Goal: Task Accomplishment & Management: Manage account settings

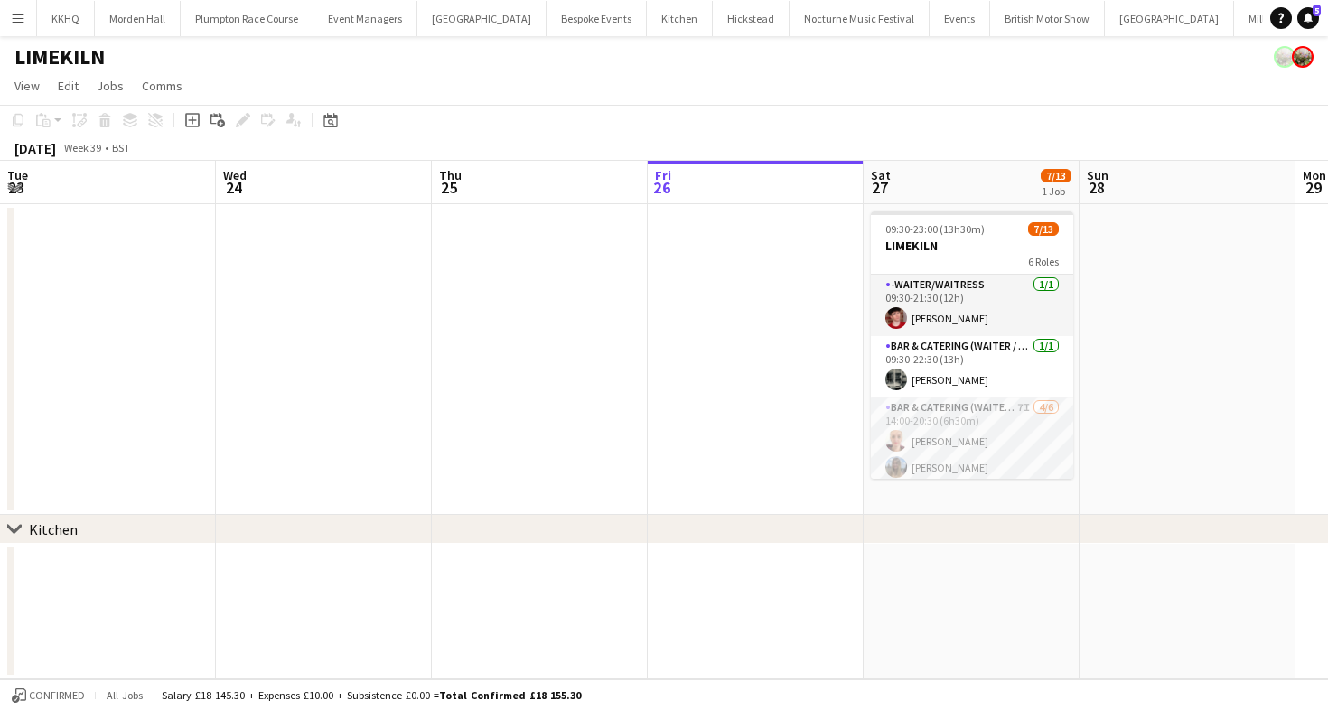
scroll to position [0, 452]
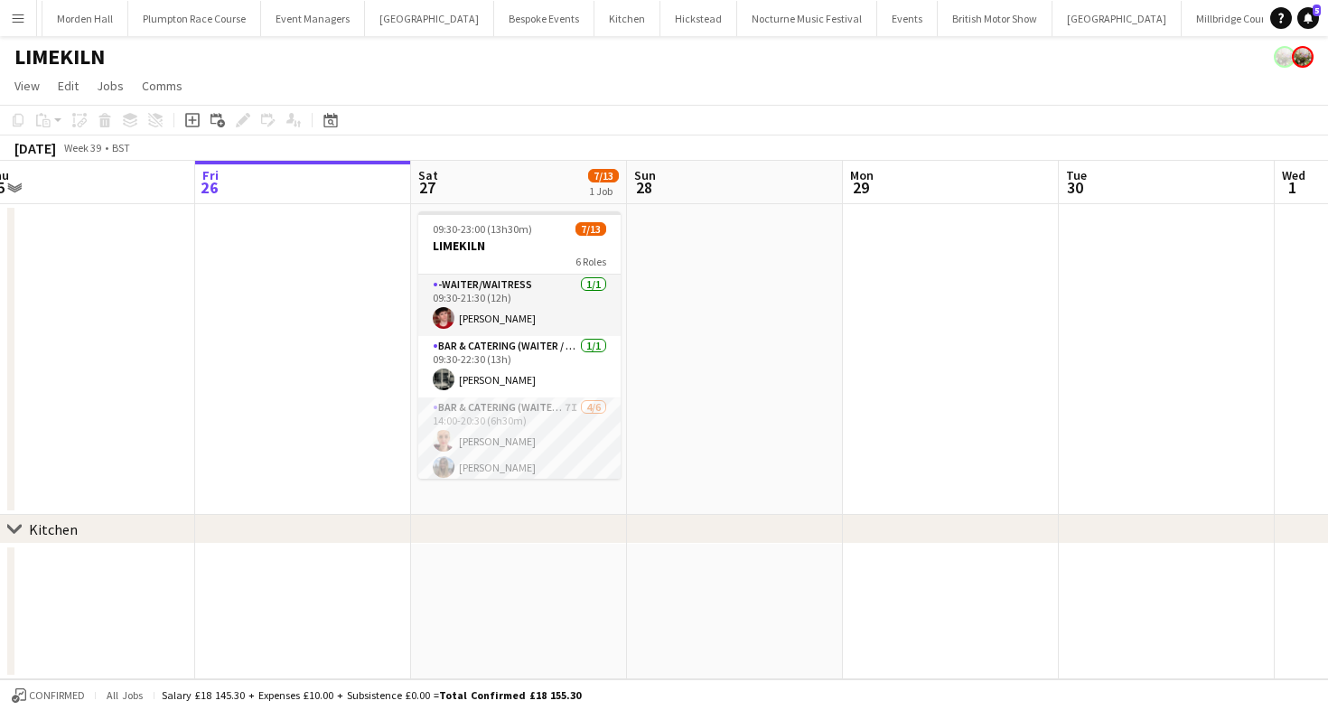
click at [819, 106] on app-toolbar "Copy Paste Paste Command V Paste with crew Command Shift V Paste linked Job [GE…" at bounding box center [664, 120] width 1328 height 31
click at [1181, 16] on button "[GEOGRAPHIC_DATA]" at bounding box center [1232, 18] width 102 height 35
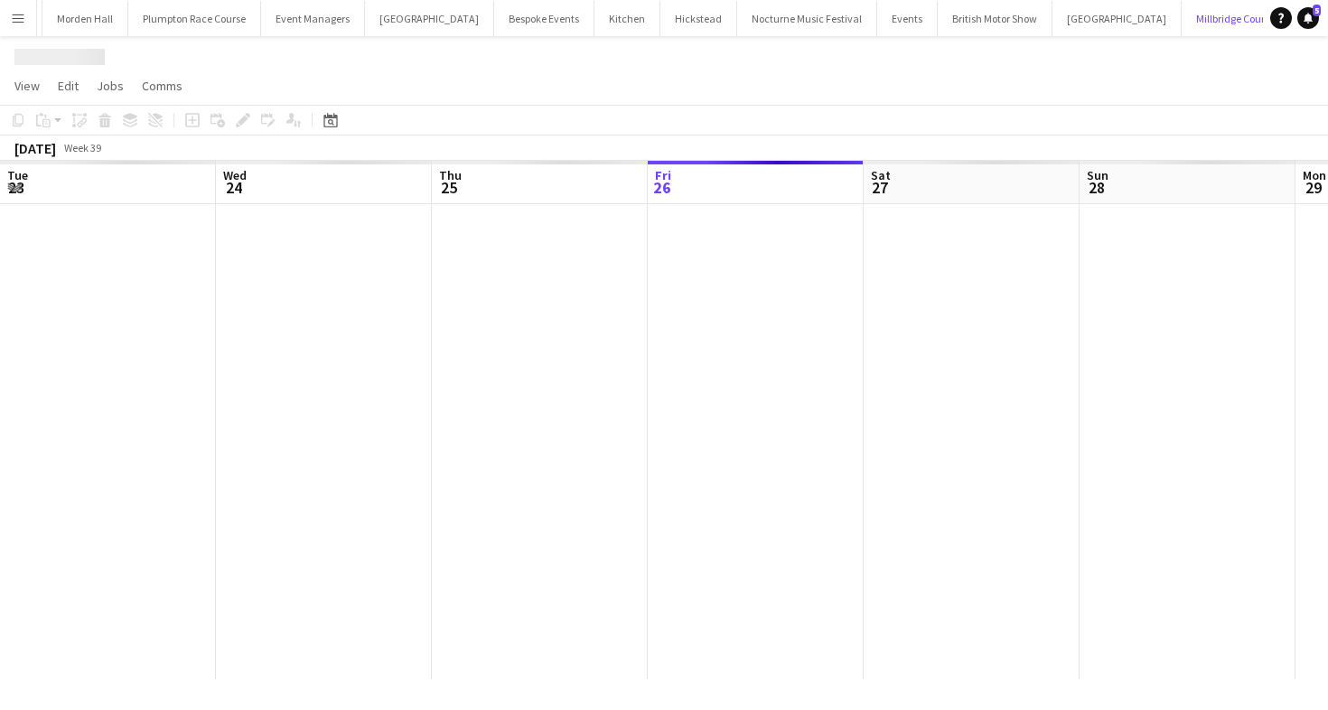
scroll to position [0, 432]
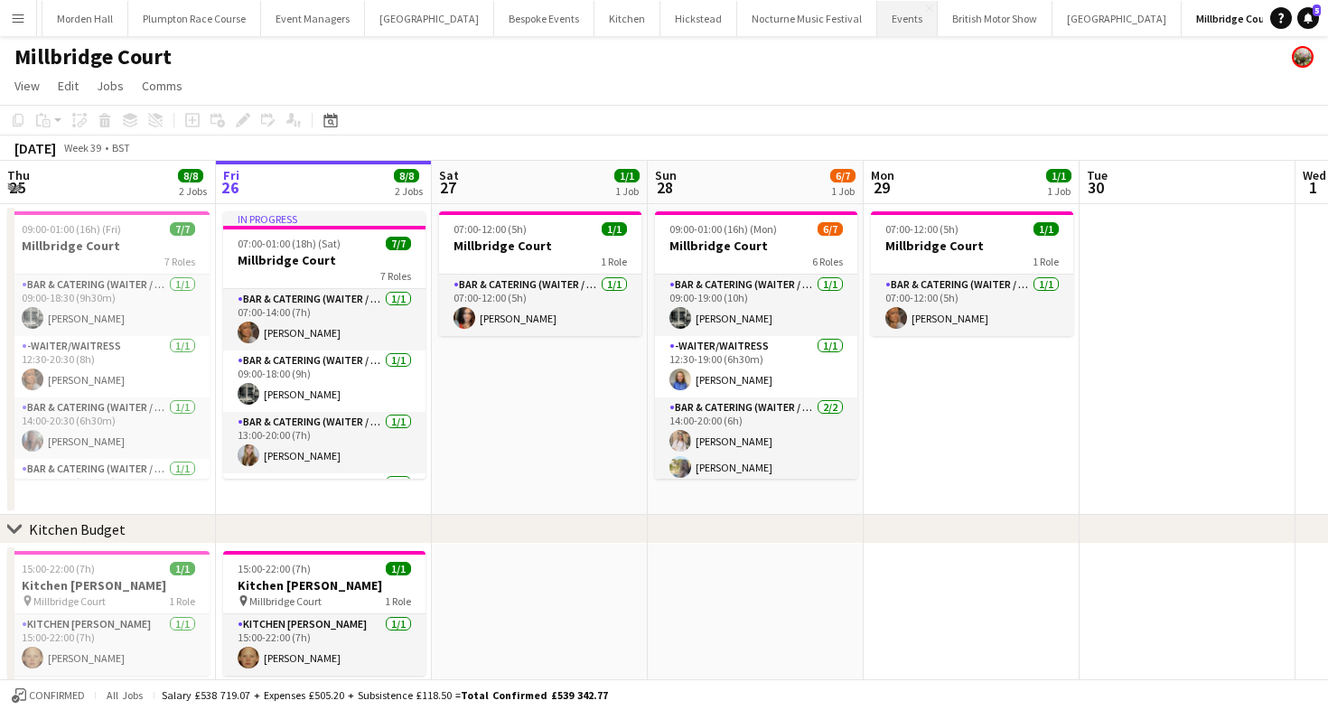
click at [877, 10] on button "Events Close" at bounding box center [907, 18] width 61 height 35
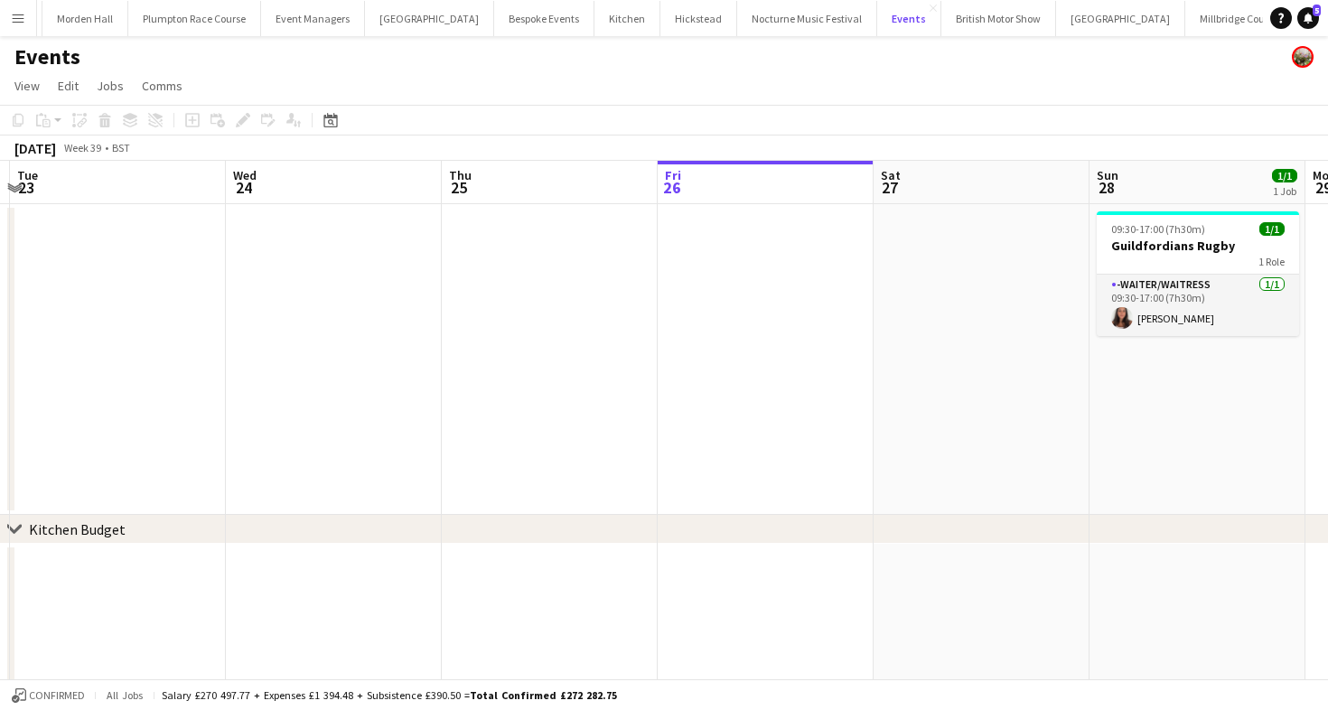
scroll to position [0, 790]
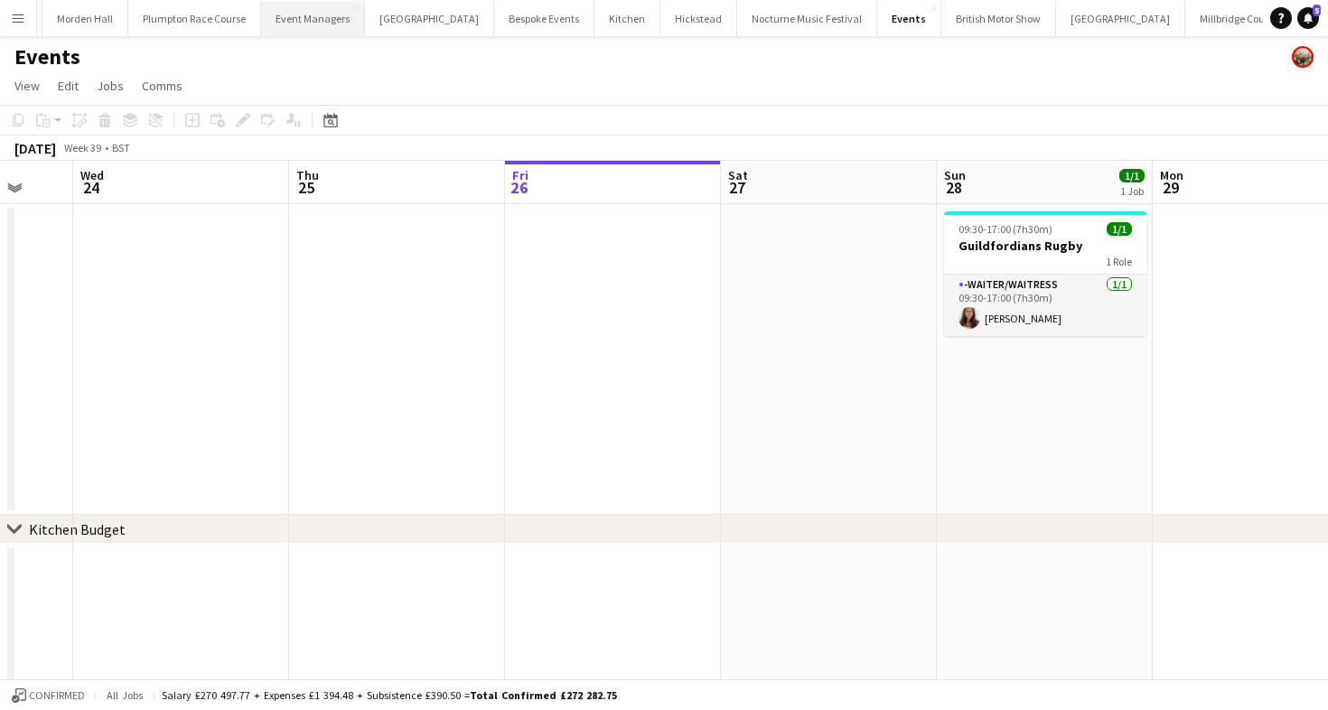
click at [282, 16] on button "Event Managers Close" at bounding box center [313, 18] width 104 height 35
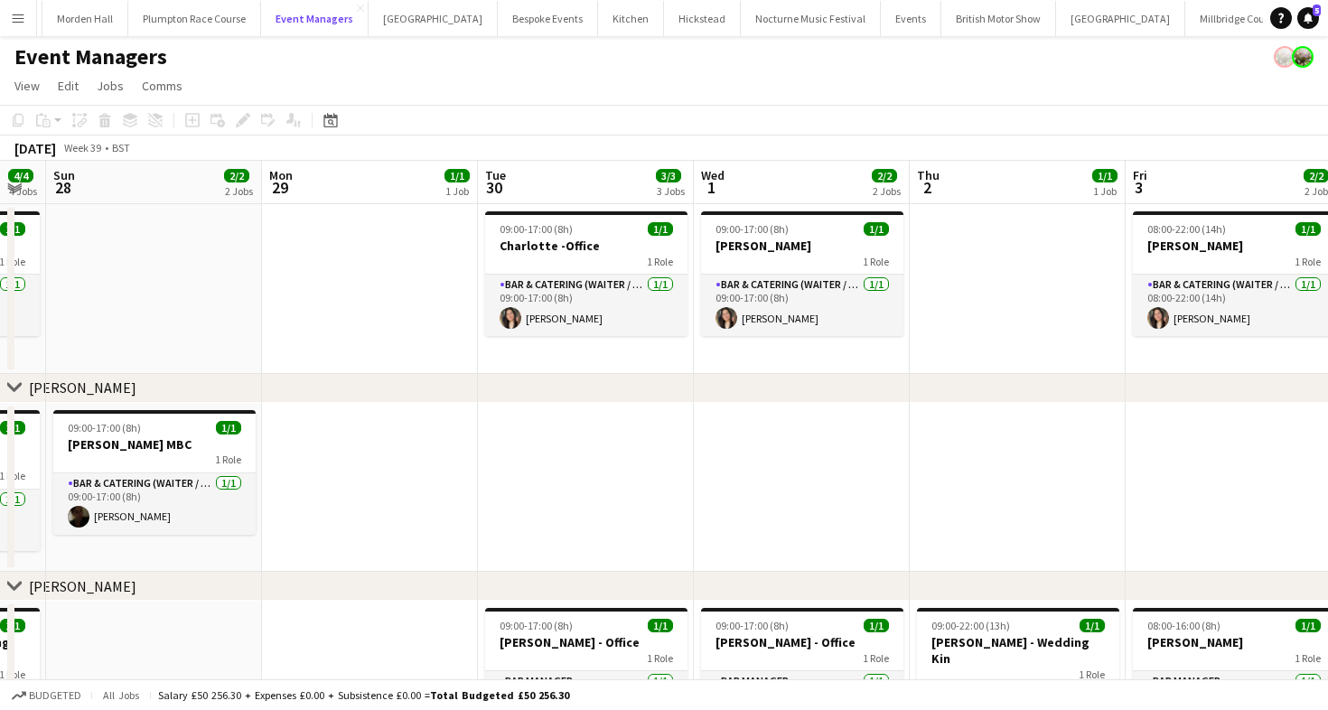
scroll to position [0, 379]
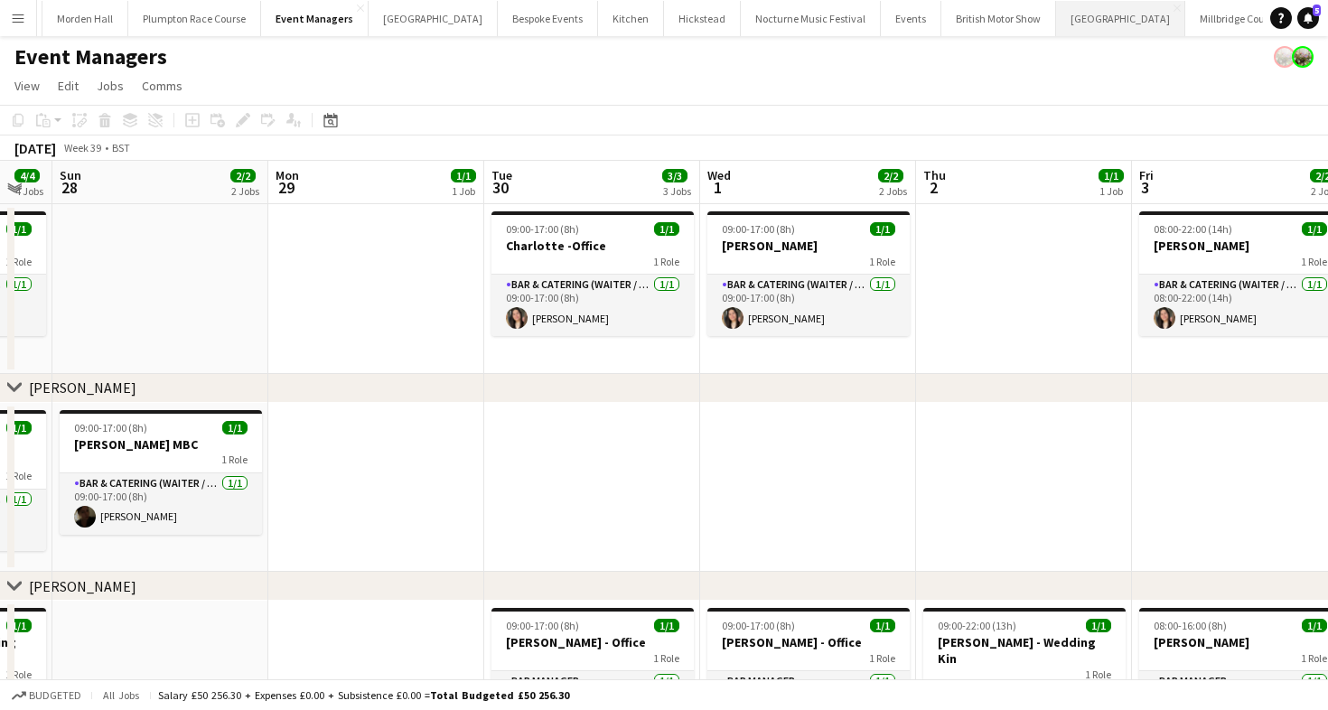
click at [1056, 21] on button "[GEOGRAPHIC_DATA] Close" at bounding box center [1120, 18] width 129 height 35
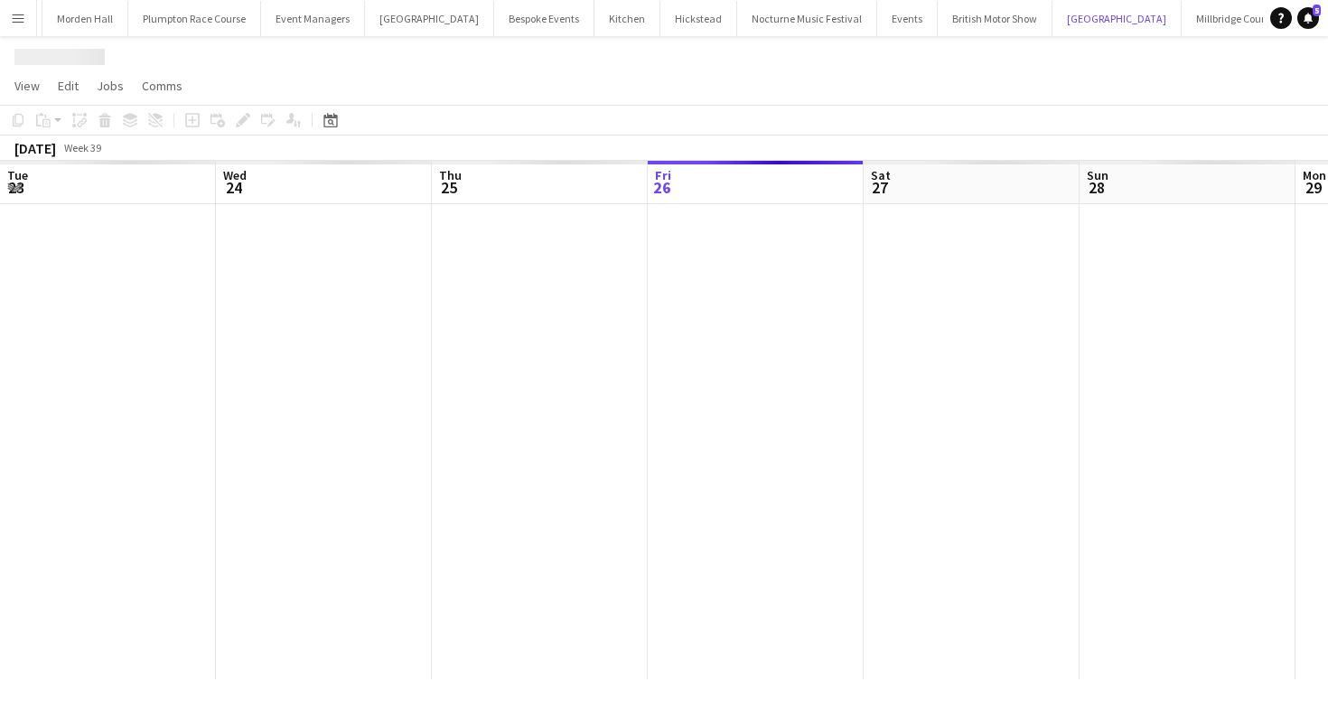
scroll to position [0, 432]
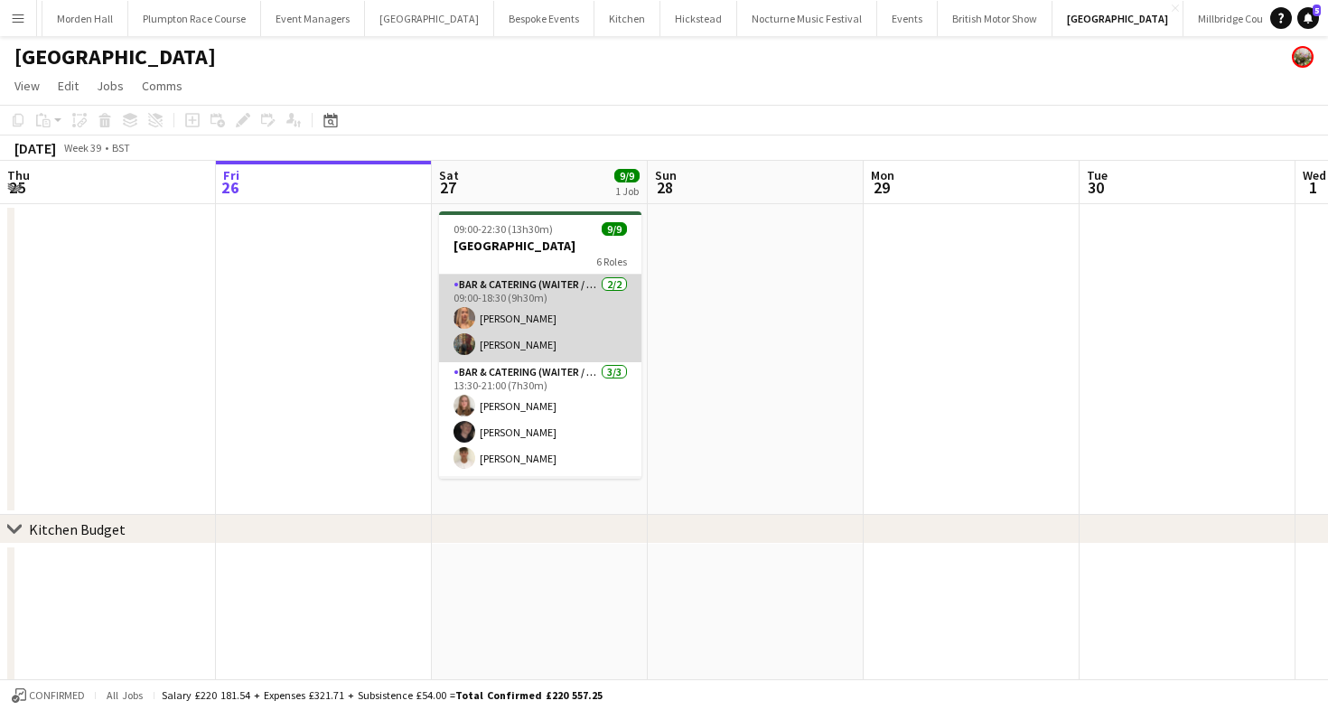
click at [504, 313] on app-card-role "Bar & Catering (Waiter / waitress) [DATE] 09:00-18:30 (9h30m) [PERSON_NAME] [PE…" at bounding box center [540, 319] width 202 height 88
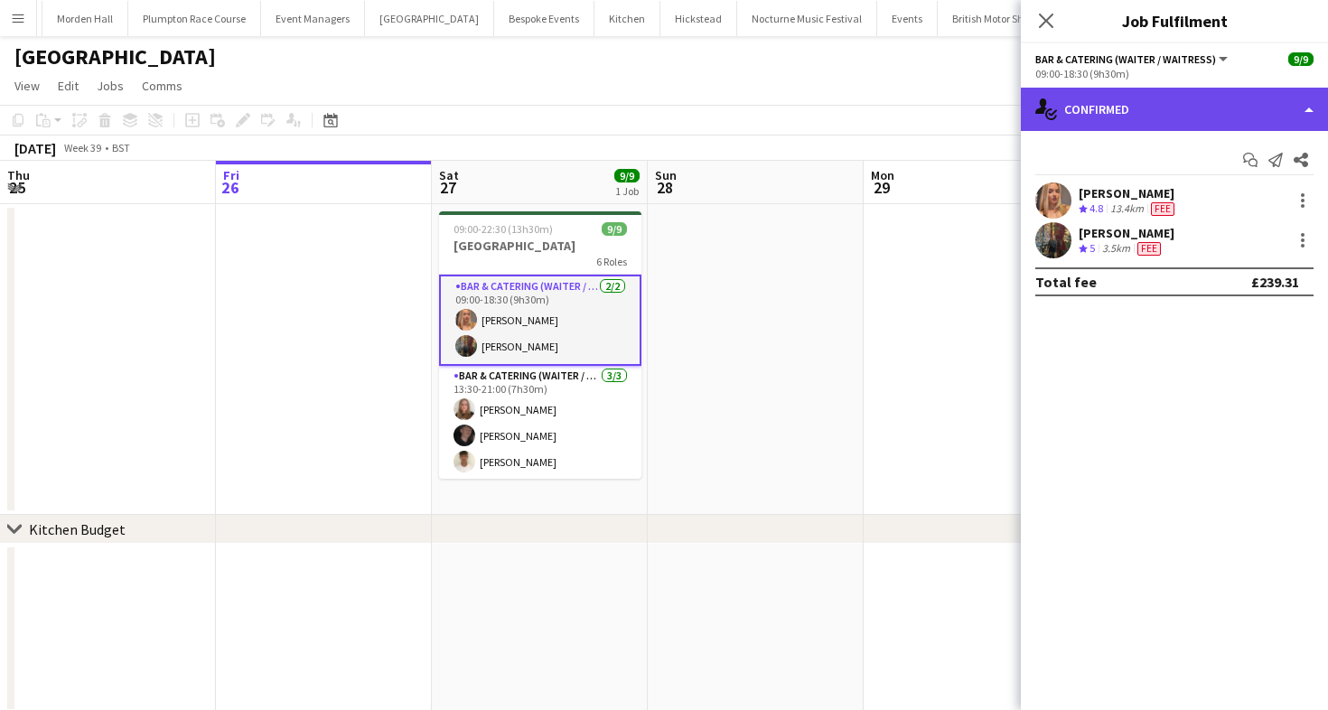
click at [1245, 101] on div "single-neutral-actions-check-2 Confirmed" at bounding box center [1174, 109] width 307 height 43
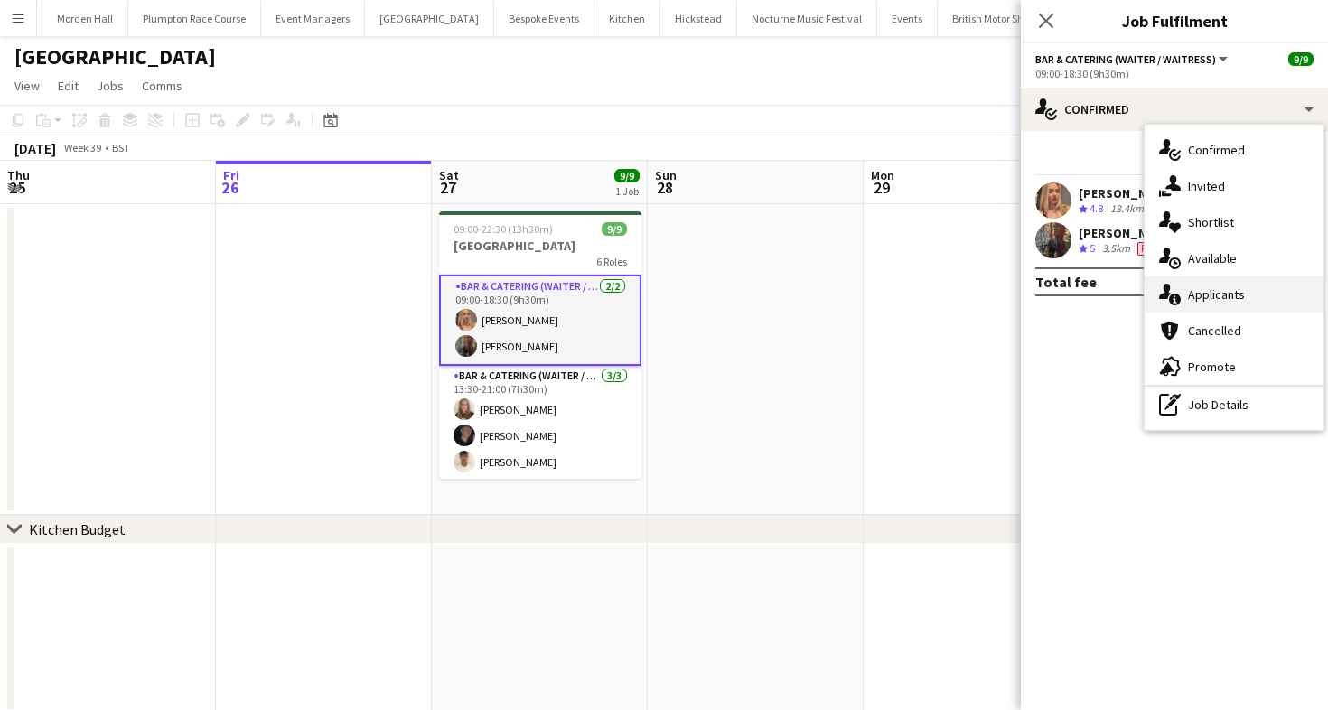
click at [1242, 302] on span "Applicants" at bounding box center [1216, 294] width 57 height 16
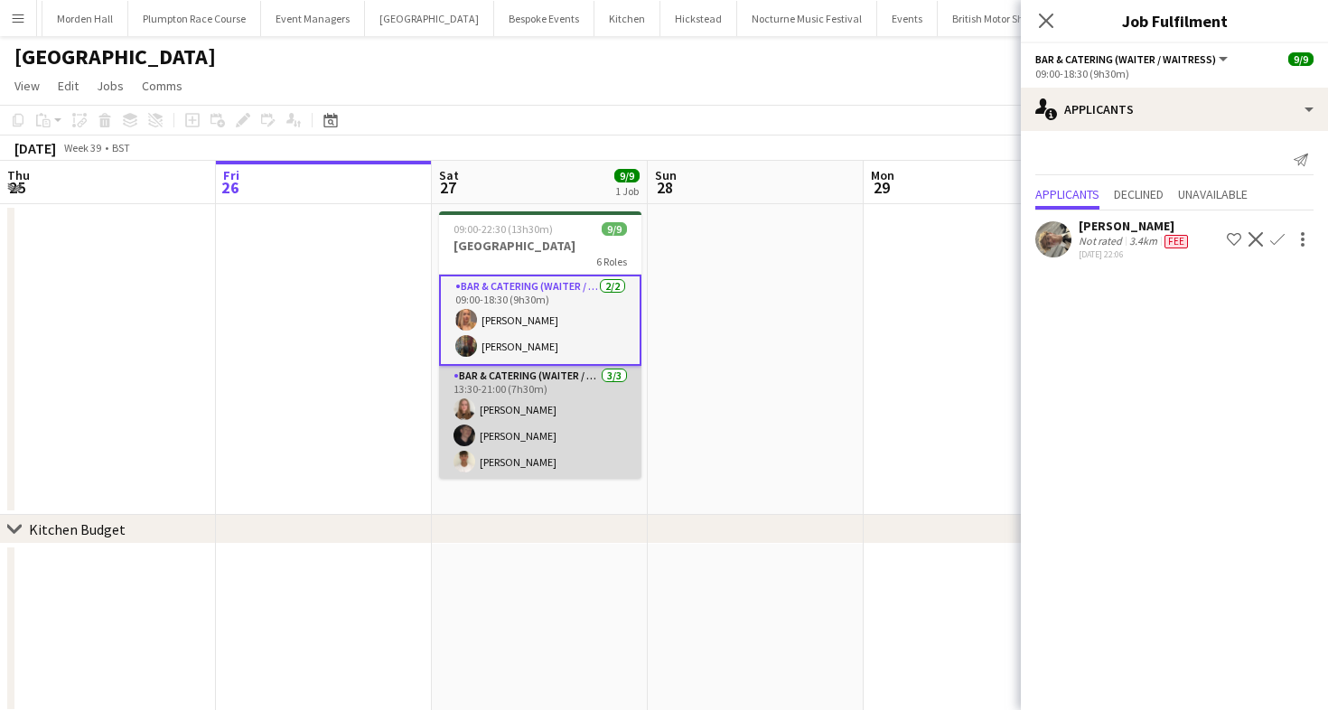
click at [499, 389] on app-card-role "Bar & Catering (Waiter / waitress) [DATE] 13:30-21:00 (7h30m) [PERSON_NAME] [PE…" at bounding box center [540, 423] width 202 height 114
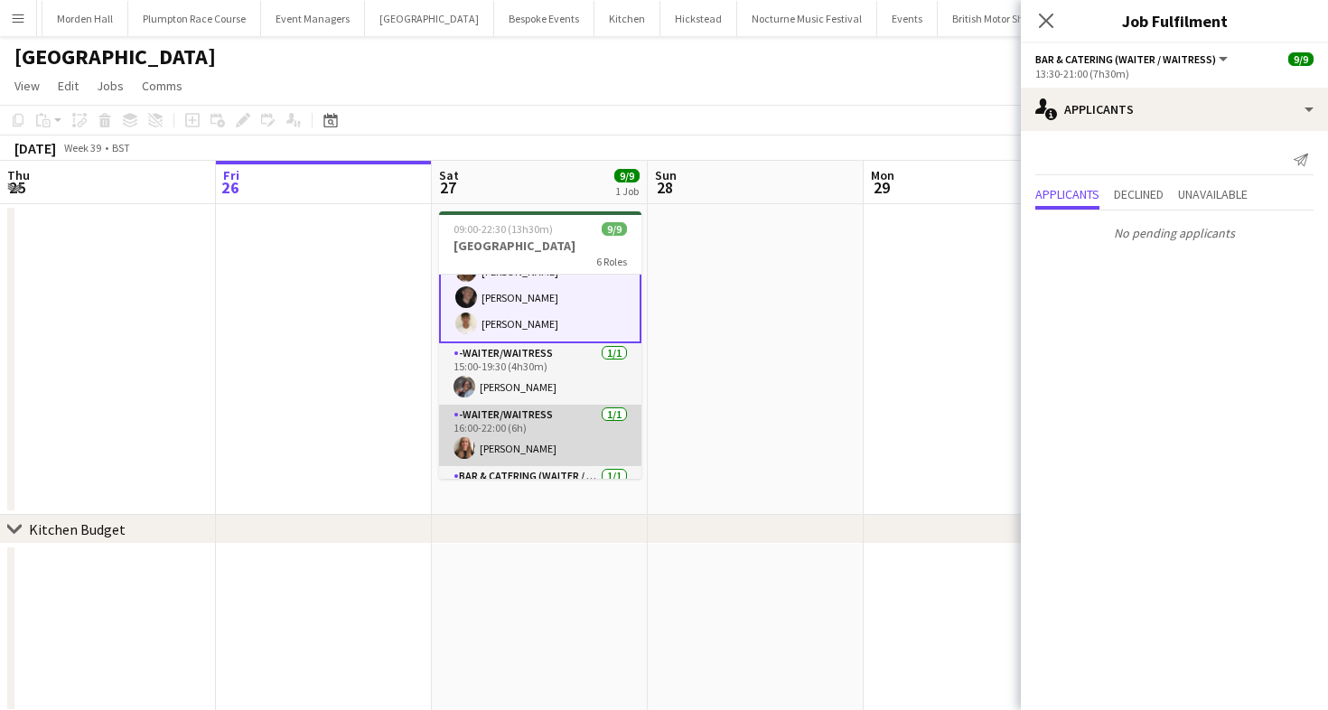
click at [524, 436] on app-card-role "-Waiter/Waitress [DATE] 16:00-22:00 (6h) [PERSON_NAME]" at bounding box center [540, 435] width 202 height 61
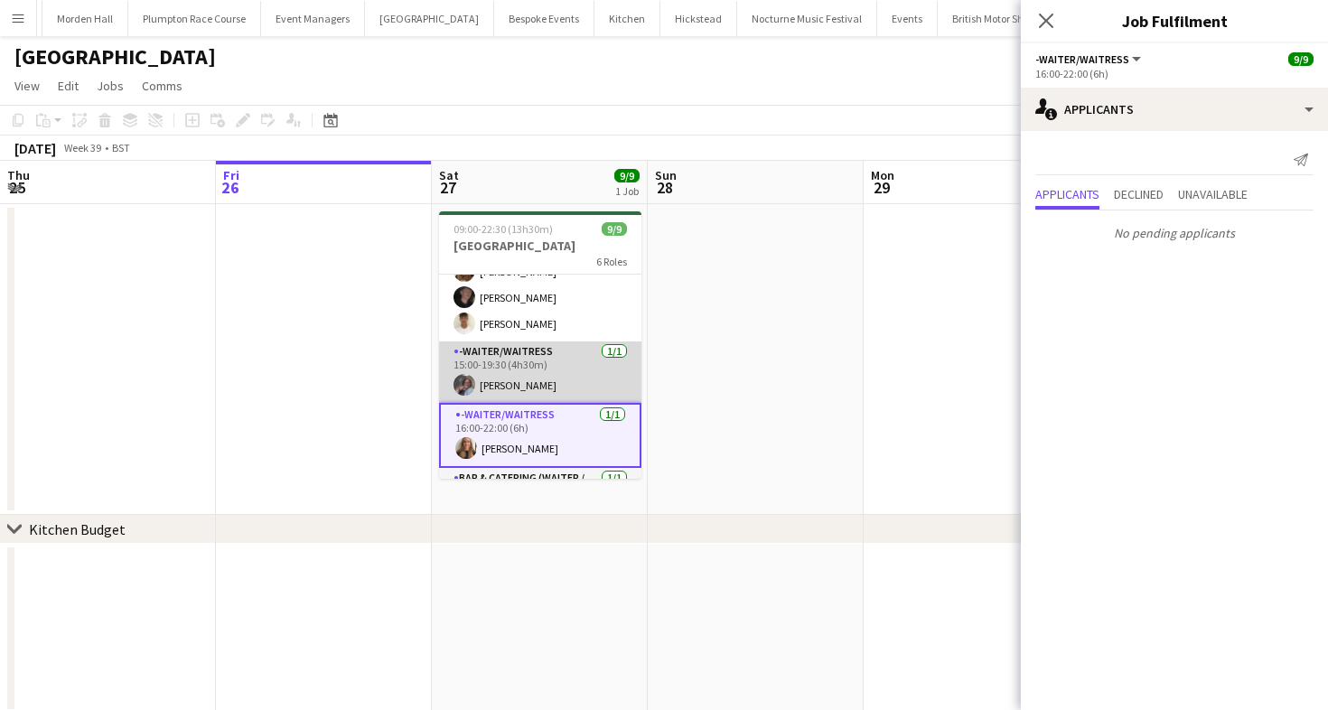
click at [519, 365] on app-card-role "-Waiter/Waitress [DATE] 15:00-19:30 (4h30m) [PERSON_NAME]" at bounding box center [540, 371] width 202 height 61
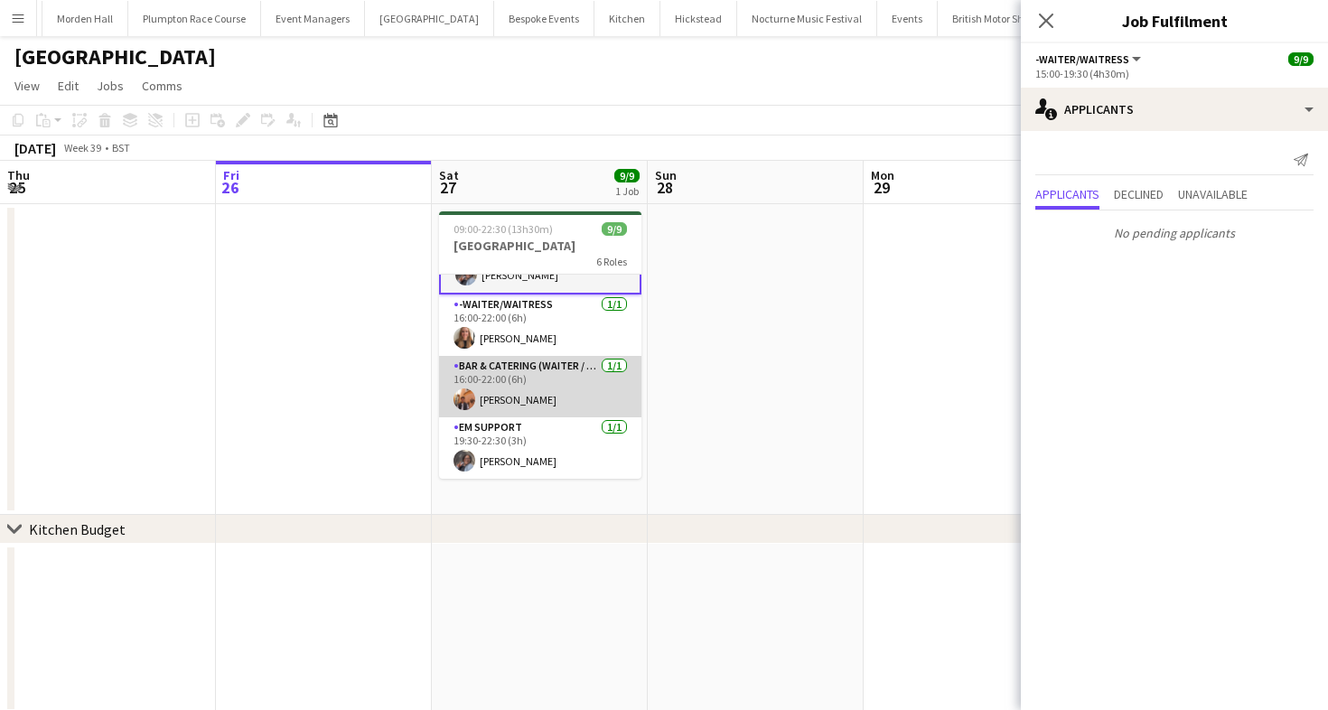
click at [530, 376] on app-card-role "Bar & Catering (Waiter / waitress) [DATE] 16:00-22:00 (6h) [PERSON_NAME]" at bounding box center [540, 386] width 202 height 61
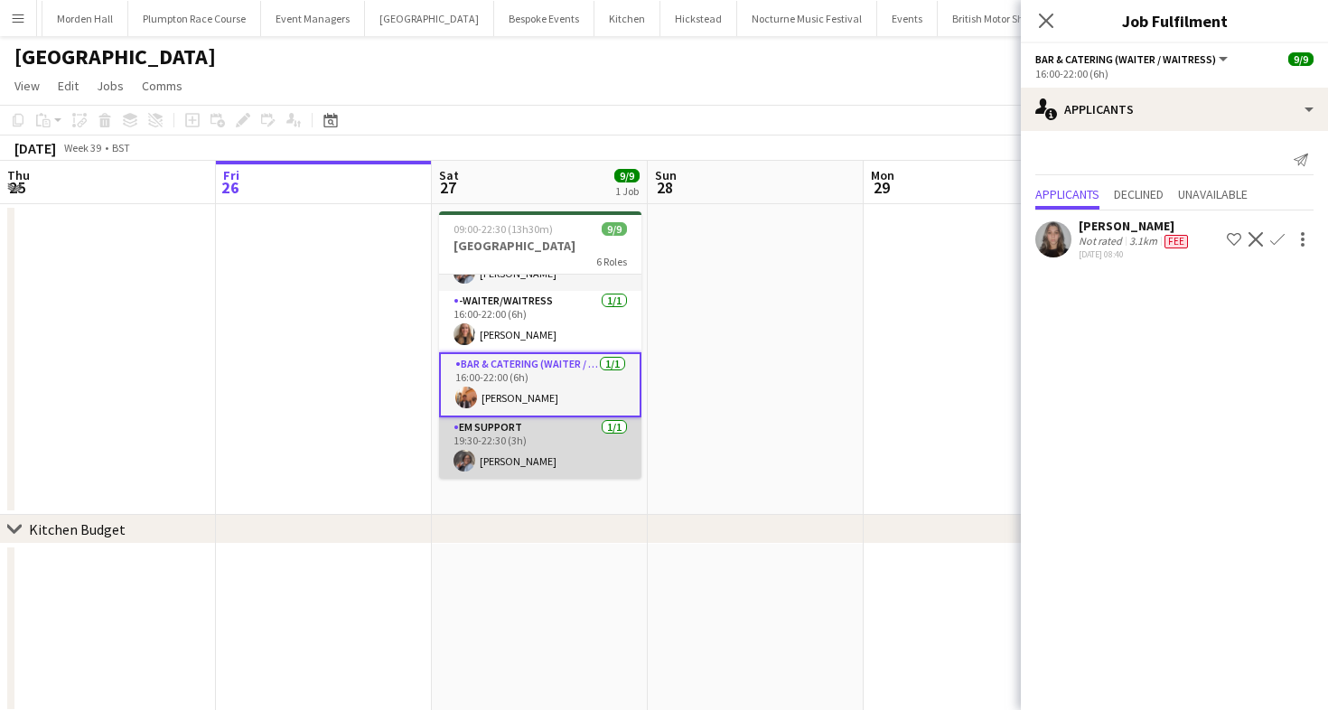
scroll to position [245, 0]
click at [534, 436] on app-card-role "EM Support [DATE] 19:30-22:30 (3h) [PERSON_NAME]" at bounding box center [540, 449] width 202 height 61
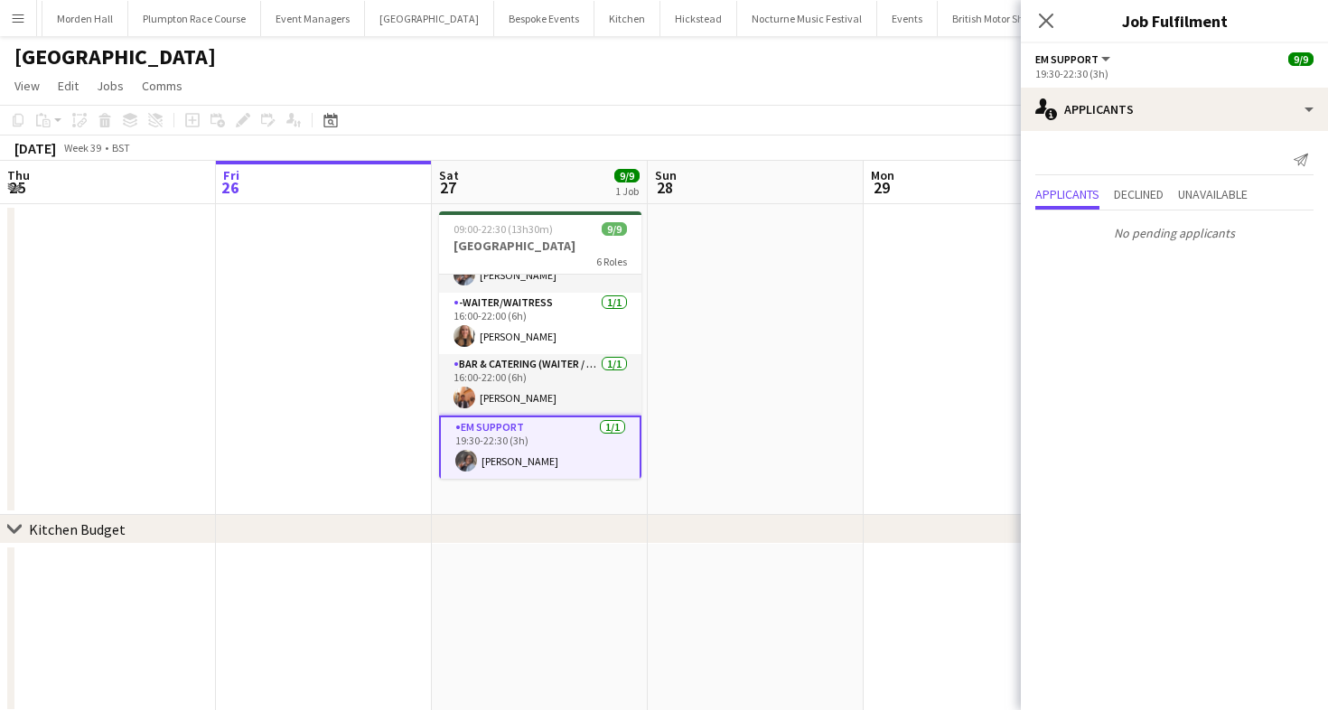
click at [604, 146] on div "[DATE] Week 39 • BST" at bounding box center [664, 147] width 1328 height 25
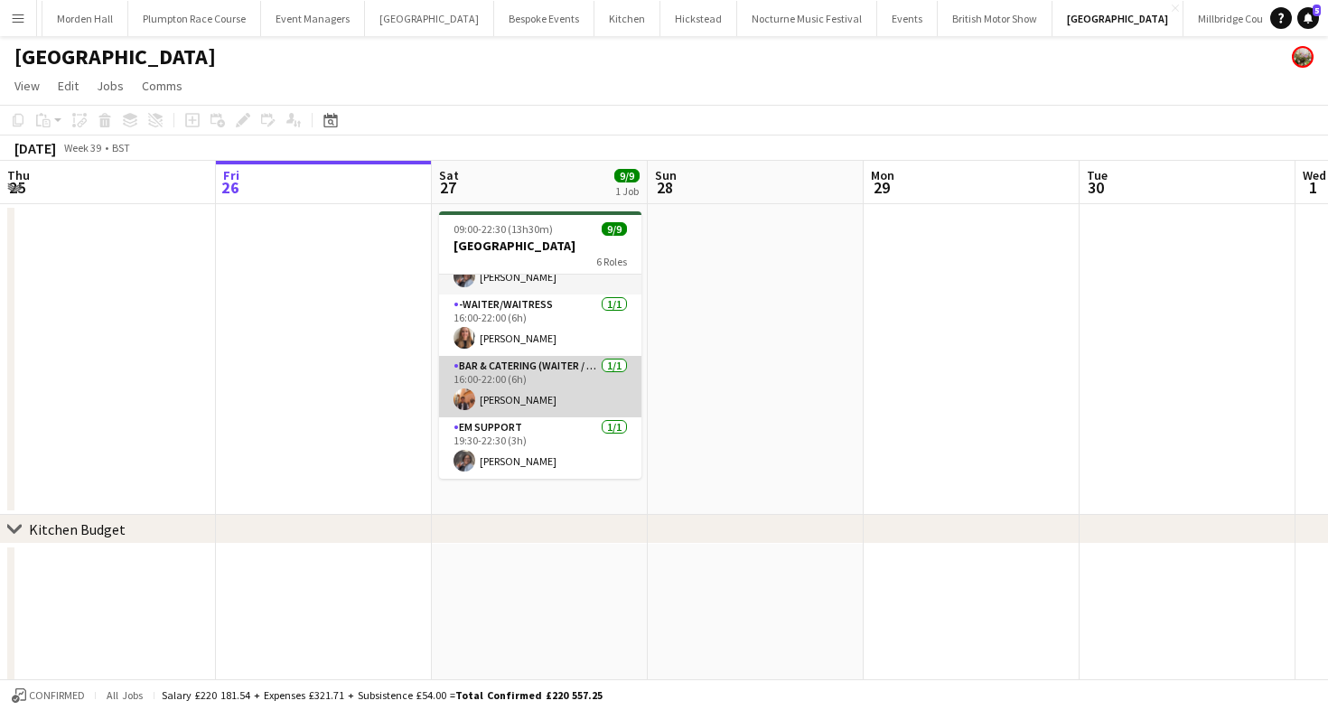
scroll to position [0, 0]
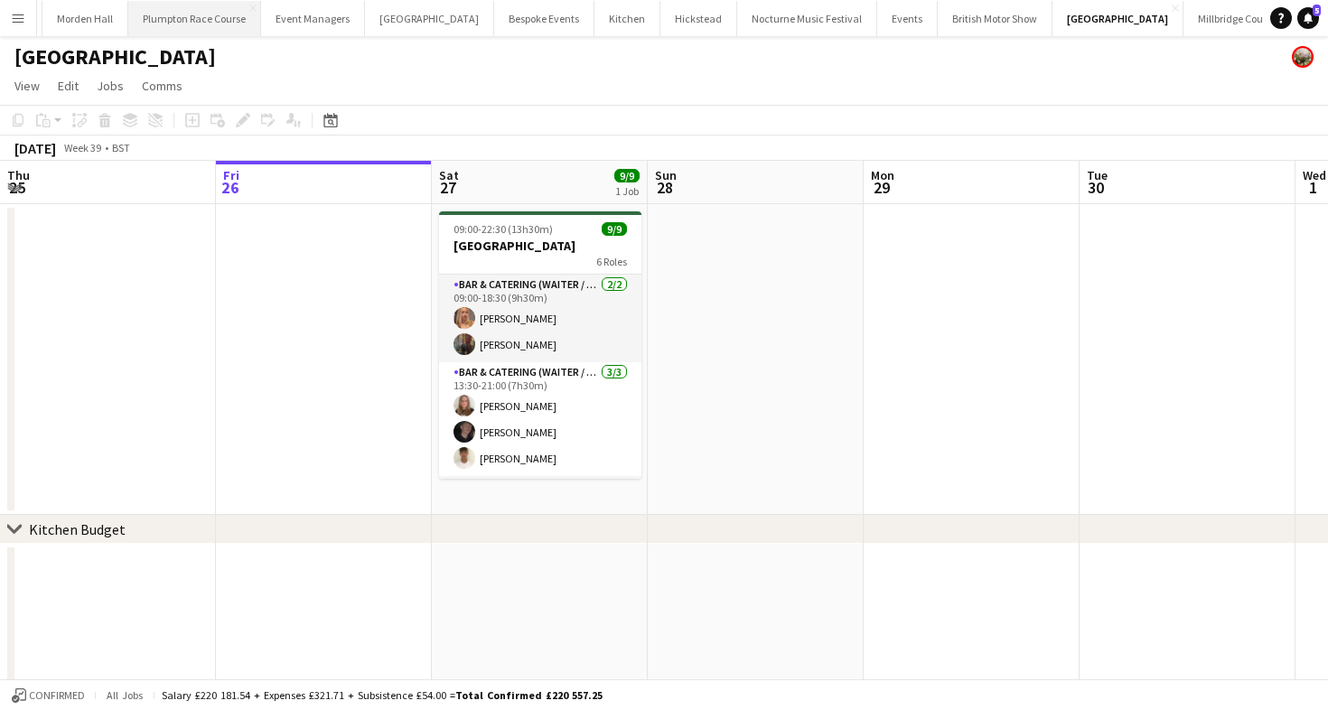
click at [179, 23] on button "Plumpton Race Course Close" at bounding box center [194, 18] width 133 height 35
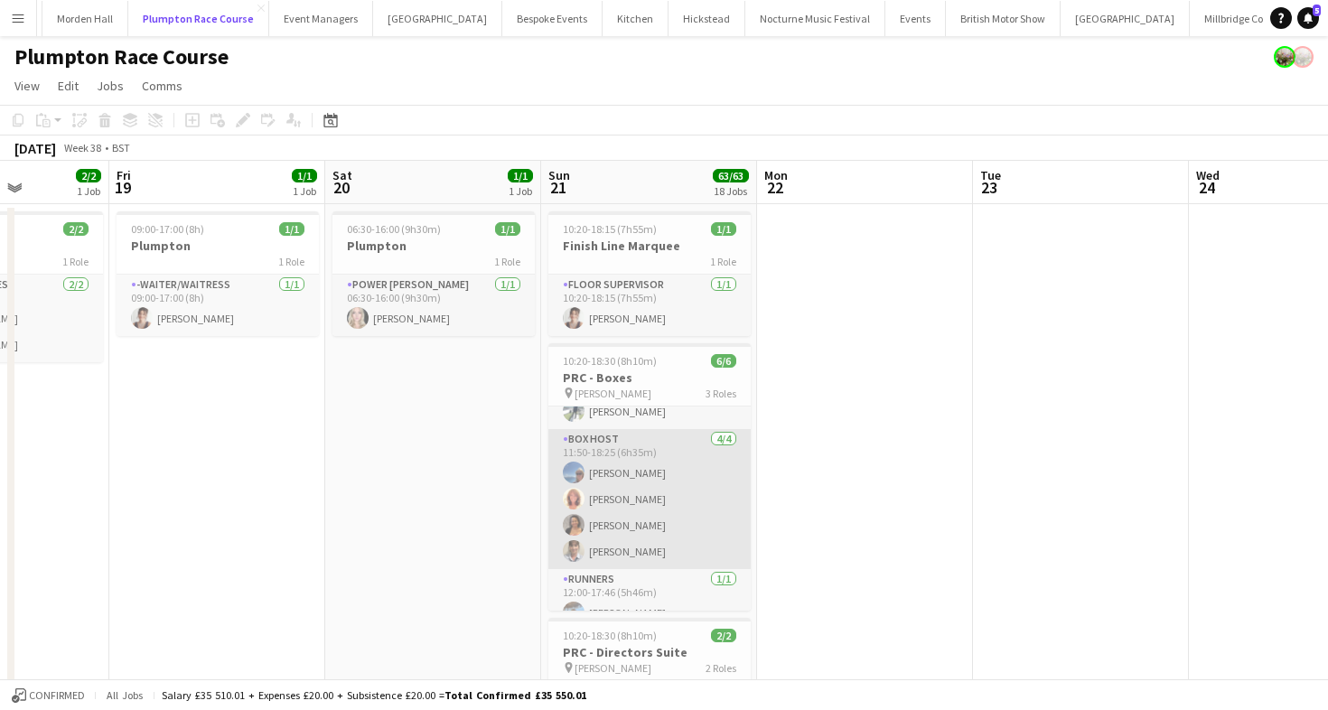
scroll to position [59, 0]
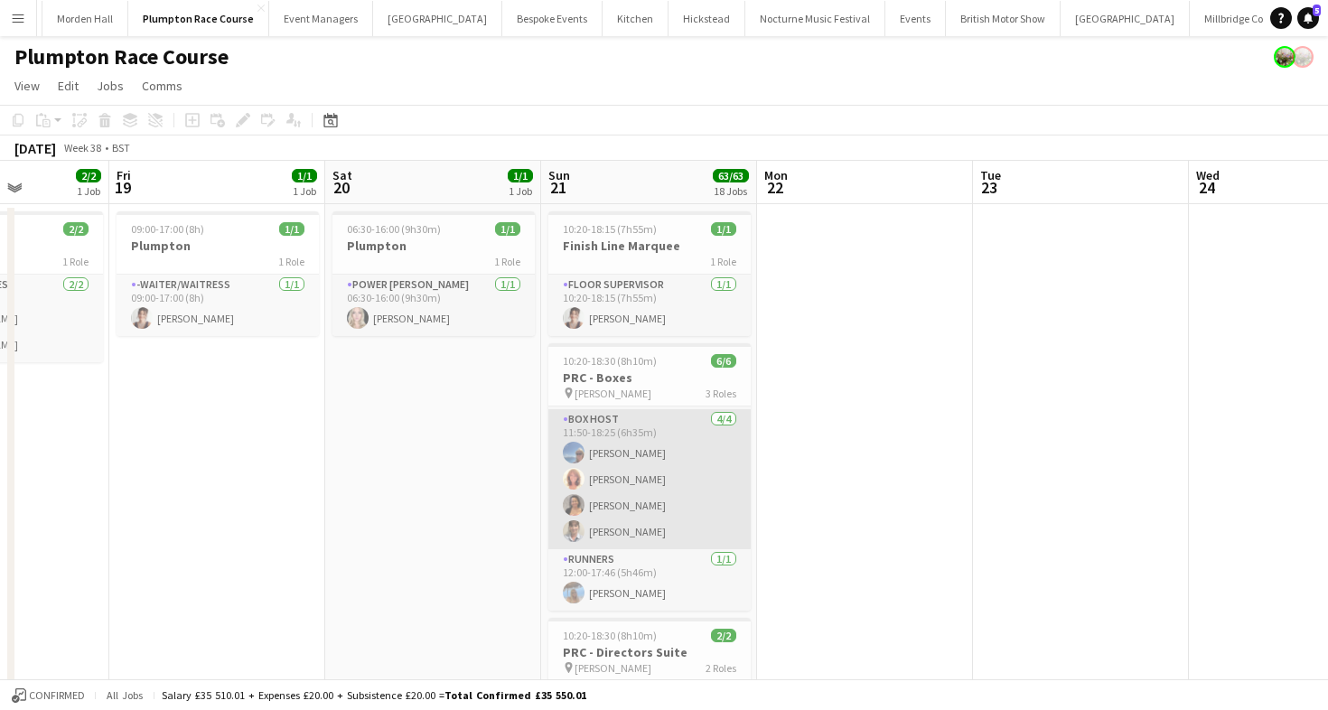
click at [643, 455] on app-card-role "Box Host [DATE] 11:50-18:25 (6h35m) [PERSON_NAME] [PERSON_NAME] [PERSON_NAME] […" at bounding box center [649, 479] width 202 height 140
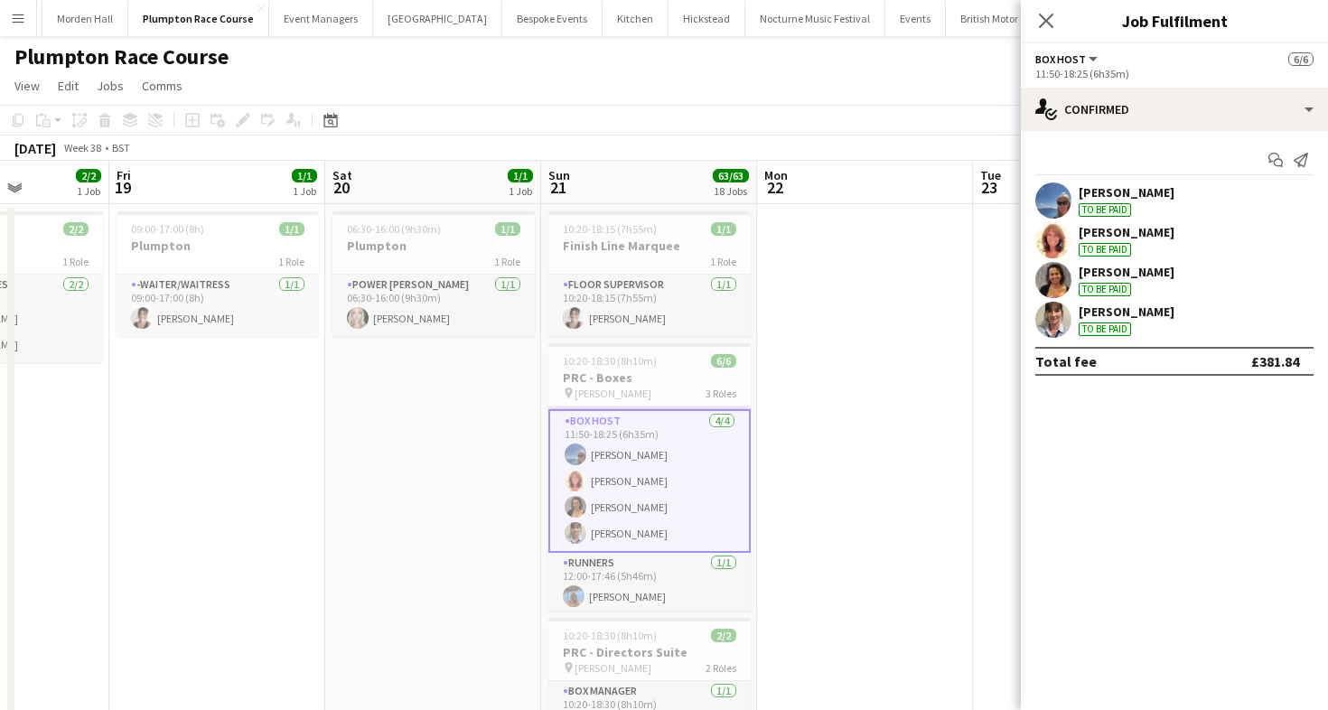
click at [1104, 185] on div "[PERSON_NAME]" at bounding box center [1126, 192] width 96 height 16
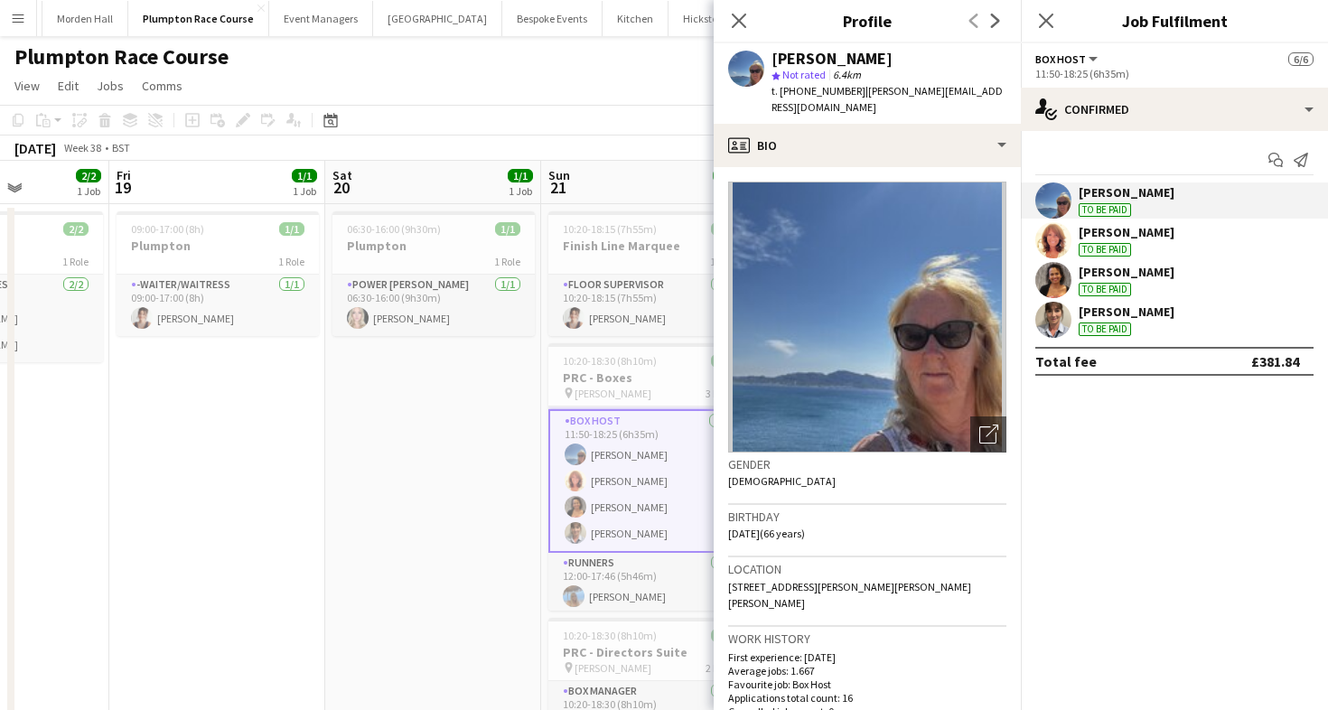
click at [655, 126] on app-toolbar "Copy Paste Paste Command V Paste with crew Command Shift V Paste linked Job [GE…" at bounding box center [664, 120] width 1328 height 31
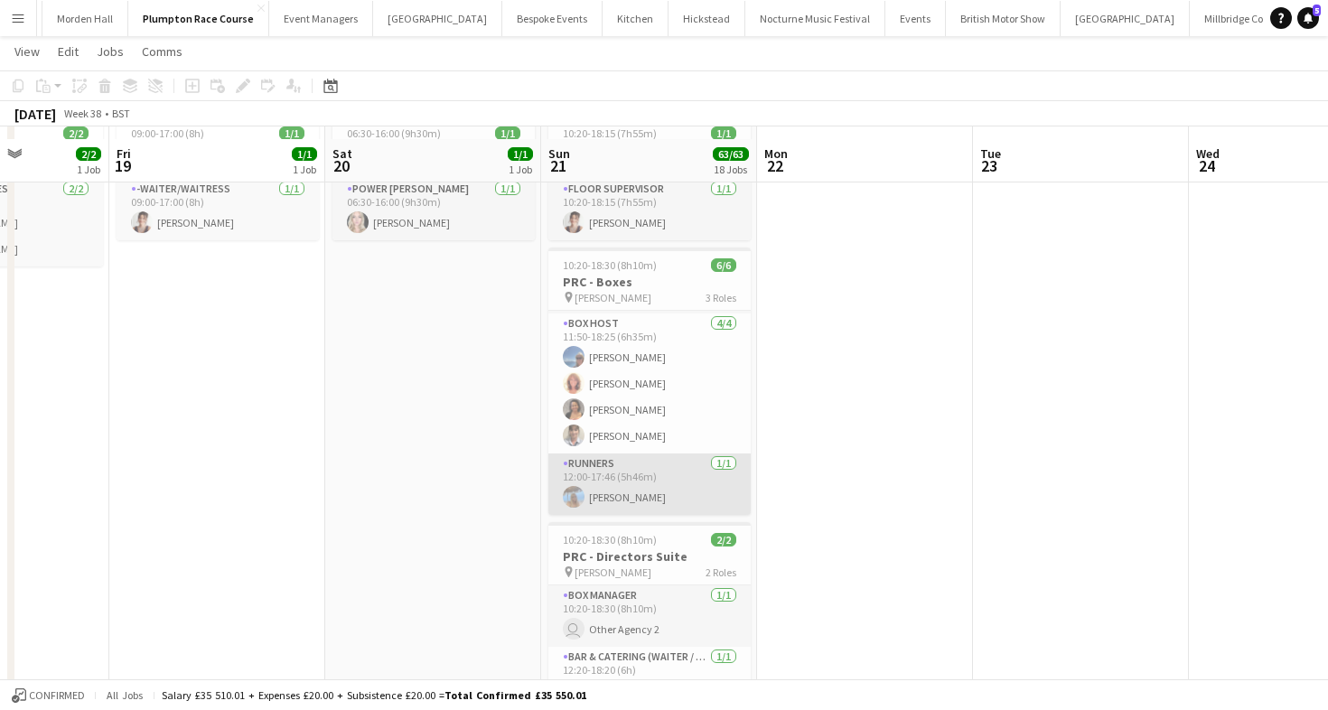
scroll to position [118, 0]
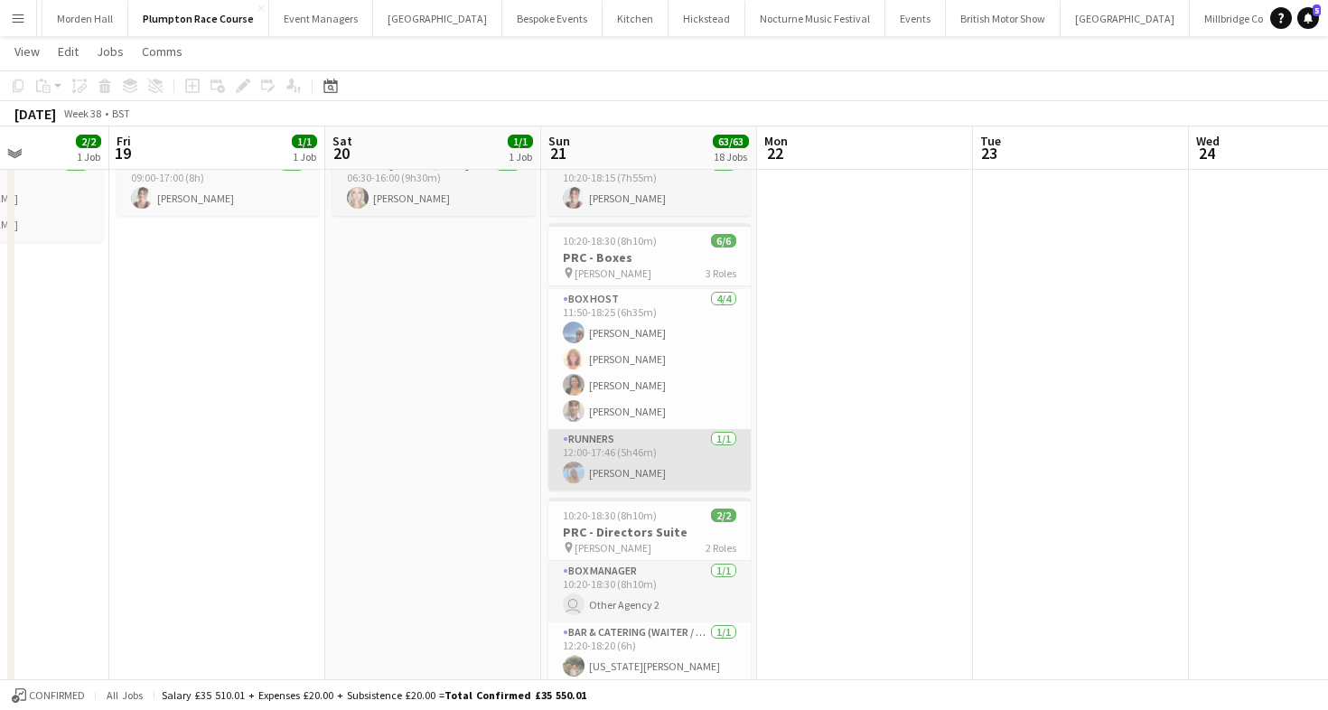
click at [645, 483] on app-card-role "Runners [DATE] 12:00-17:46 (5h46m) [PERSON_NAME]" at bounding box center [649, 459] width 202 height 61
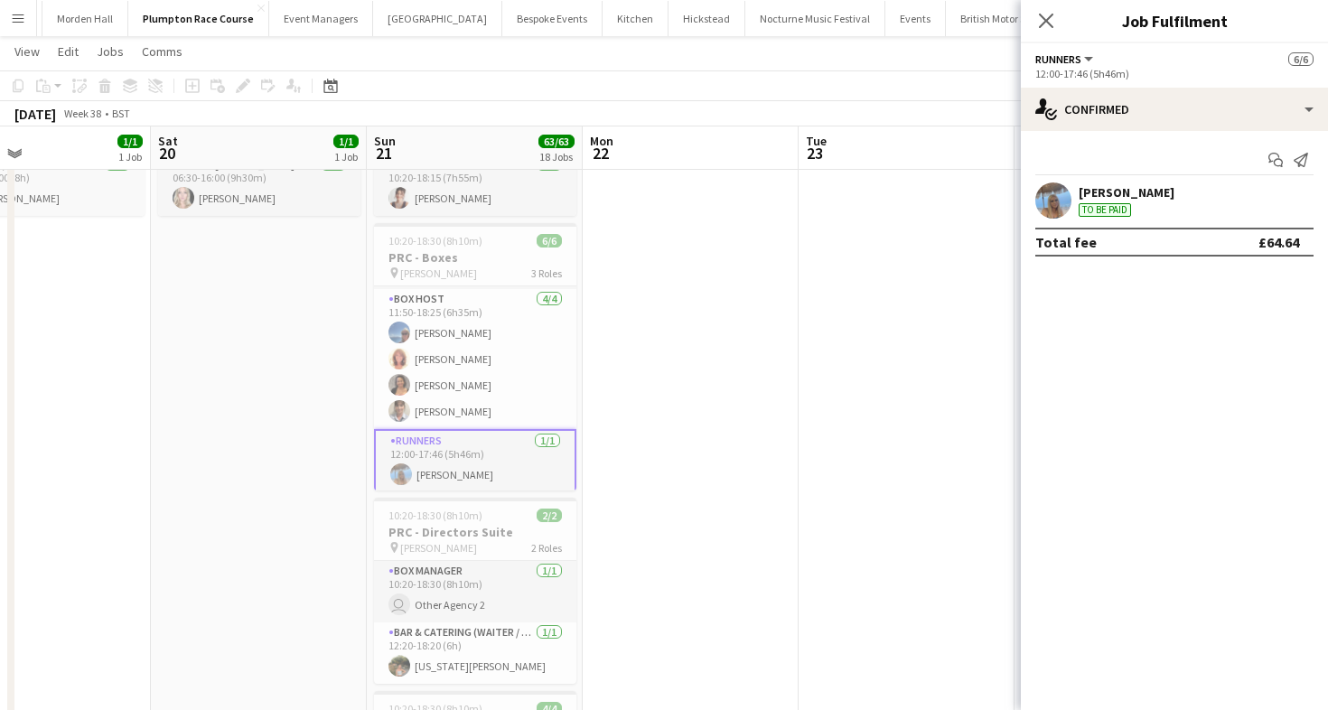
scroll to position [0, 759]
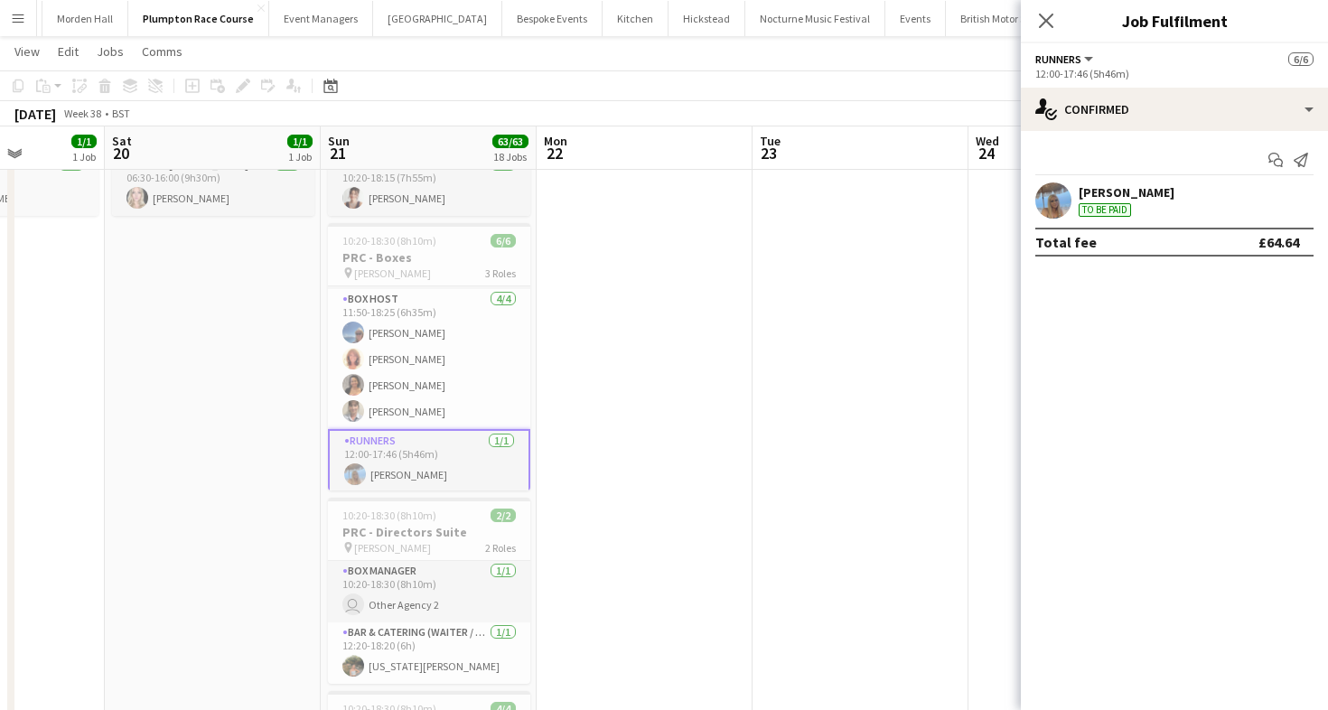
click at [1119, 193] on div "[PERSON_NAME]" at bounding box center [1126, 192] width 96 height 16
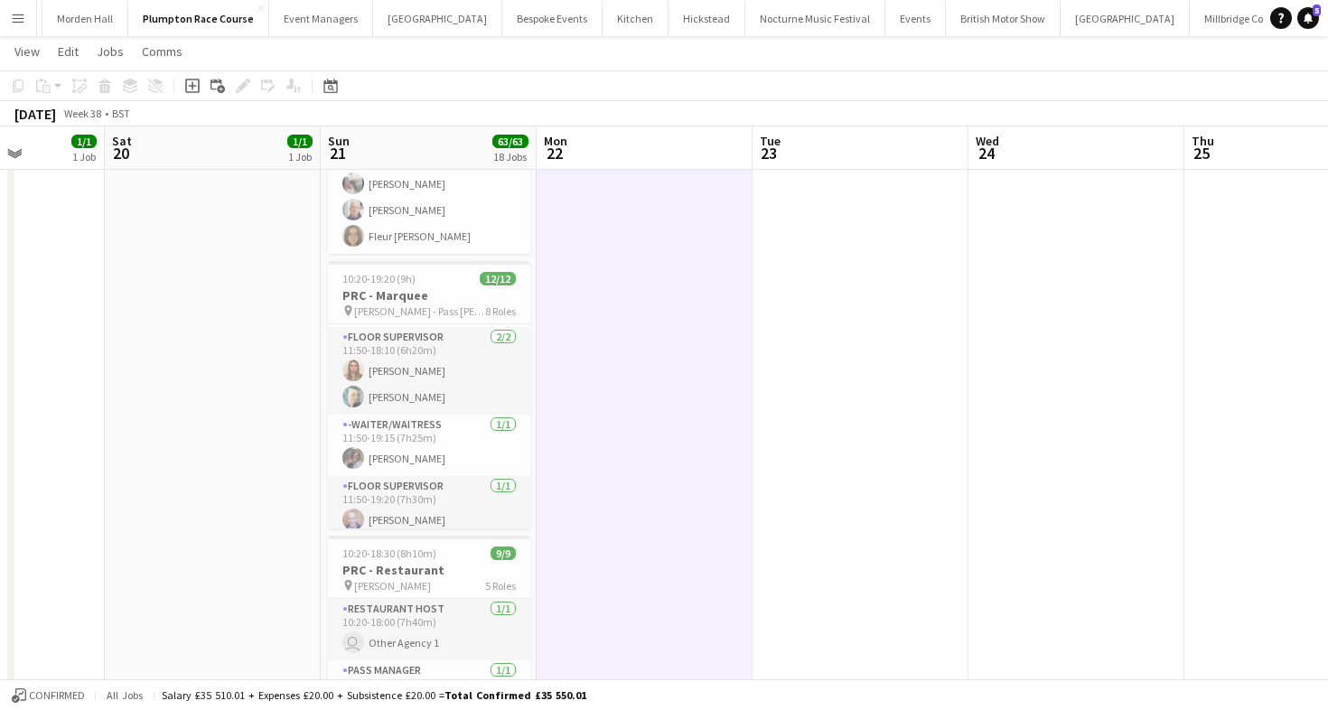
scroll to position [245, 0]
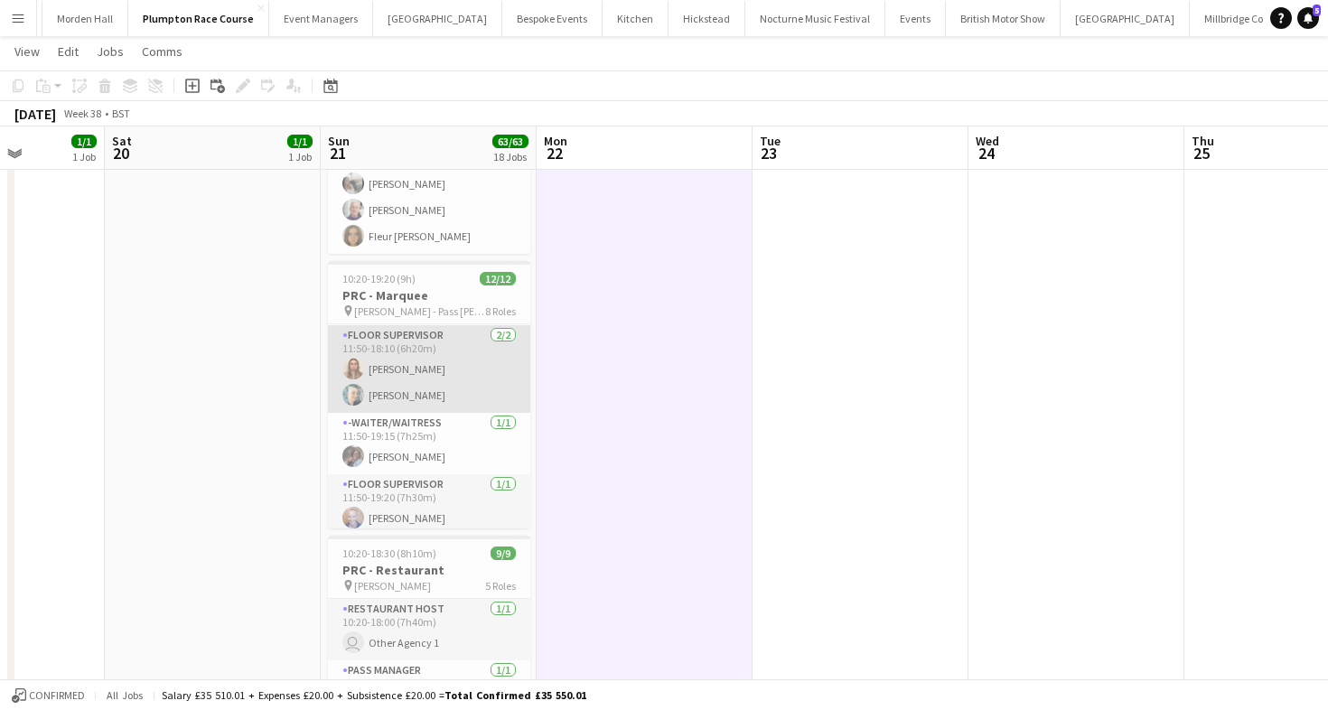
click at [406, 400] on app-card-role "Floor Supervisor [DATE] 11:50-18:10 (6h20m) [PERSON_NAME] [PERSON_NAME]" at bounding box center [429, 369] width 202 height 88
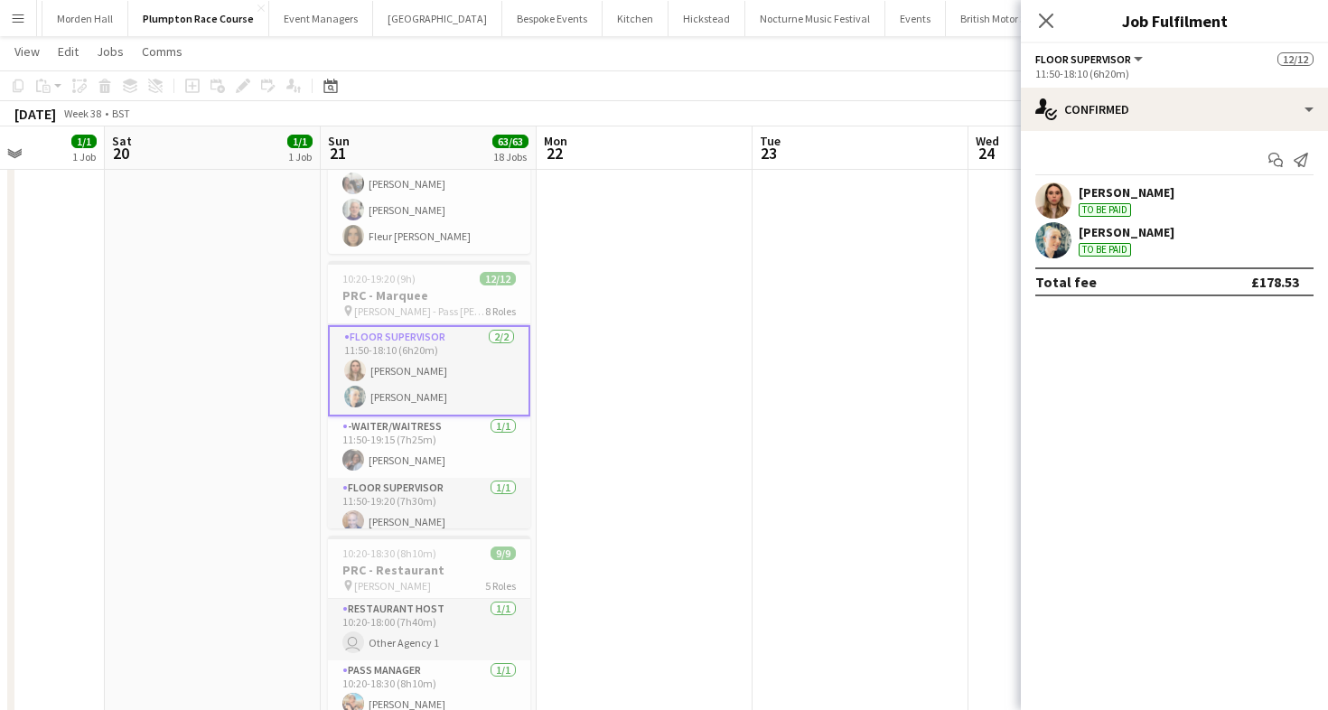
click at [1096, 230] on div "[PERSON_NAME]" at bounding box center [1126, 232] width 96 height 16
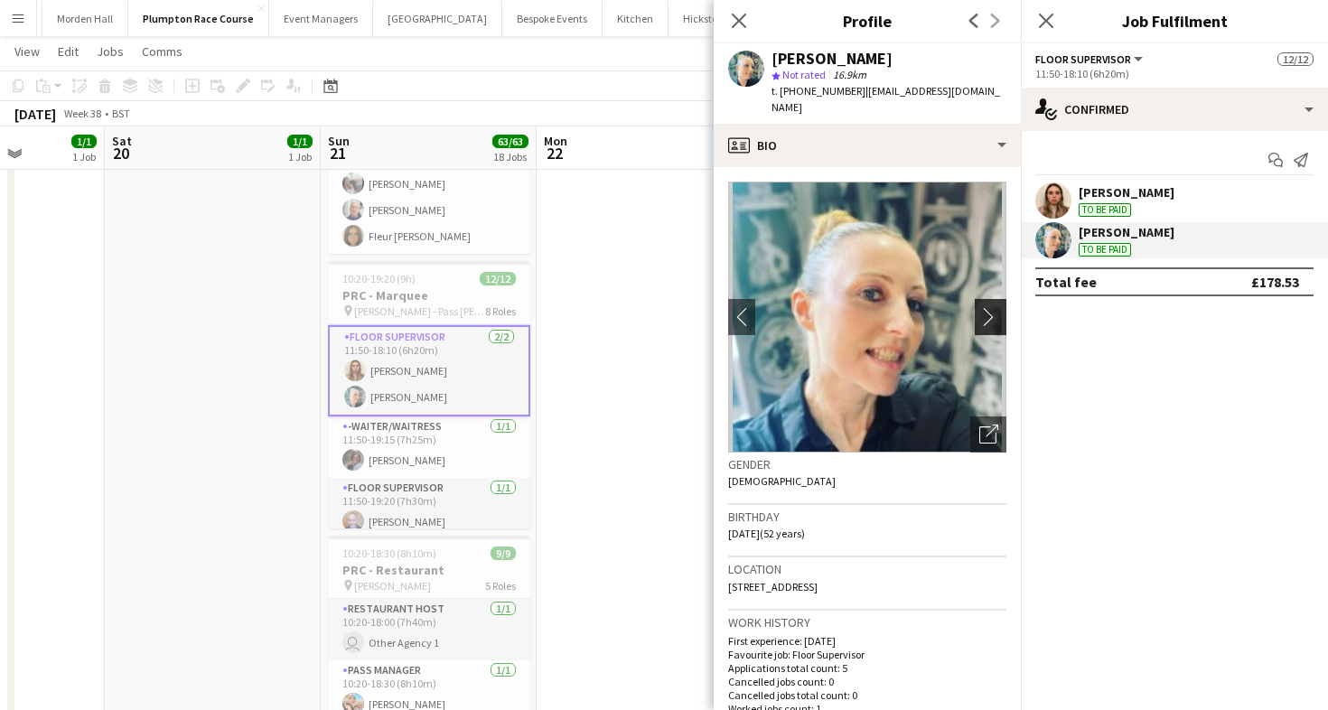
click at [984, 307] on app-icon "chevron-right" at bounding box center [993, 316] width 28 height 19
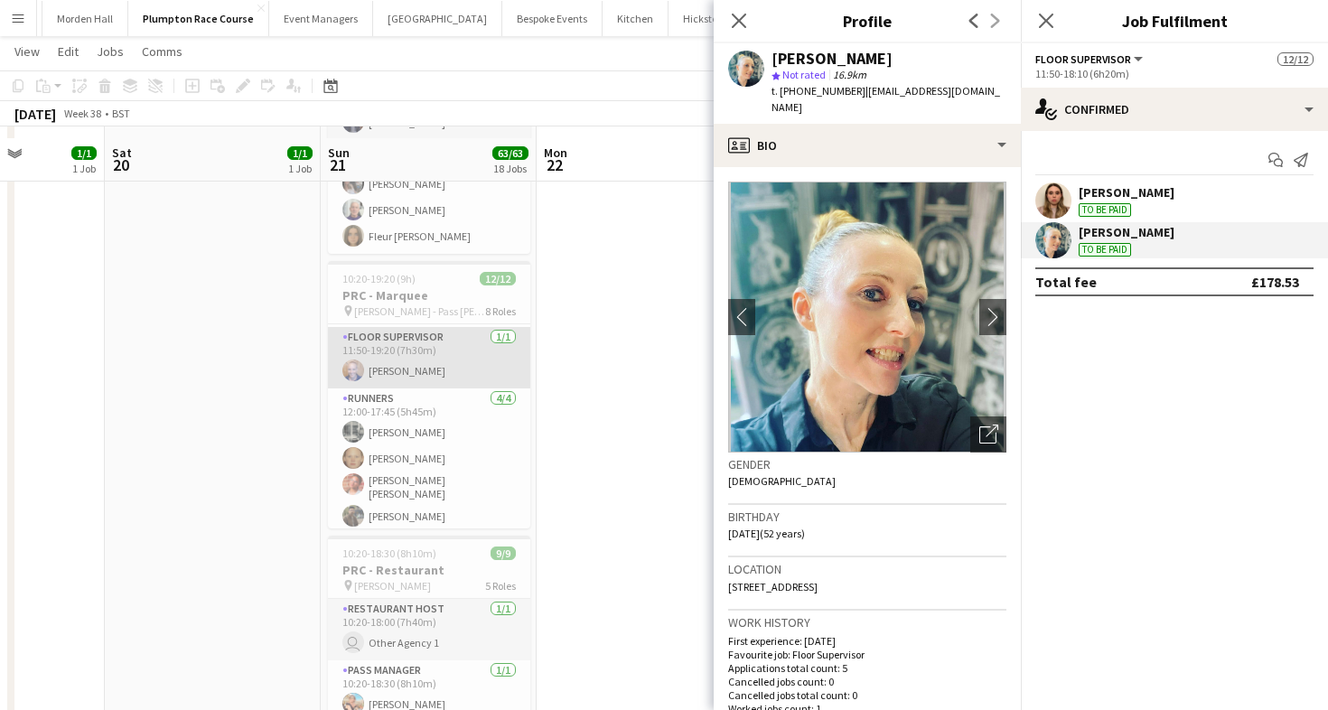
scroll to position [835, 0]
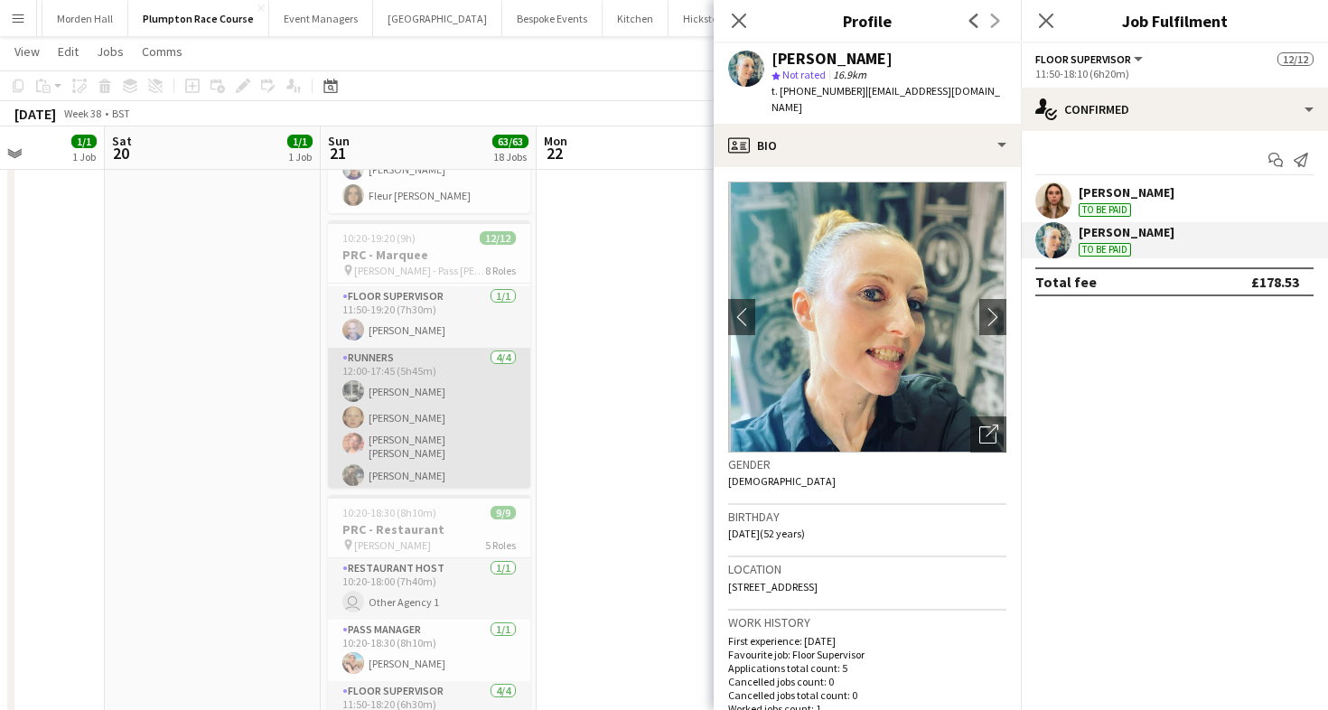
click at [459, 416] on app-card-role "Runners [DATE] 12:00-17:45 (5h45m) [PERSON_NAME] [PERSON_NAME] [PERSON_NAME] [P…" at bounding box center [429, 420] width 202 height 145
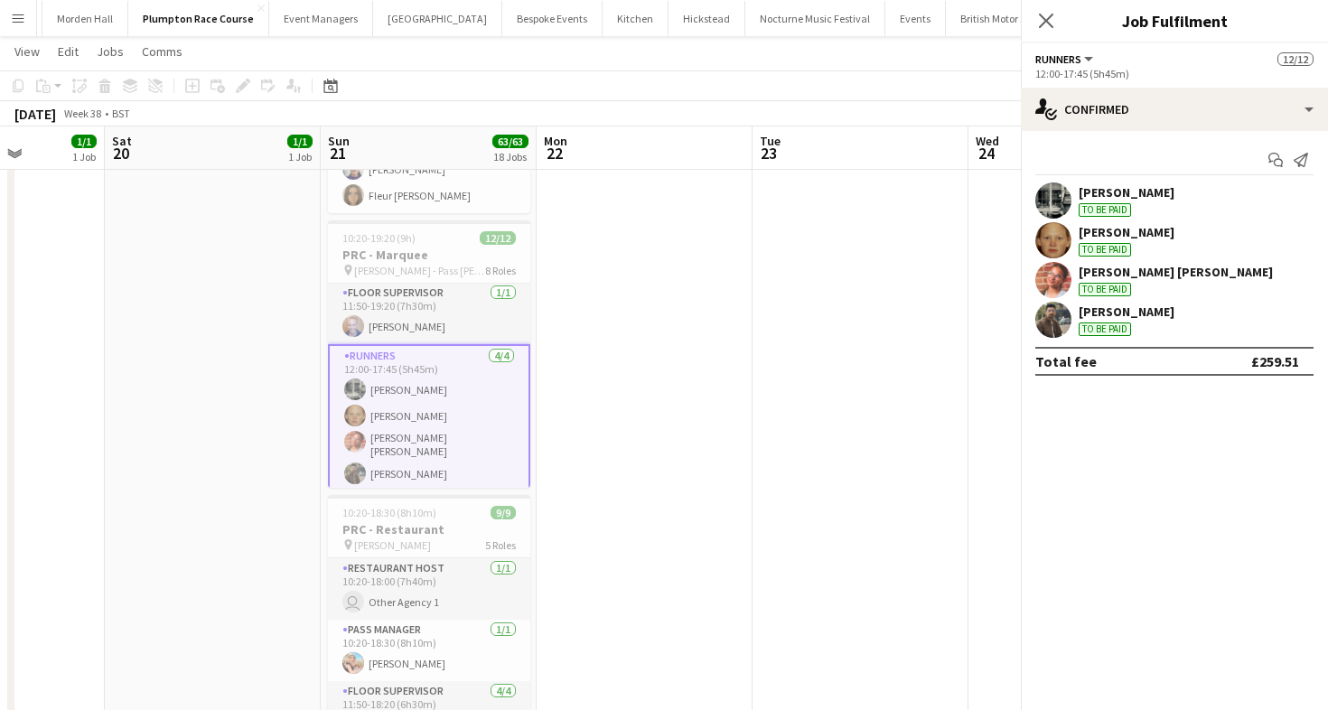
scroll to position [392, 0]
click at [1132, 272] on div "[PERSON_NAME] [PERSON_NAME]" at bounding box center [1175, 272] width 194 height 16
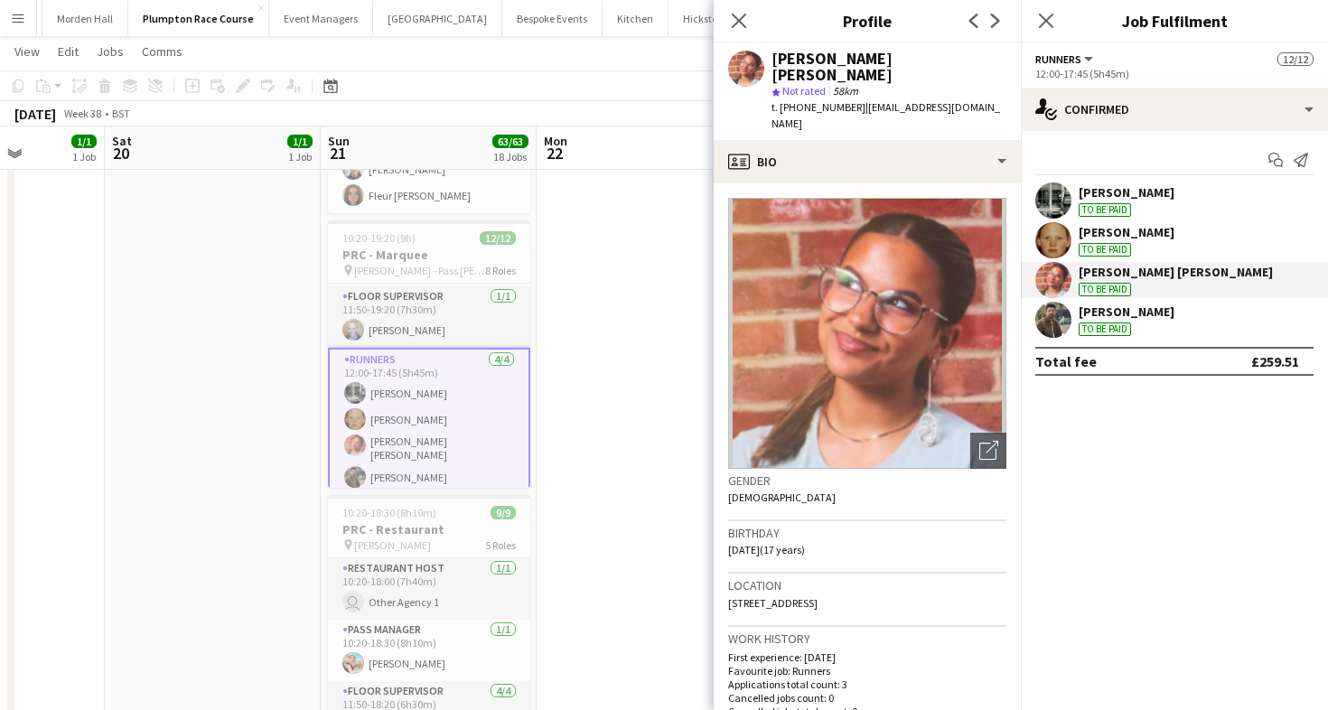
click at [1133, 239] on div "[PERSON_NAME]" at bounding box center [1126, 232] width 96 height 16
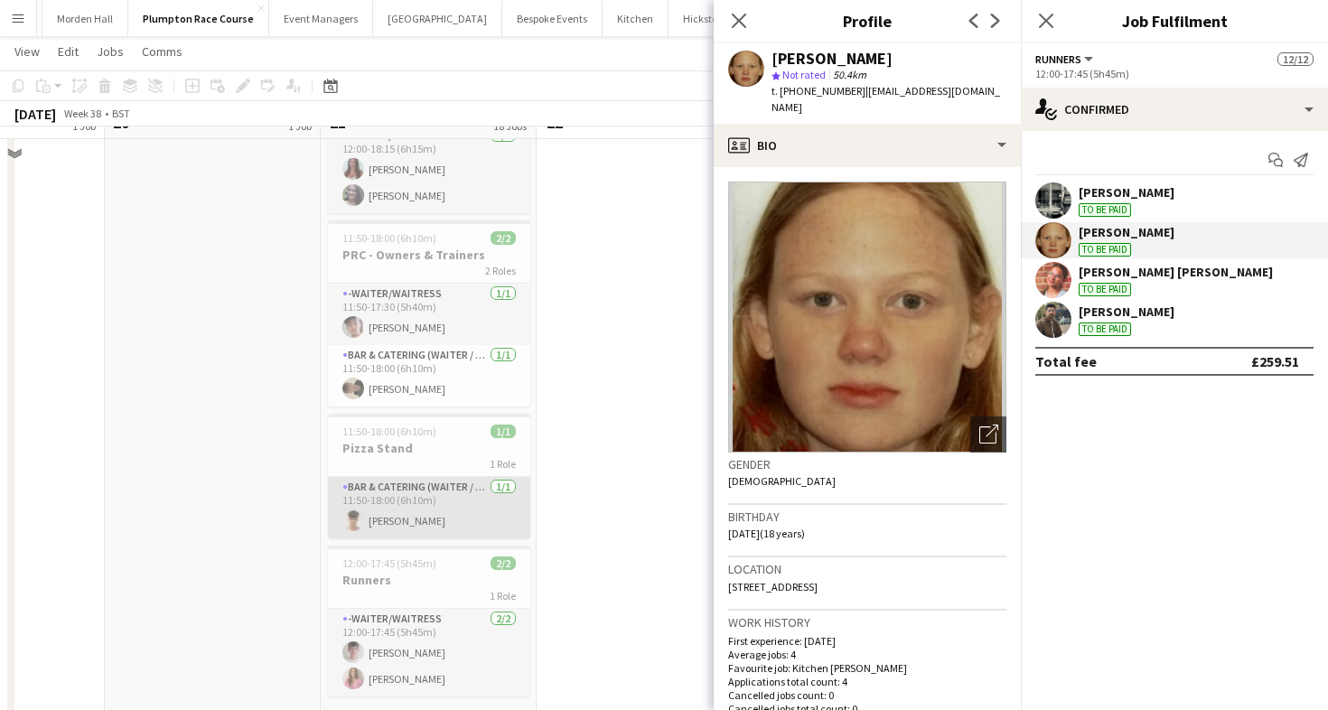
scroll to position [1387, 0]
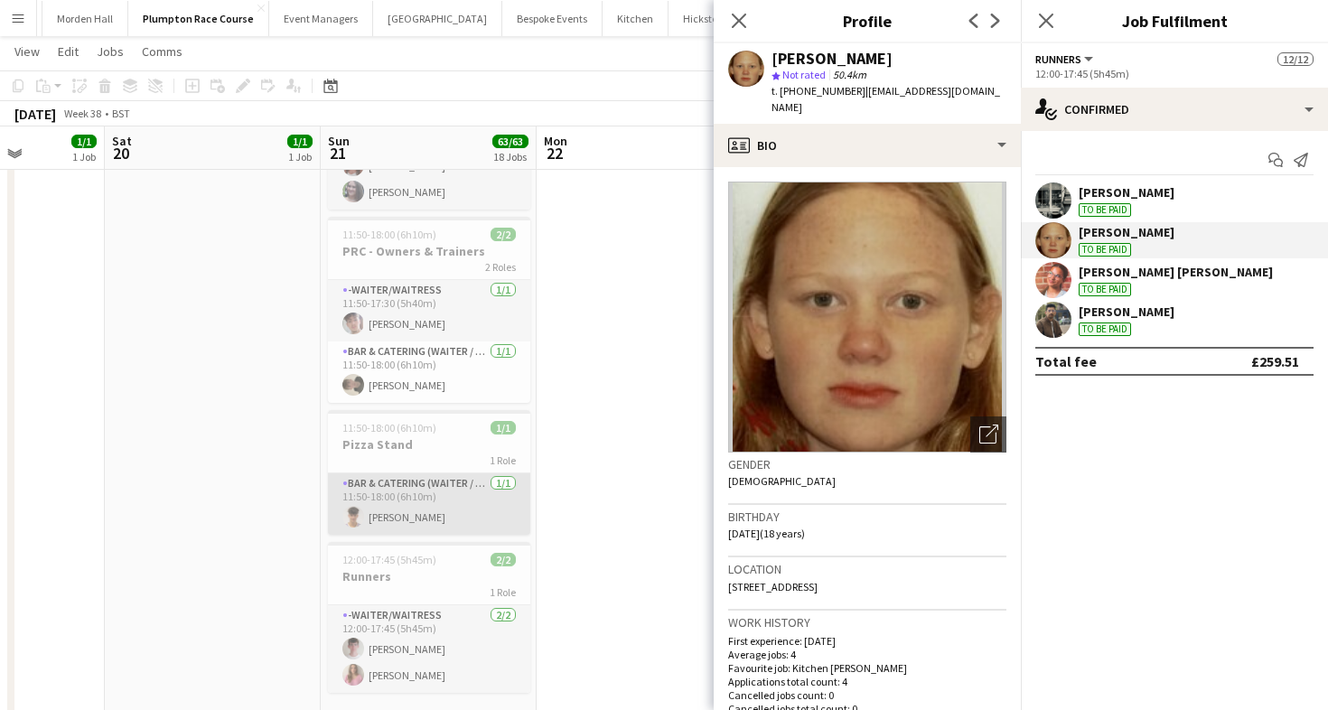
click at [412, 508] on app-card-role "Bar & Catering (Waiter / waitress) [DATE] 11:50-18:00 (6h10m) [PERSON_NAME]" at bounding box center [429, 503] width 202 height 61
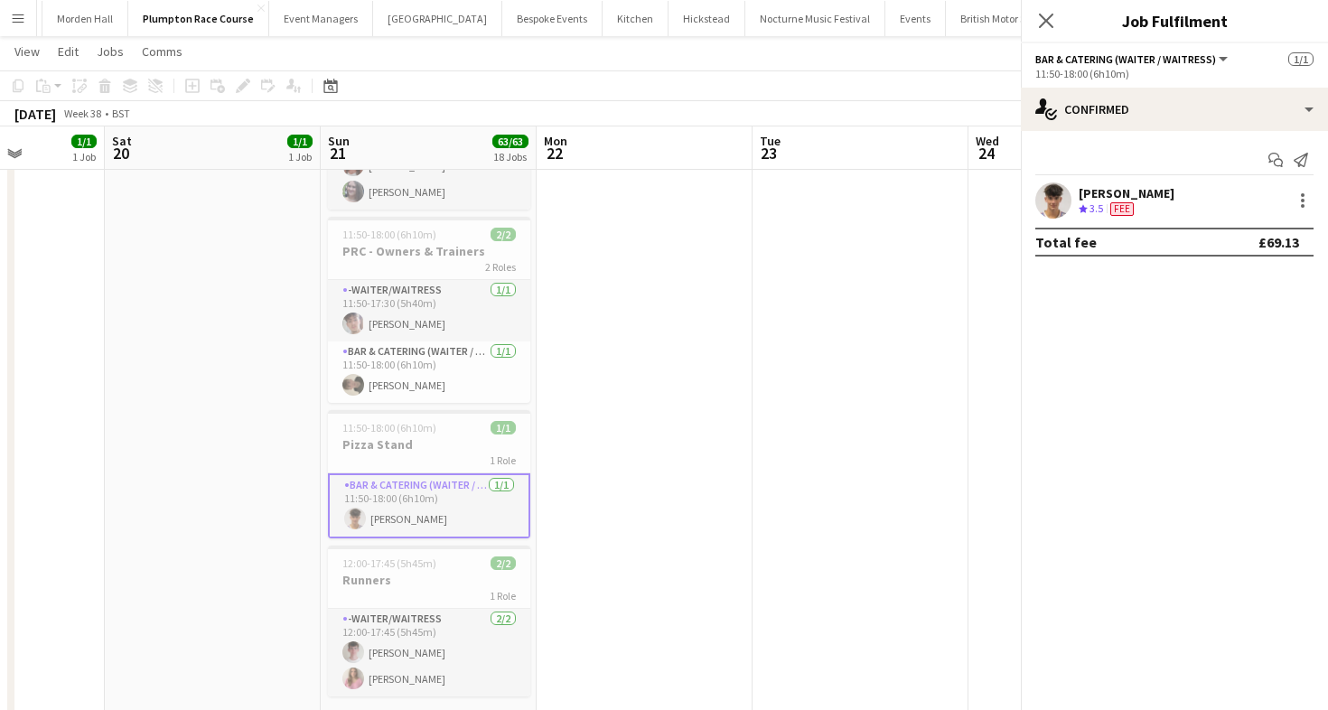
scroll to position [392, 0]
click at [1112, 206] on div "To be paid" at bounding box center [1104, 210] width 52 height 14
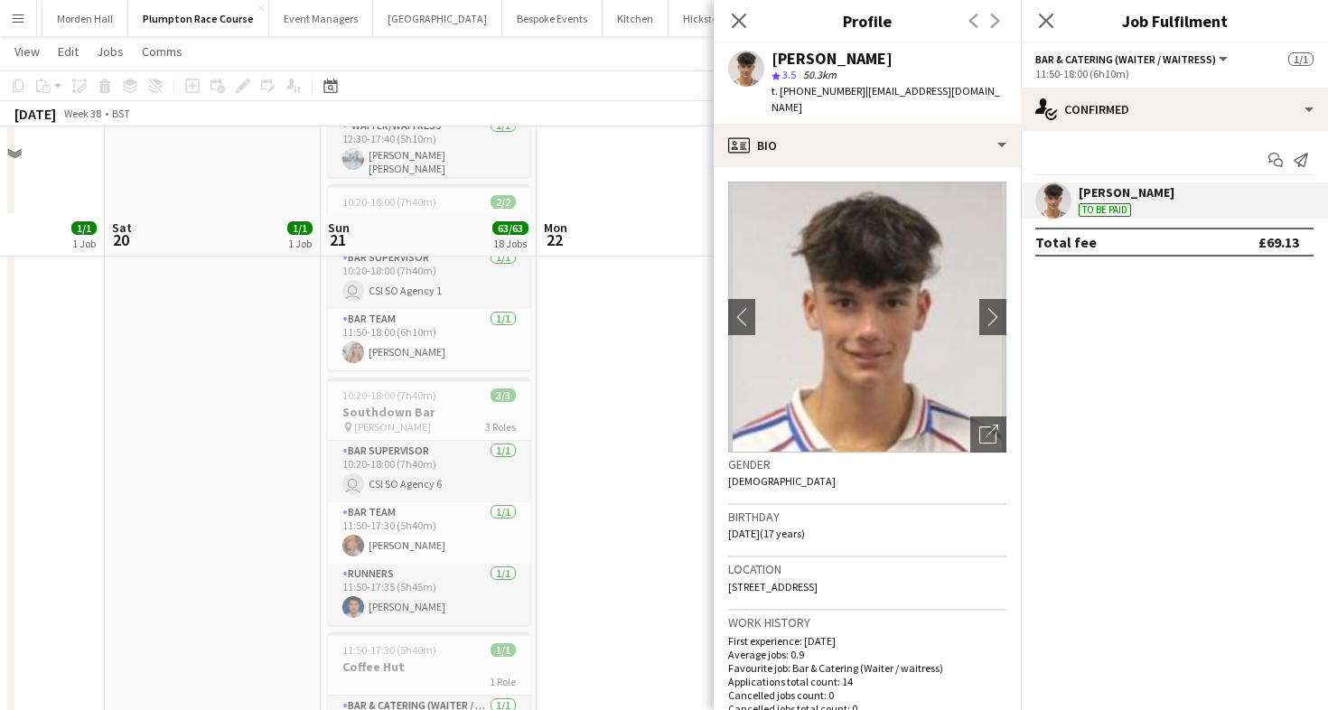
scroll to position [3490, 0]
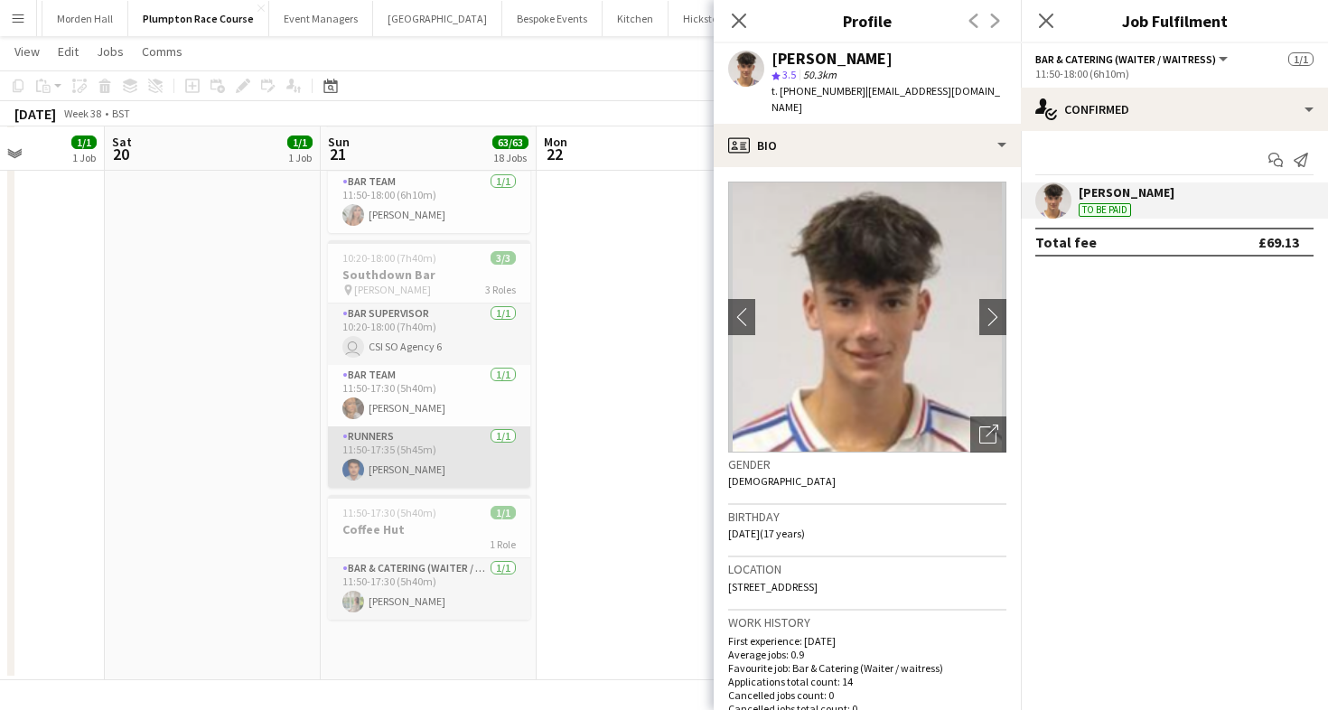
click at [416, 455] on app-card-role "Runners [DATE] 11:50-17:35 (5h45m) [PERSON_NAME]" at bounding box center [429, 456] width 202 height 61
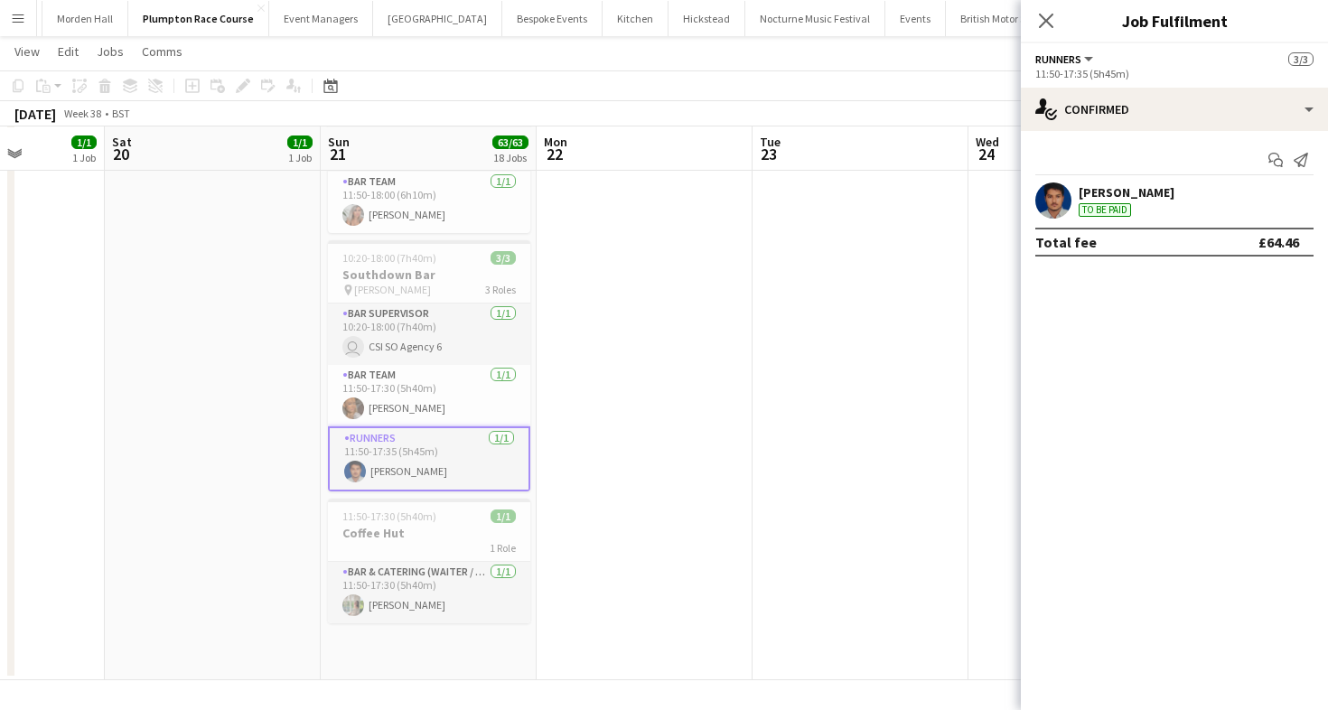
click at [1102, 202] on div "[PERSON_NAME] To be paid" at bounding box center [1126, 200] width 96 height 33
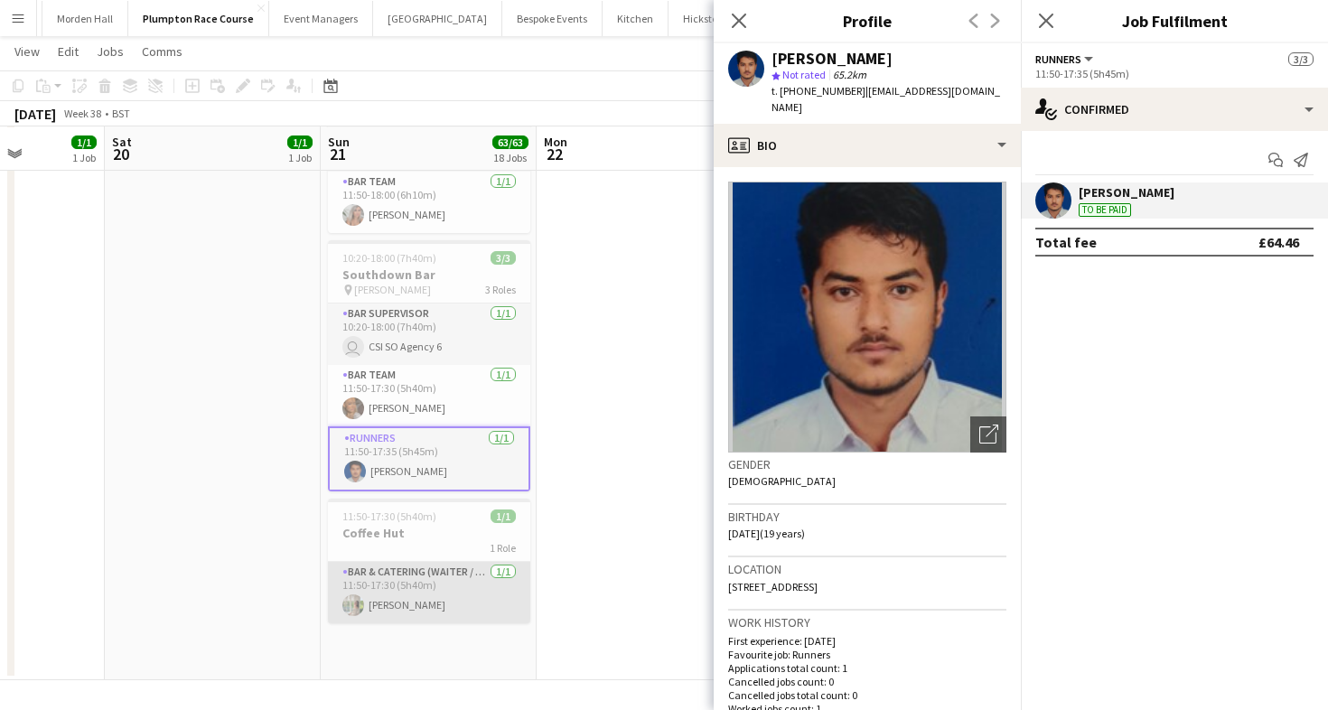
click at [446, 588] on app-card-role "Bar & Catering (Waiter / waitress) [DATE] 11:50-17:30 (5h40m) [PERSON_NAME]" at bounding box center [429, 592] width 202 height 61
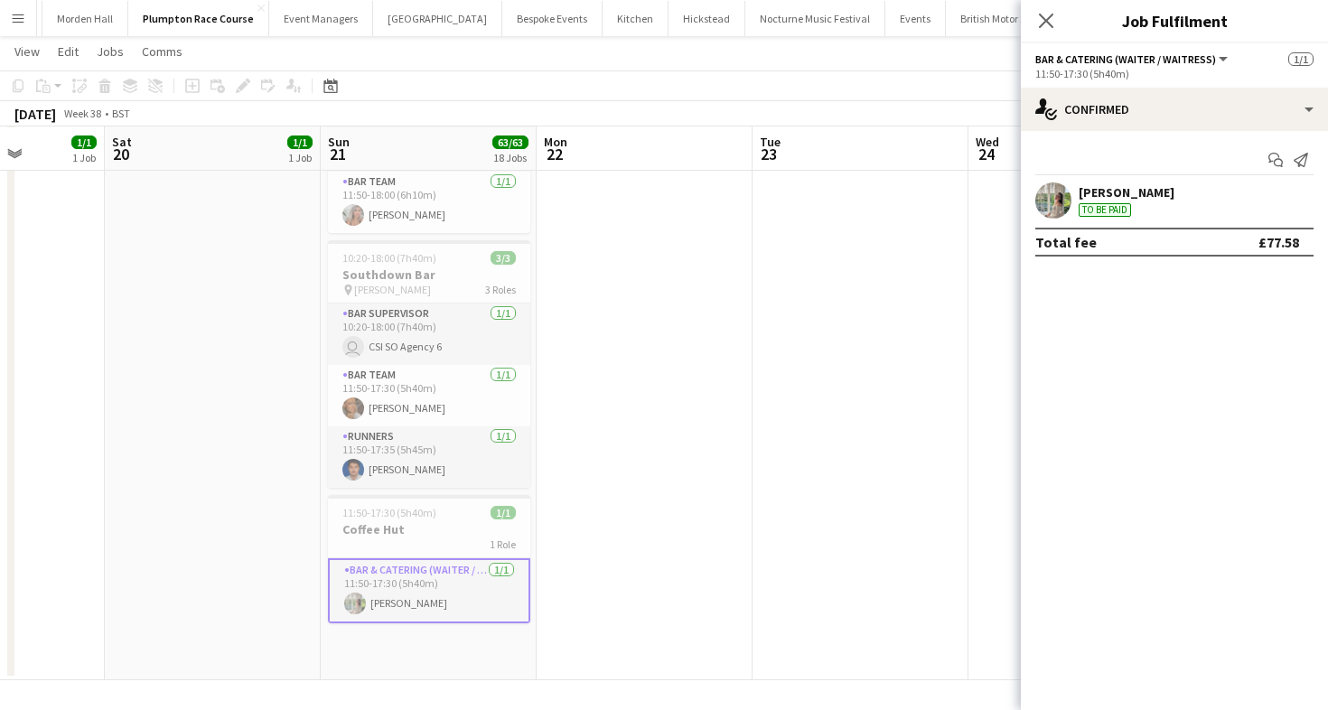
click at [770, 89] on app-toolbar "Copy Paste Paste Command V Paste with crew Command Shift V Paste linked Job [GE…" at bounding box center [664, 85] width 1328 height 31
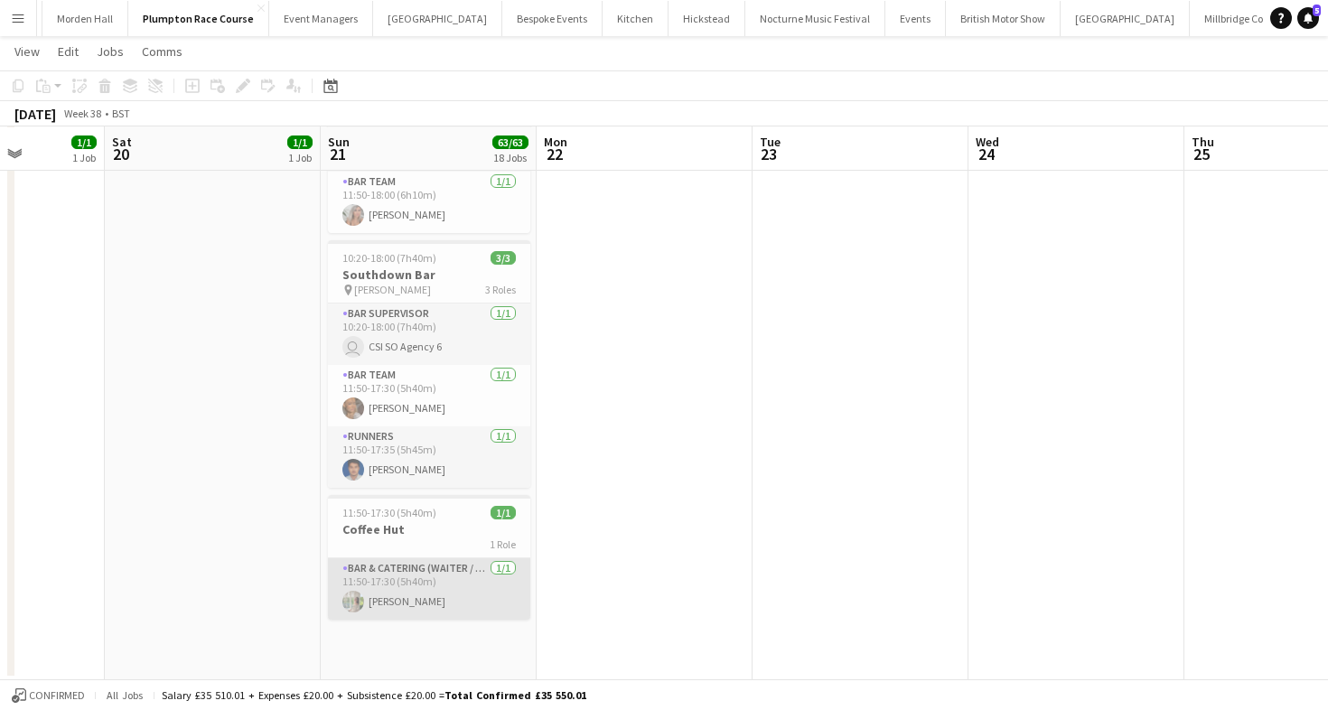
click at [379, 574] on app-card-role "Bar & Catering (Waiter / waitress) [DATE] 11:50-17:30 (5h40m) [PERSON_NAME]" at bounding box center [429, 588] width 202 height 61
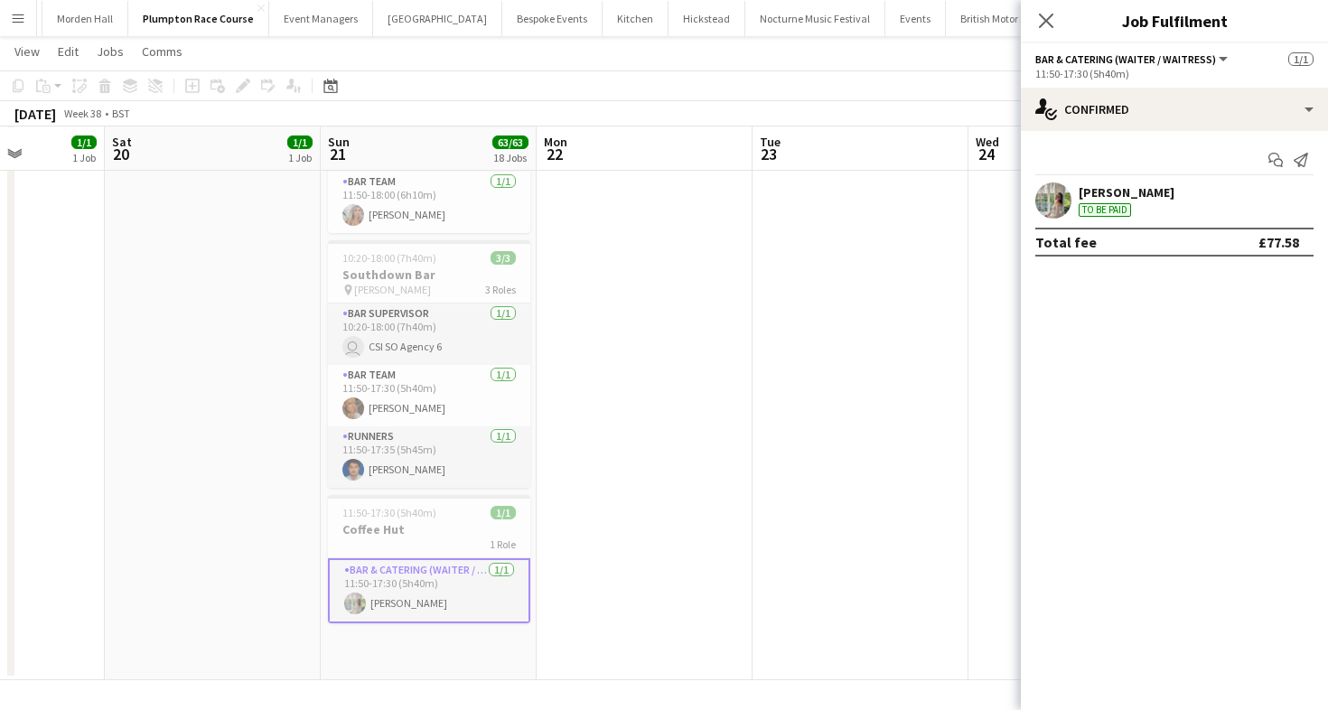
click at [1174, 188] on div "[PERSON_NAME]" at bounding box center [1126, 192] width 96 height 16
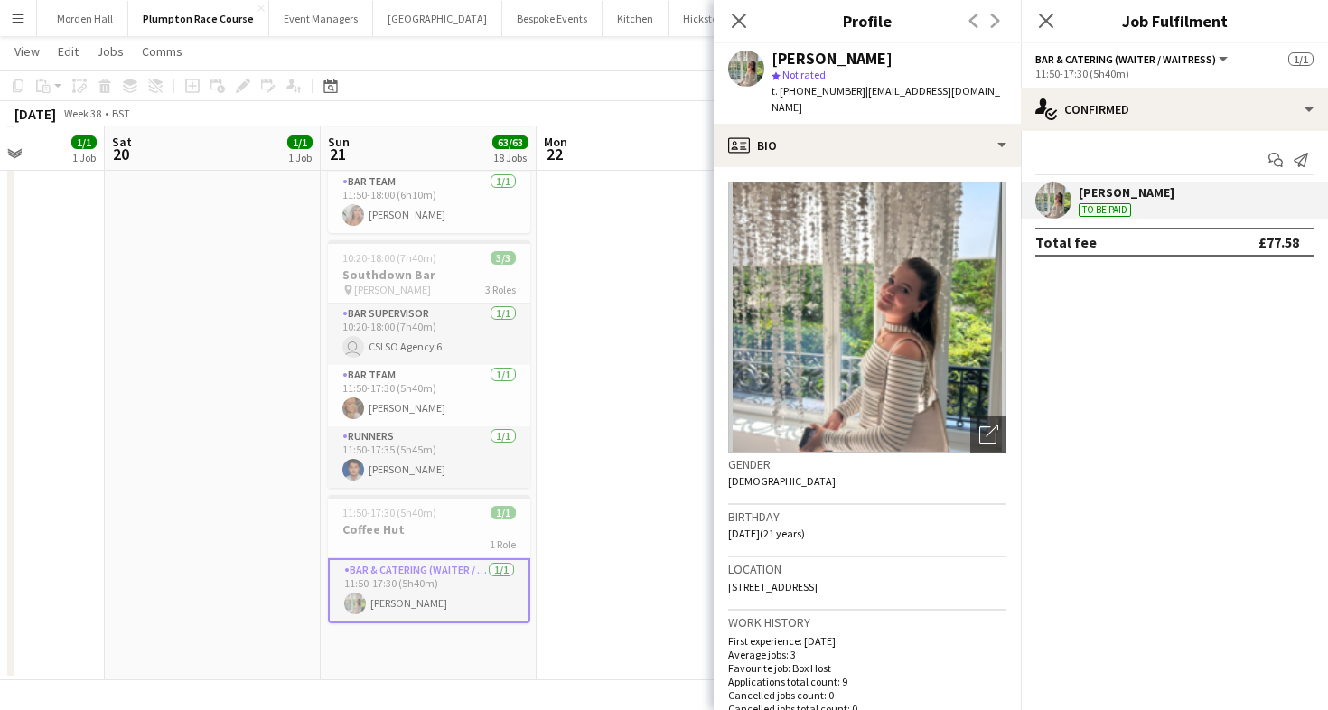
click at [578, 80] on app-toolbar "Copy Paste Paste Command V Paste with crew Command Shift V Paste linked Job [GE…" at bounding box center [664, 85] width 1328 height 31
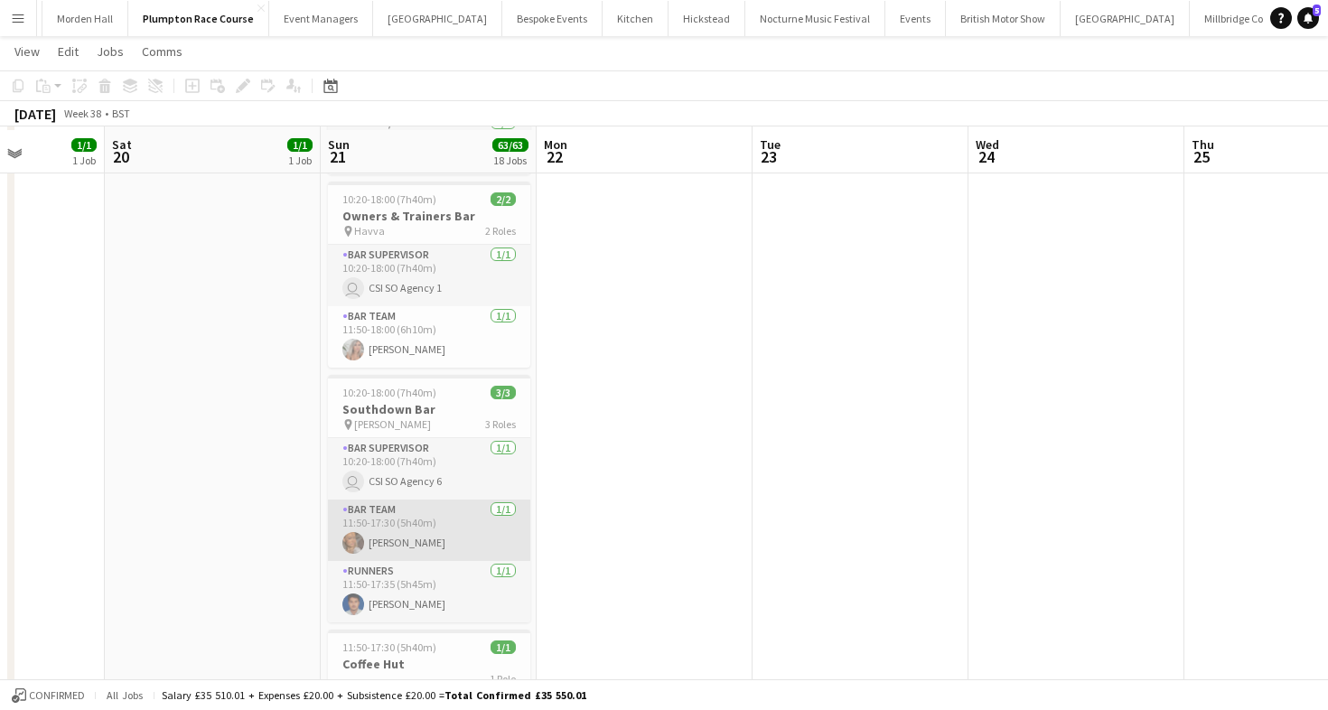
scroll to position [3349, 0]
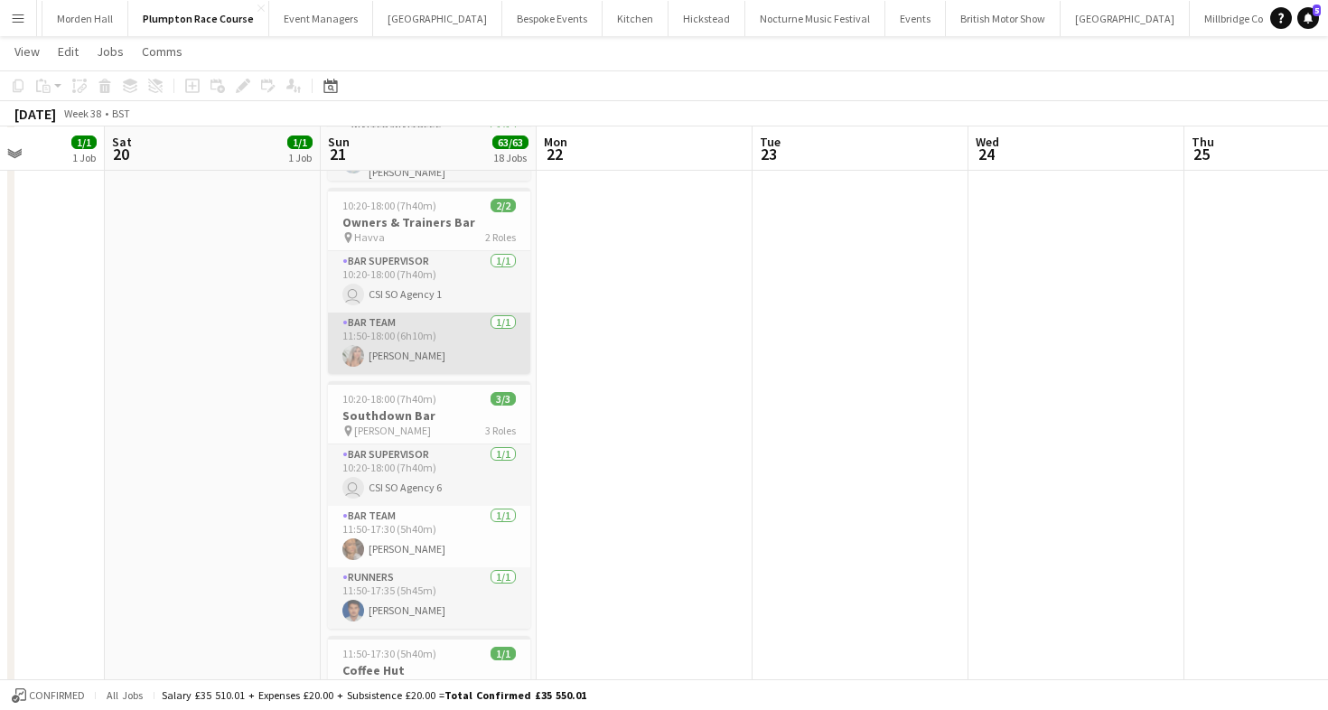
click at [455, 364] on app-card-role "Bar Team [DATE] 11:50-18:00 (6h10m) [PERSON_NAME]" at bounding box center [429, 343] width 202 height 61
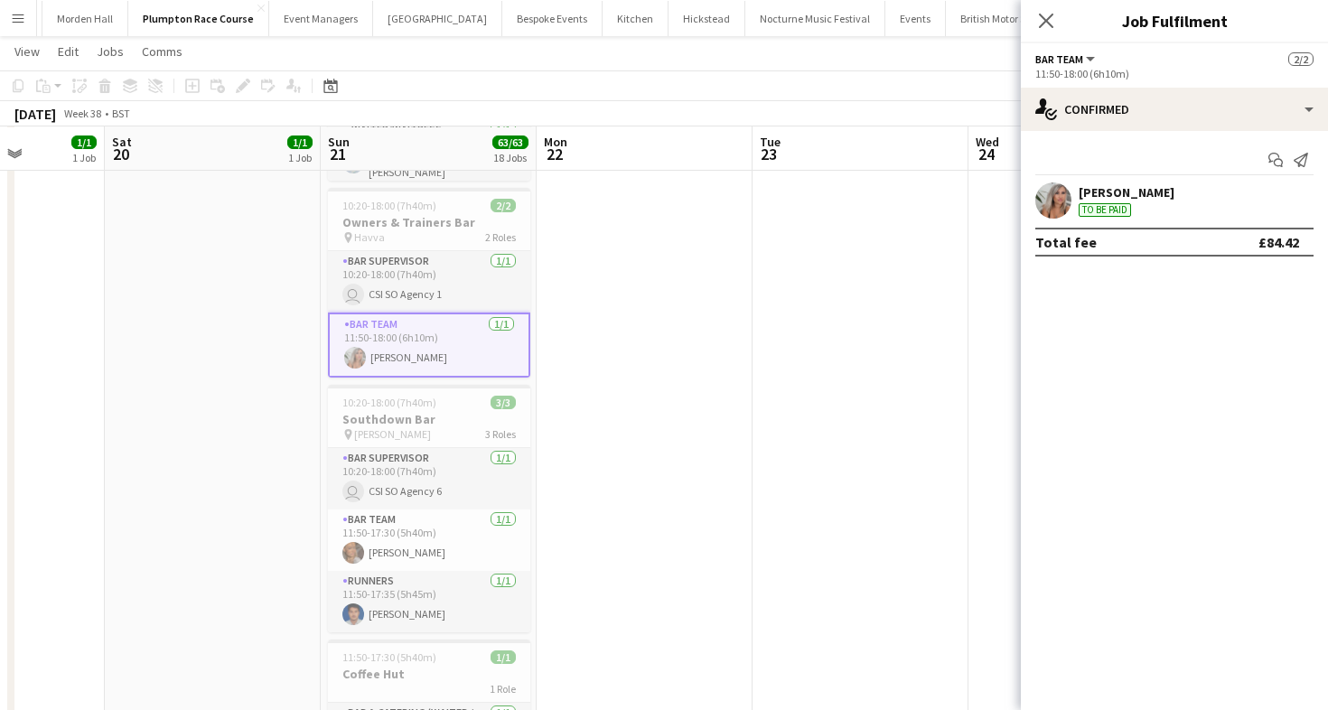
click at [1084, 213] on div "To be paid" at bounding box center [1104, 210] width 52 height 14
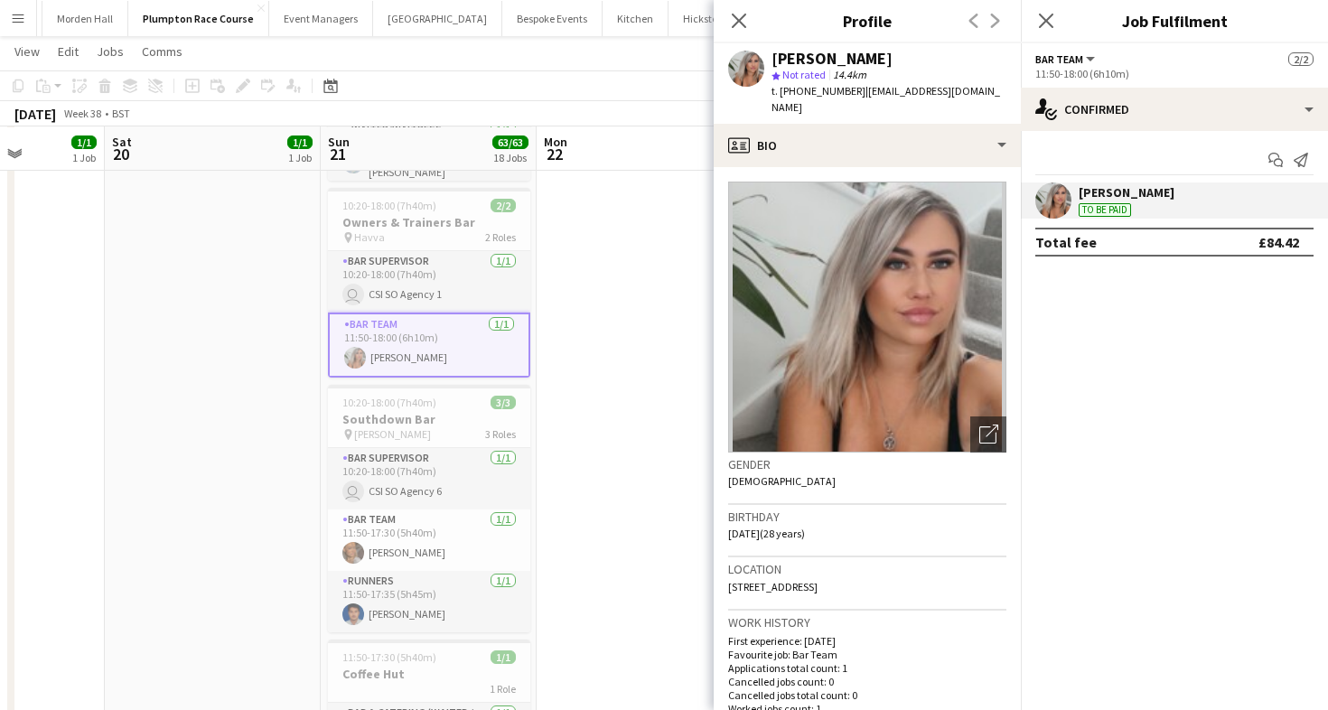
click at [501, 124] on div "[DATE] Week 38 • BST" at bounding box center [664, 113] width 1328 height 25
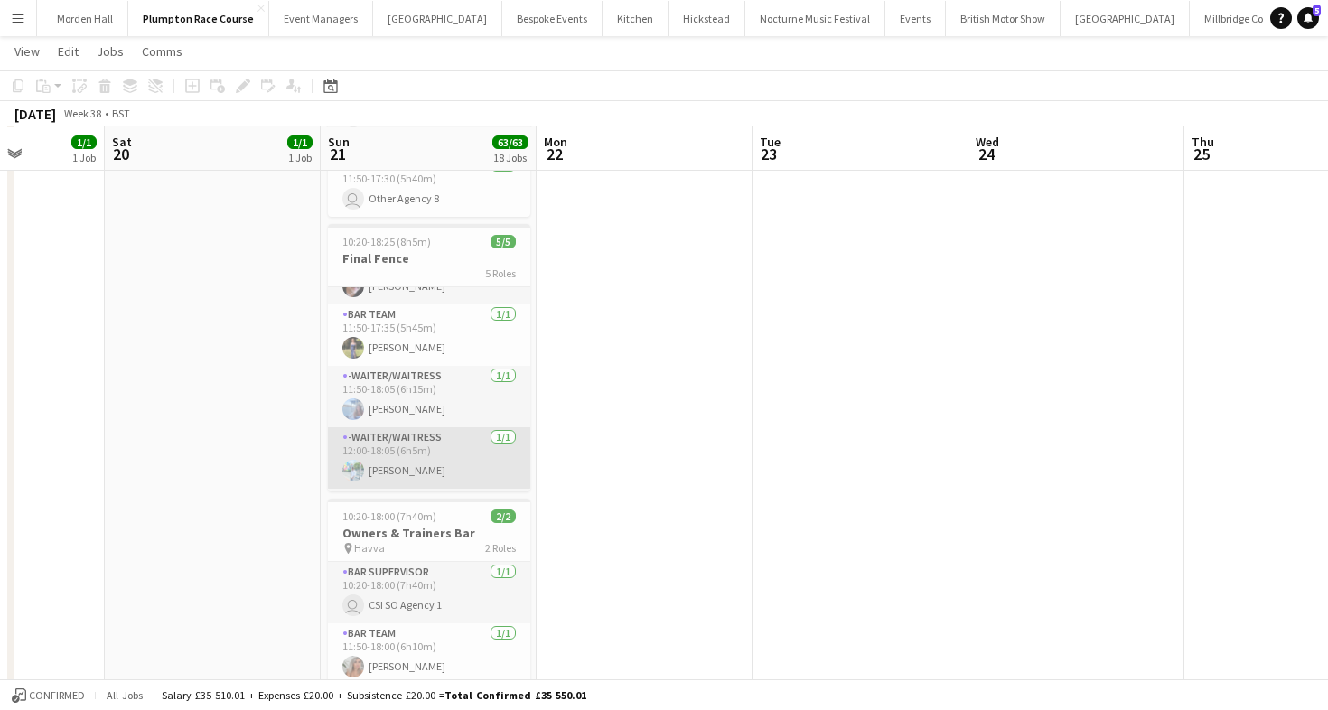
scroll to position [38, 0]
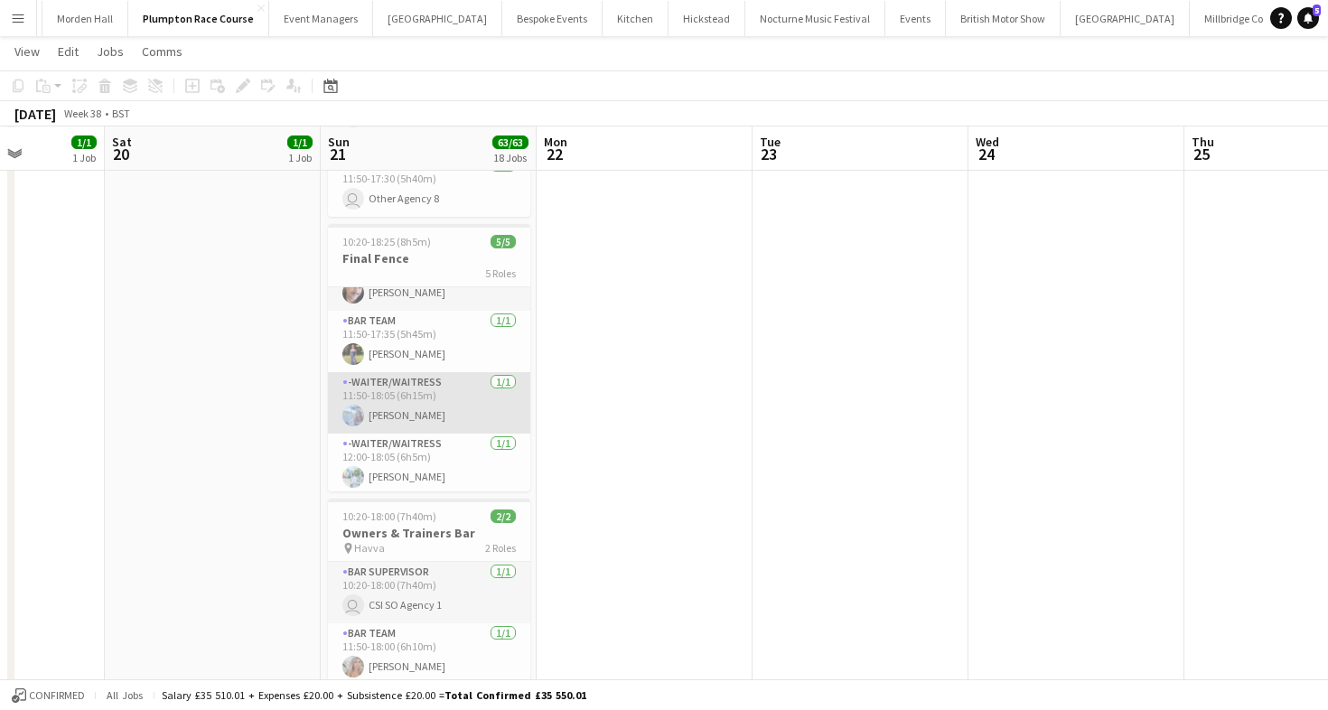
click at [438, 422] on app-card-role "-Waiter/Waitress [DATE] 11:50-18:05 (6h15m) [PERSON_NAME]" at bounding box center [429, 402] width 202 height 61
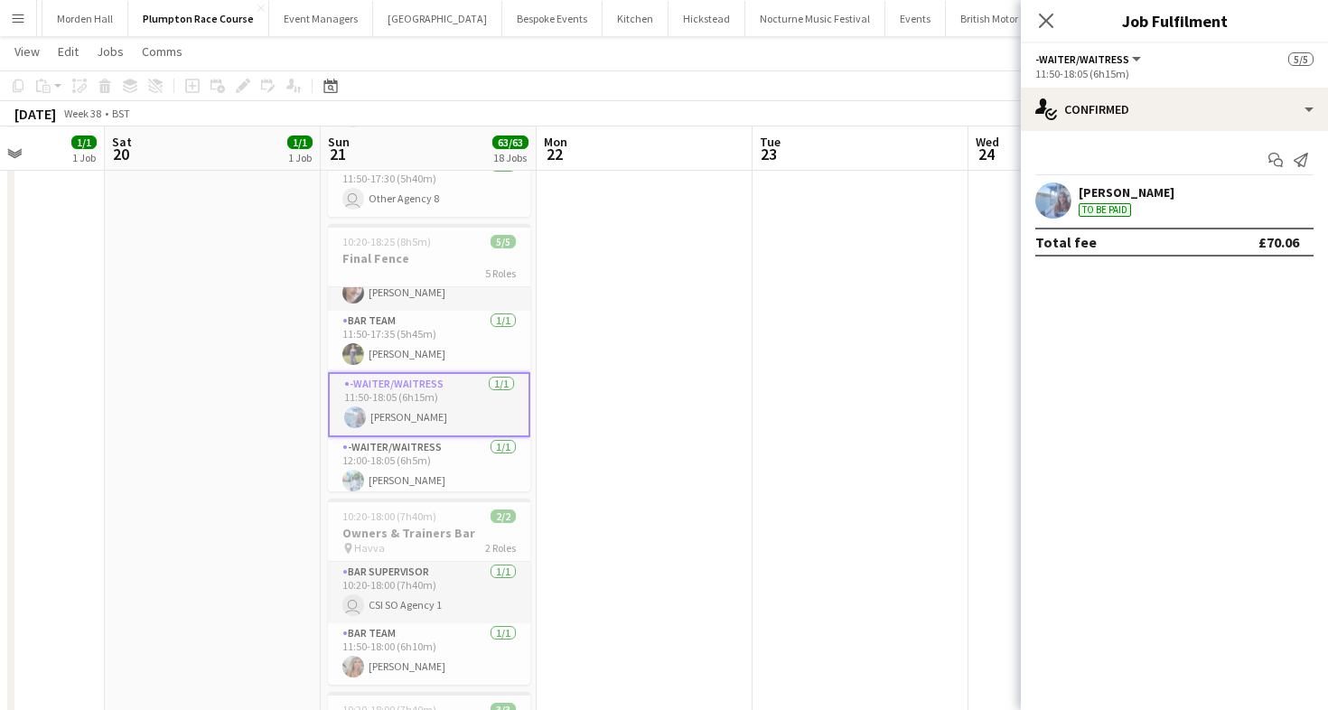
click at [1152, 192] on div "[PERSON_NAME]" at bounding box center [1126, 192] width 96 height 16
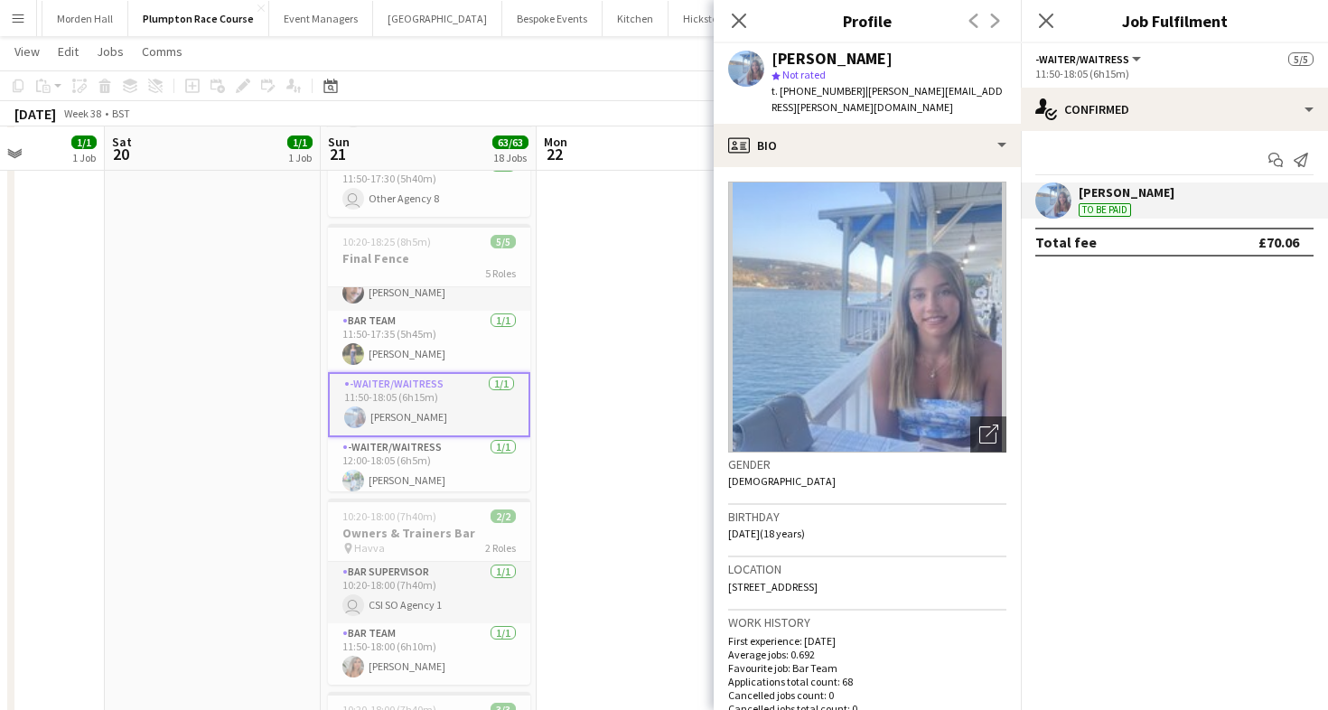
click at [546, 96] on app-toolbar "Copy Paste Paste Command V Paste with crew Command Shift V Paste linked Job [GE…" at bounding box center [664, 85] width 1328 height 31
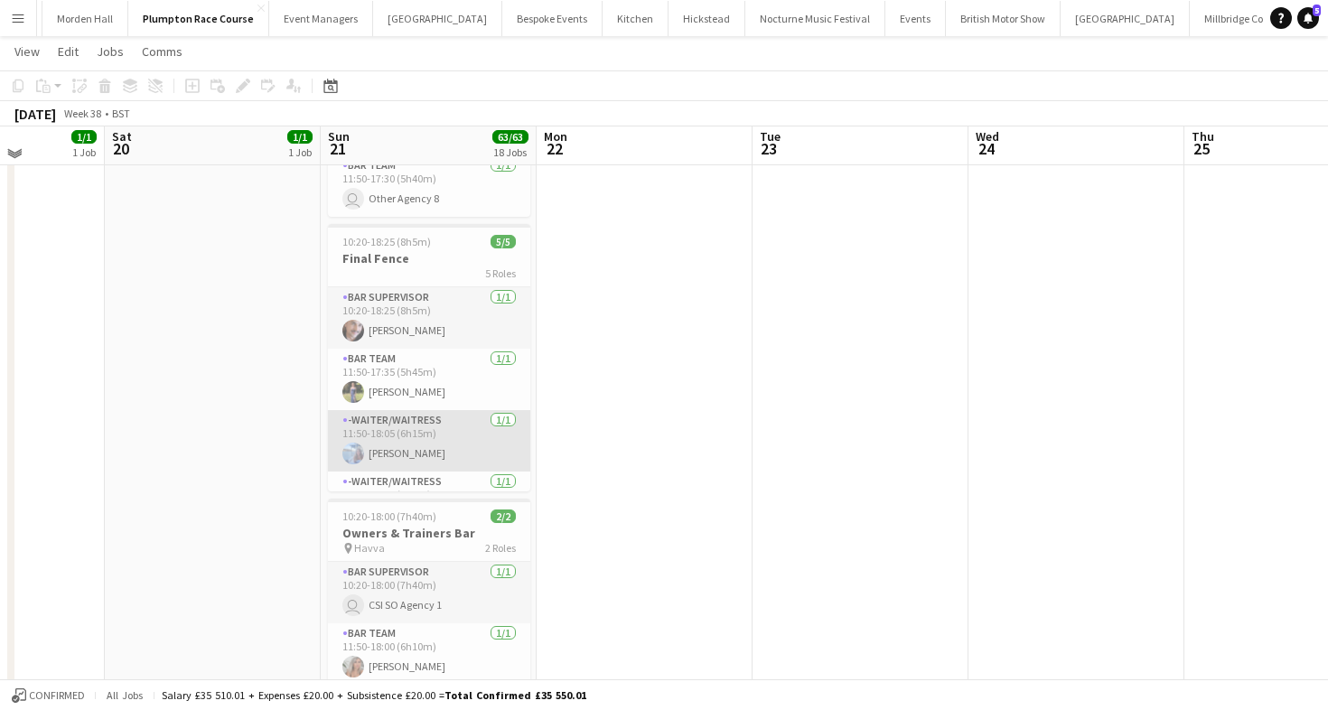
scroll to position [3021, 0]
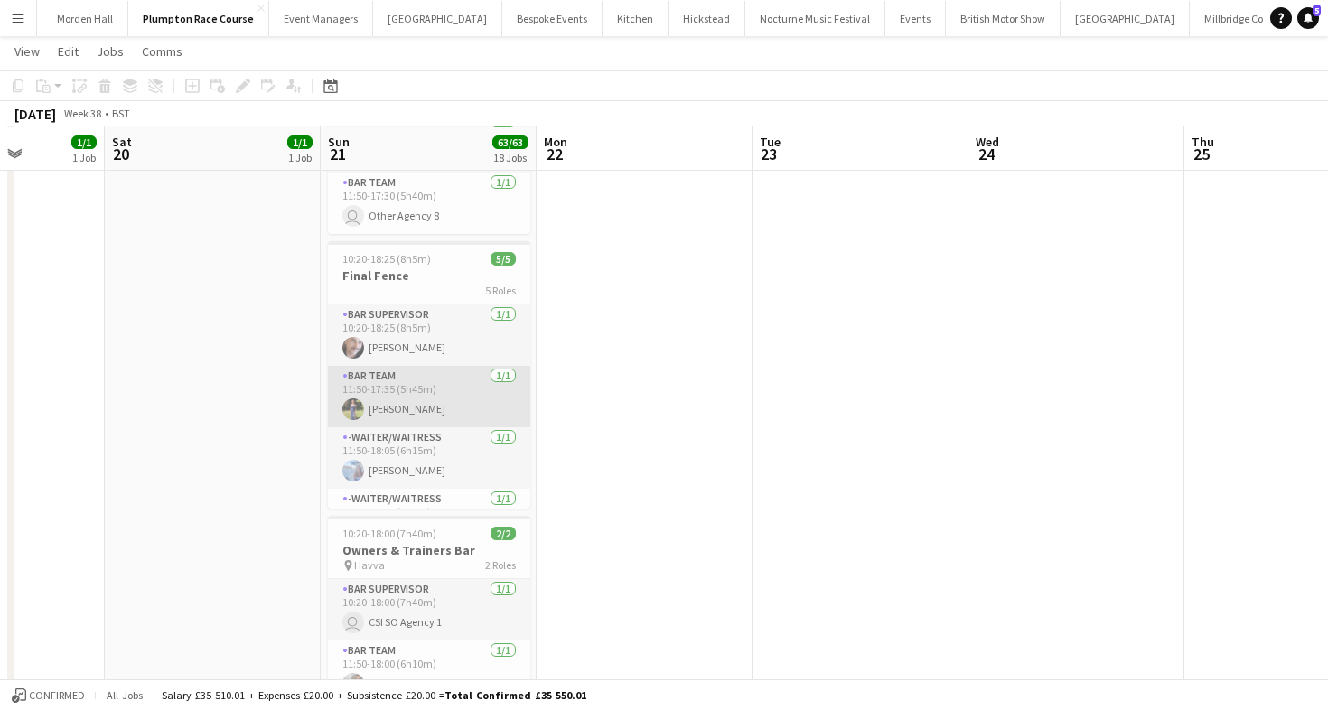
click at [424, 403] on app-card-role "Bar Team [DATE] 11:50-17:35 (5h45m) [PERSON_NAME]" at bounding box center [429, 396] width 202 height 61
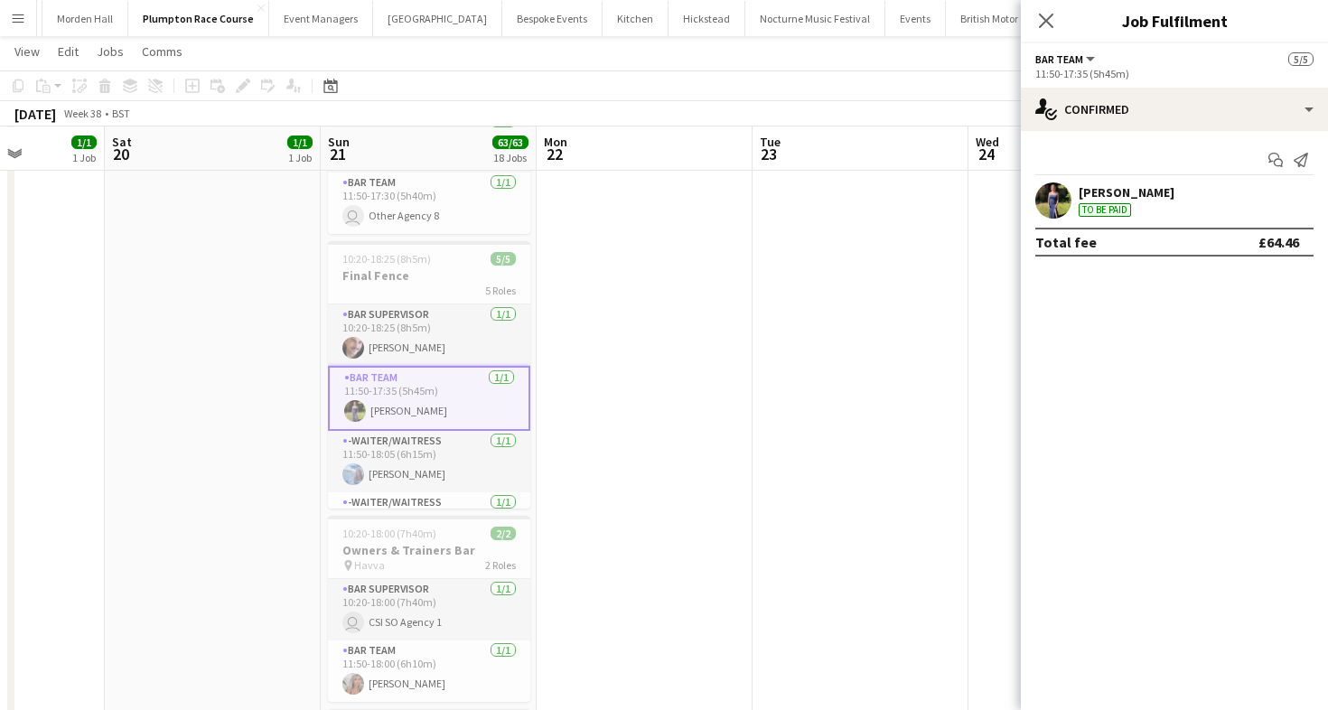
click at [633, 126] on div "[DATE] Week 38 • BST" at bounding box center [664, 113] width 1328 height 25
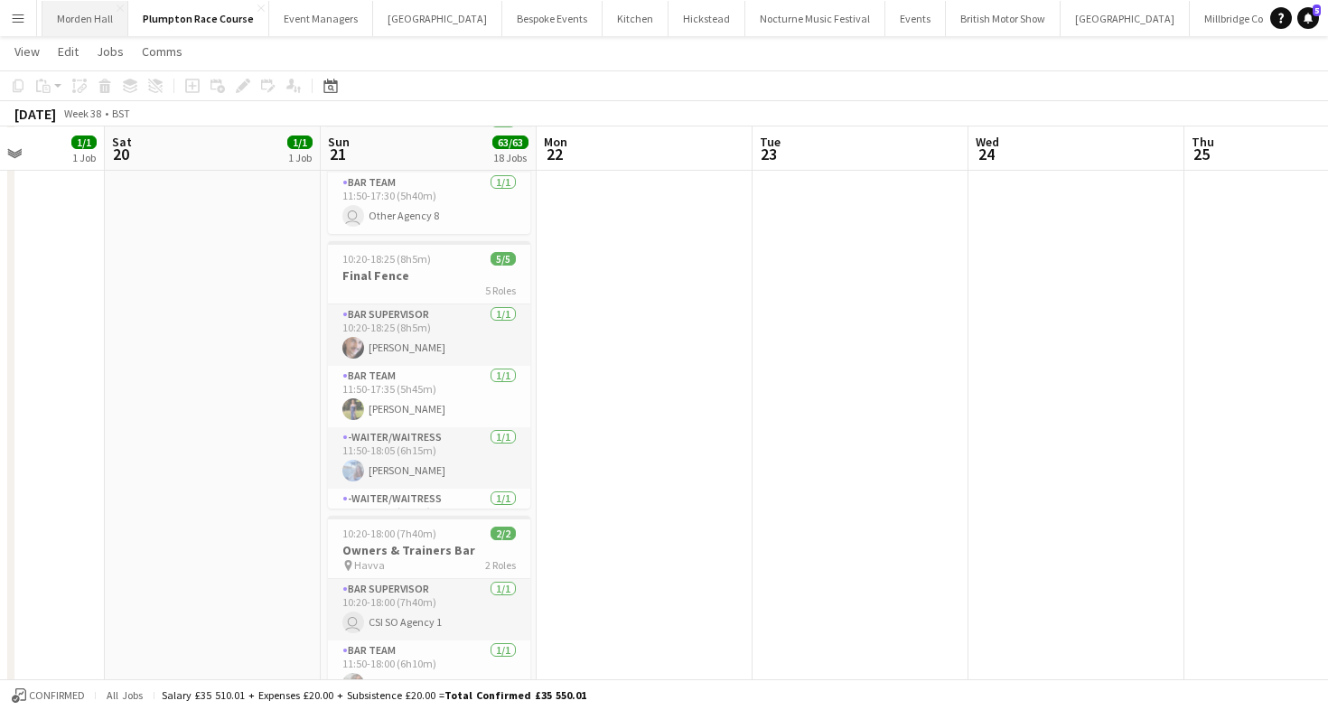
click at [72, 17] on button "[GEOGRAPHIC_DATA] Close" at bounding box center [85, 18] width 86 height 35
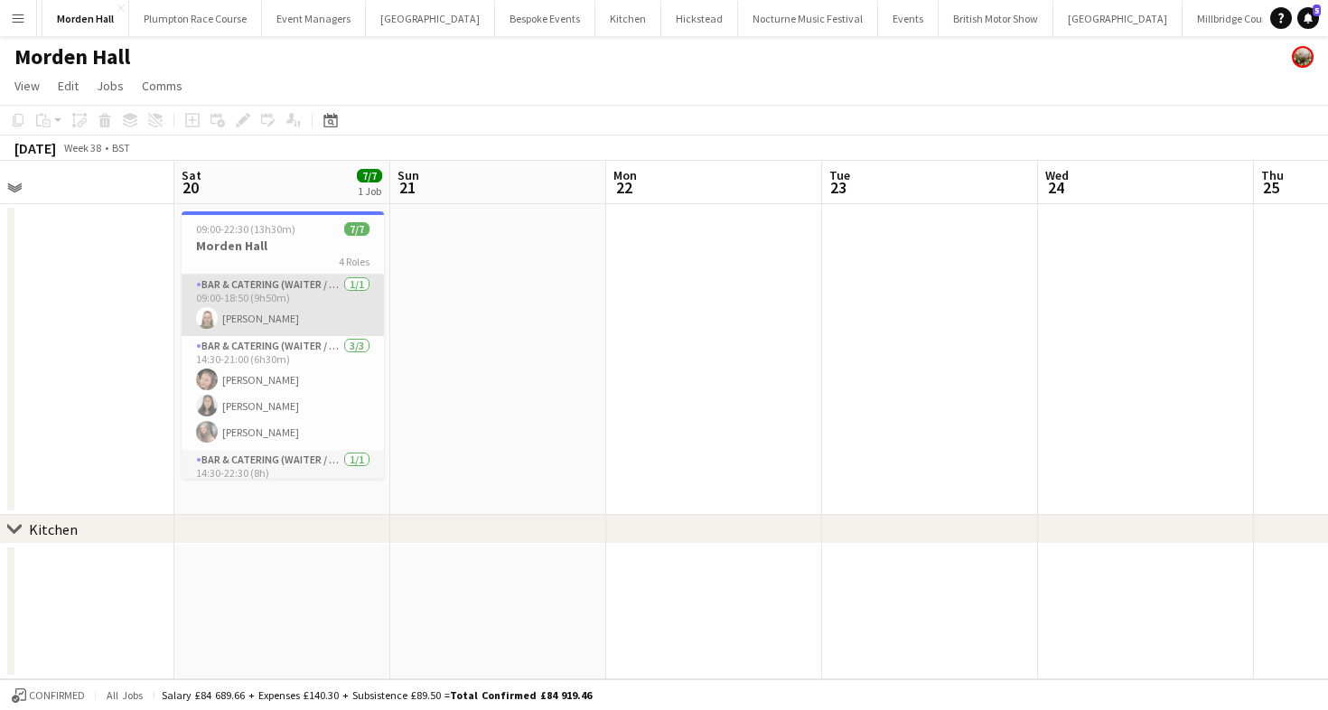
click at [253, 327] on app-card-role "Bar & Catering (Waiter / waitress) [DATE] 09:00-18:50 (9h50m) [PERSON_NAME]" at bounding box center [283, 305] width 202 height 61
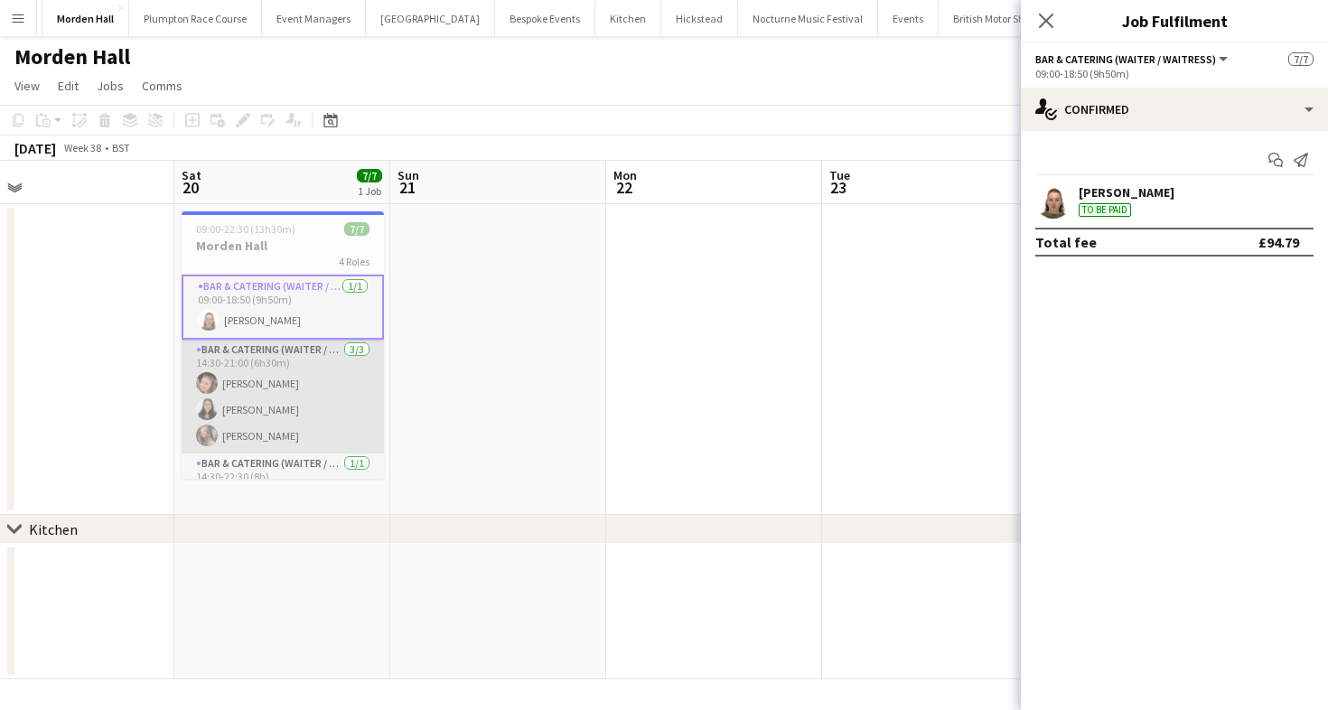
click at [258, 408] on app-card-role "Bar & Catering (Waiter / waitress) [DATE] 14:30-21:00 (6h30m) [PERSON_NAME] [PE…" at bounding box center [283, 397] width 202 height 114
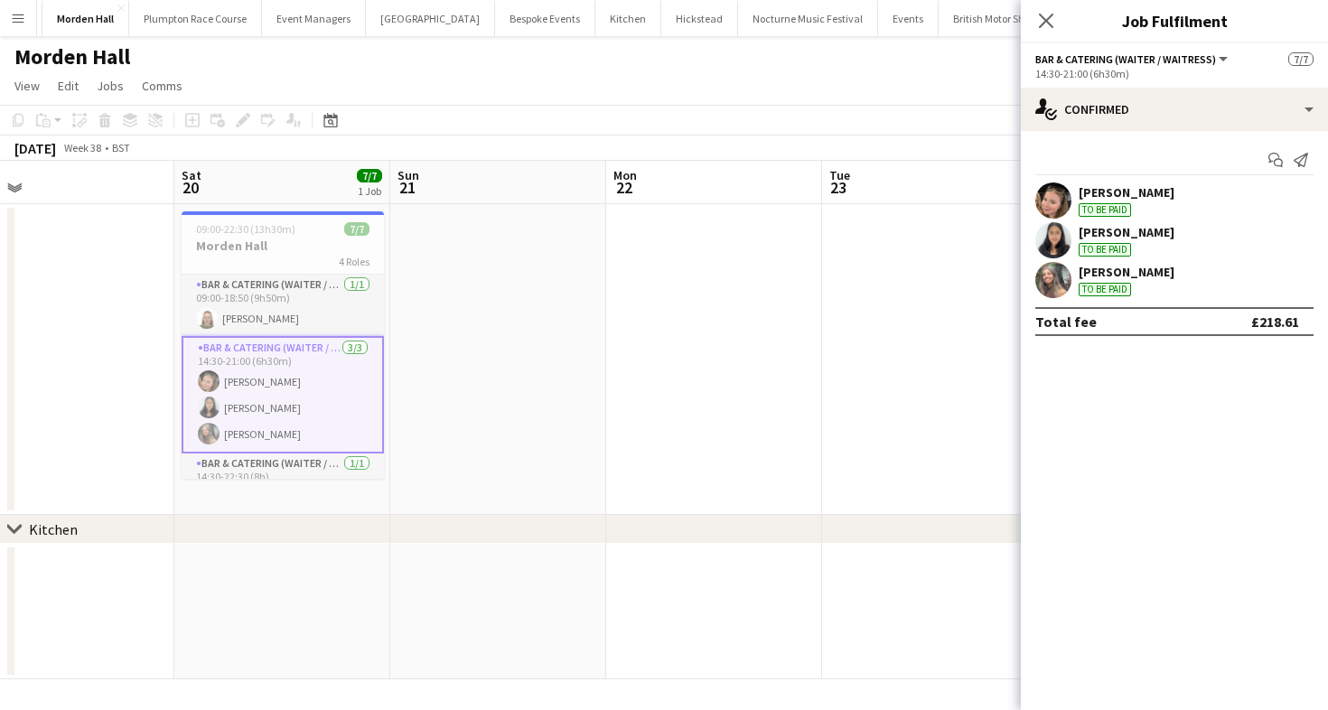
click at [1118, 194] on div "[PERSON_NAME]" at bounding box center [1126, 192] width 96 height 16
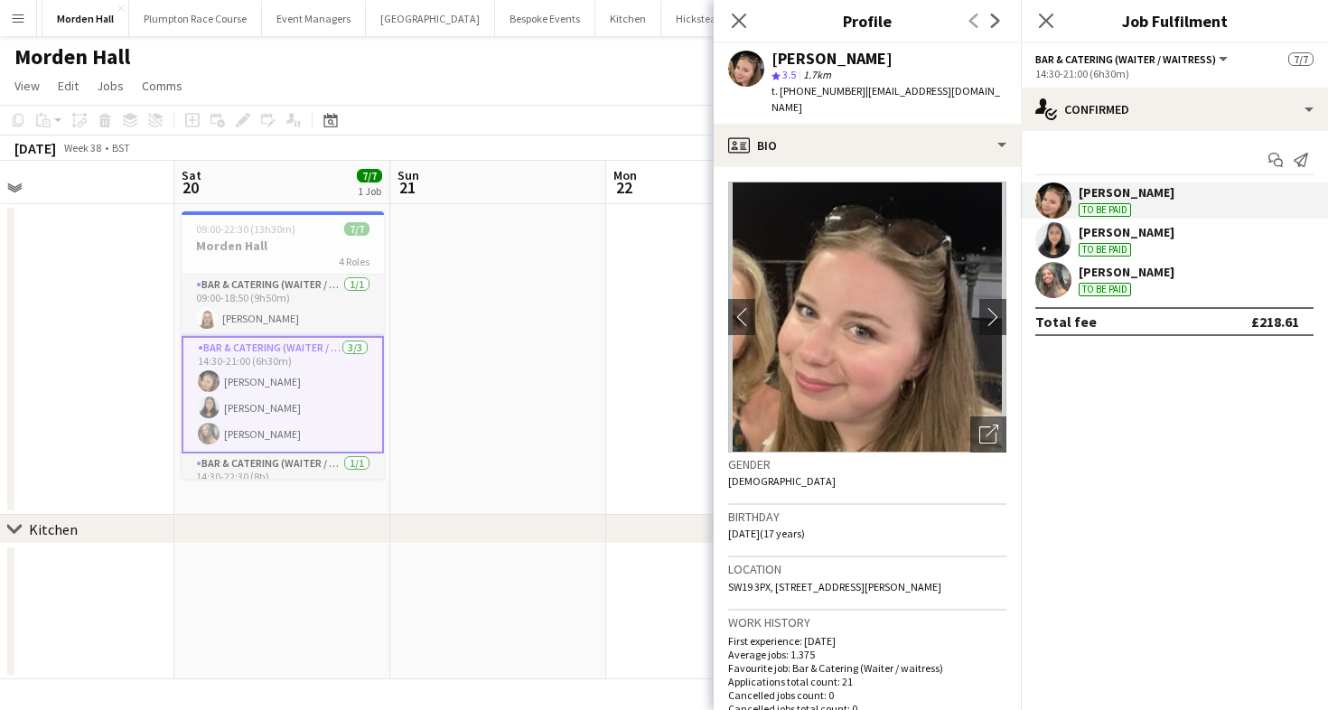
click at [1117, 225] on div "[PERSON_NAME]" at bounding box center [1126, 232] width 96 height 16
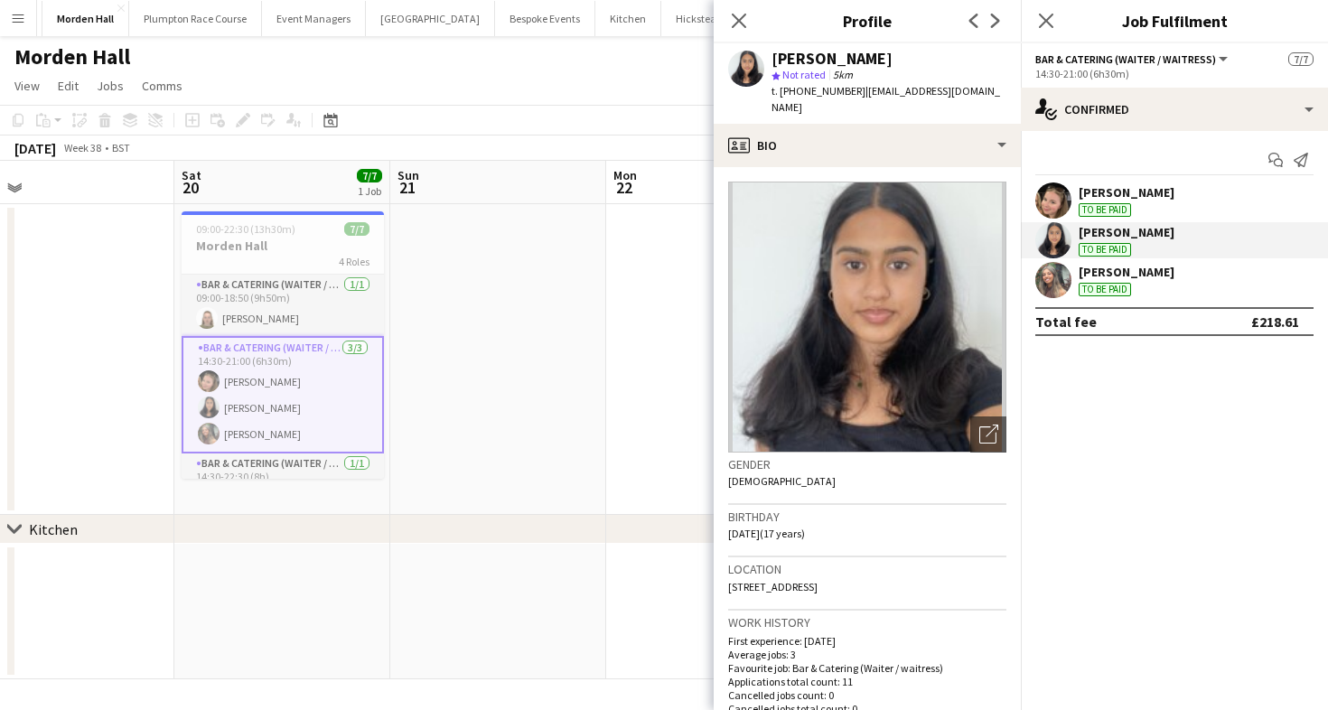
click at [1120, 251] on div "To be paid" at bounding box center [1104, 250] width 52 height 14
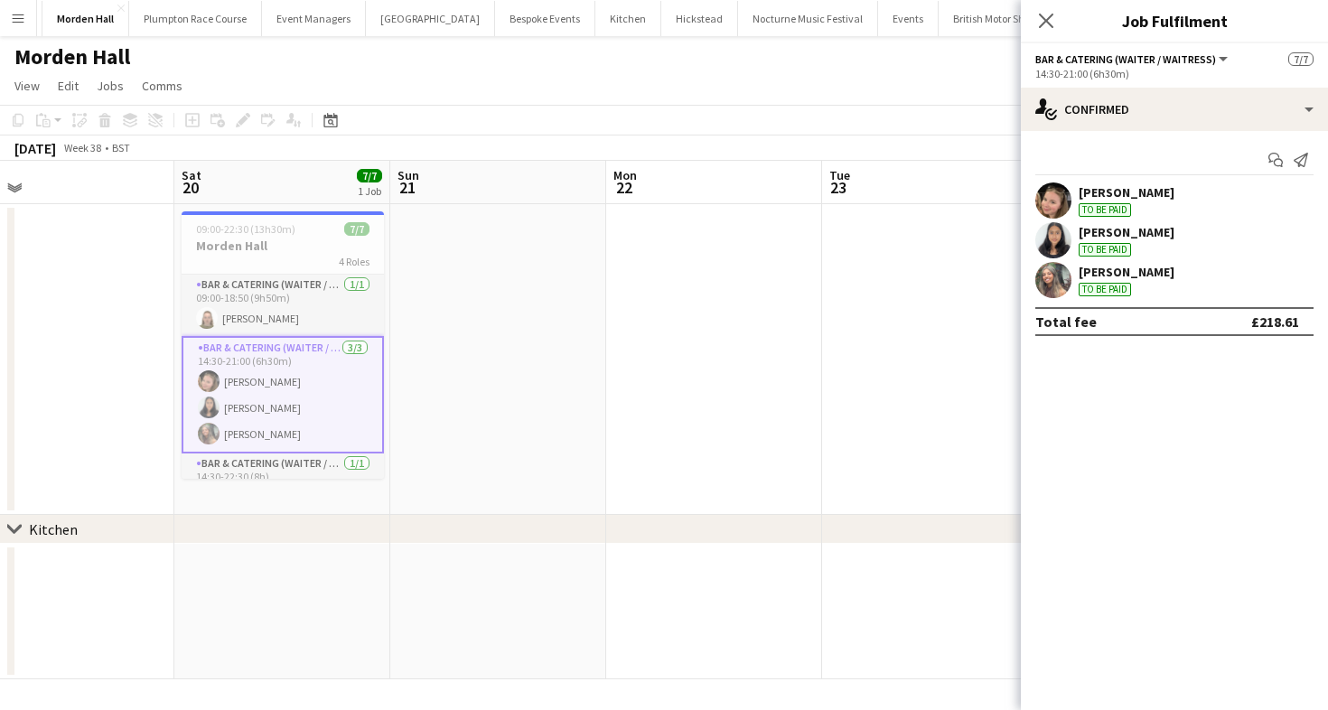
click at [1120, 281] on div "[PERSON_NAME] To be paid" at bounding box center [1126, 280] width 96 height 33
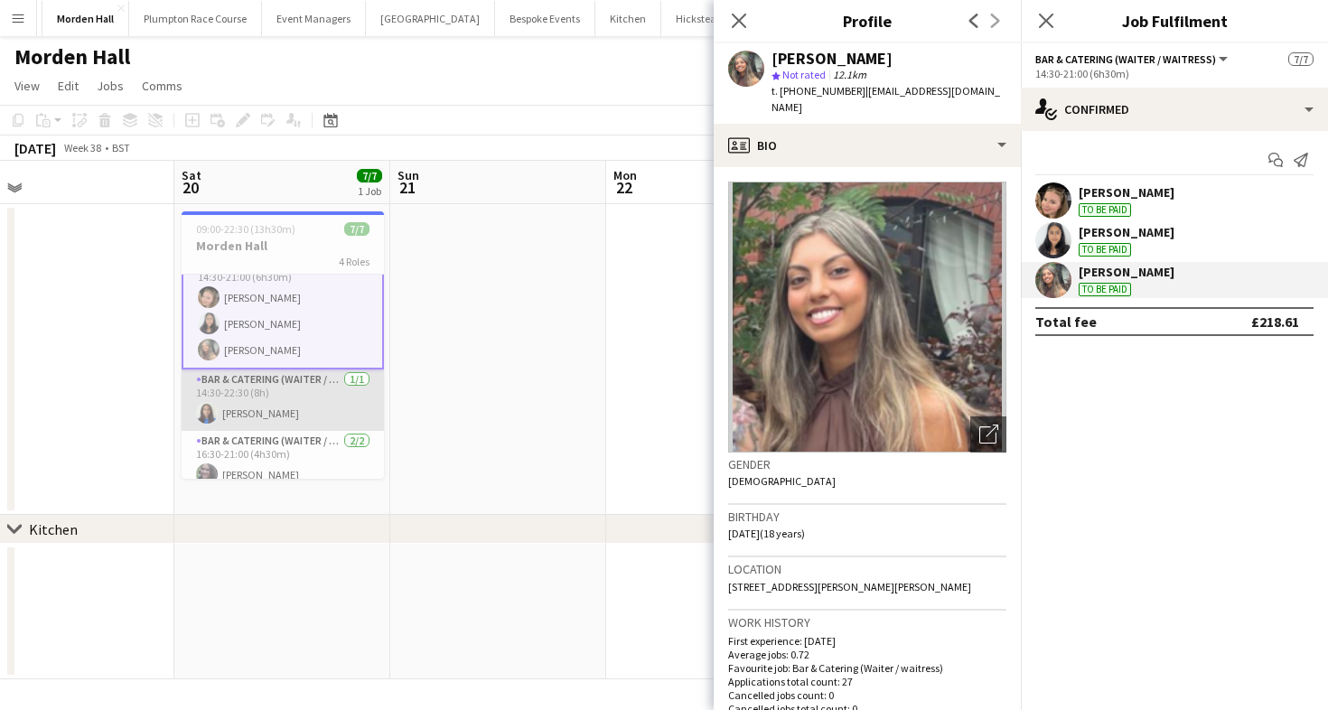
scroll to position [124, 0]
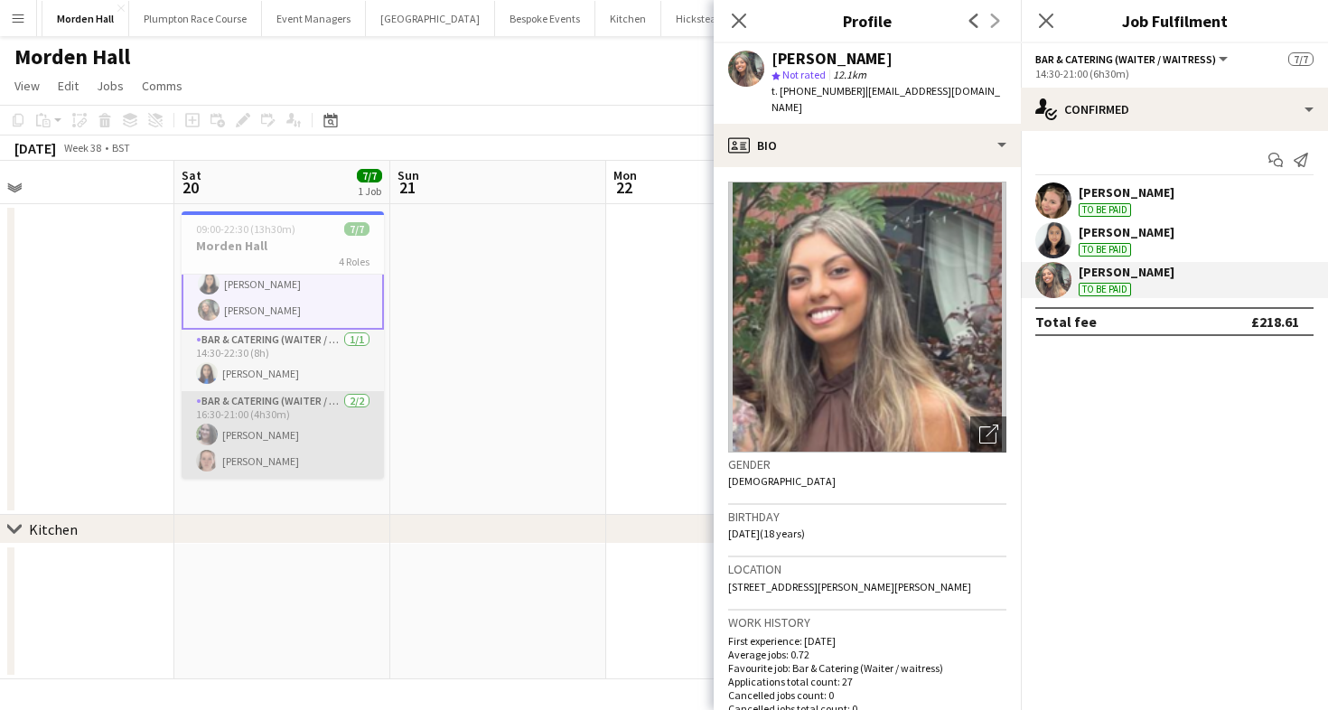
click at [321, 417] on app-card-role "Bar & Catering (Waiter / waitress) [DATE] 16:30-21:00 (4h30m) [PERSON_NAME] [PE…" at bounding box center [283, 435] width 202 height 88
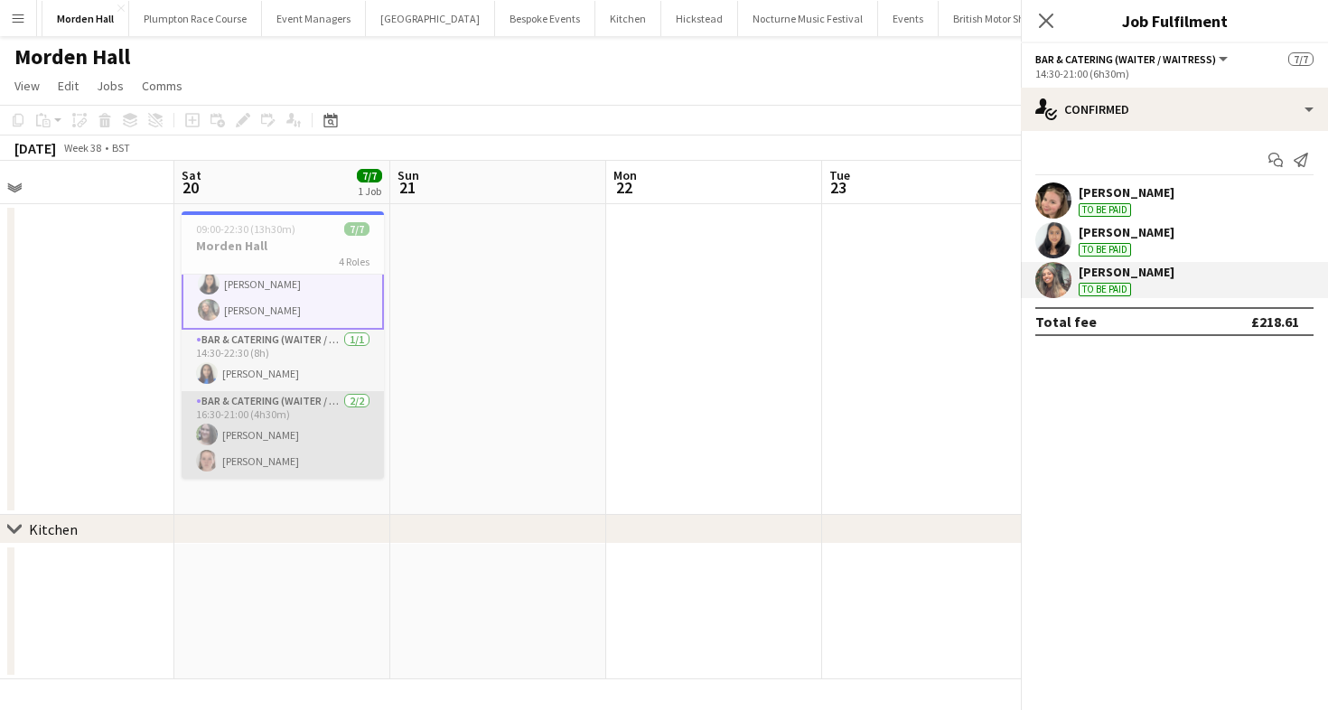
scroll to position [122, 0]
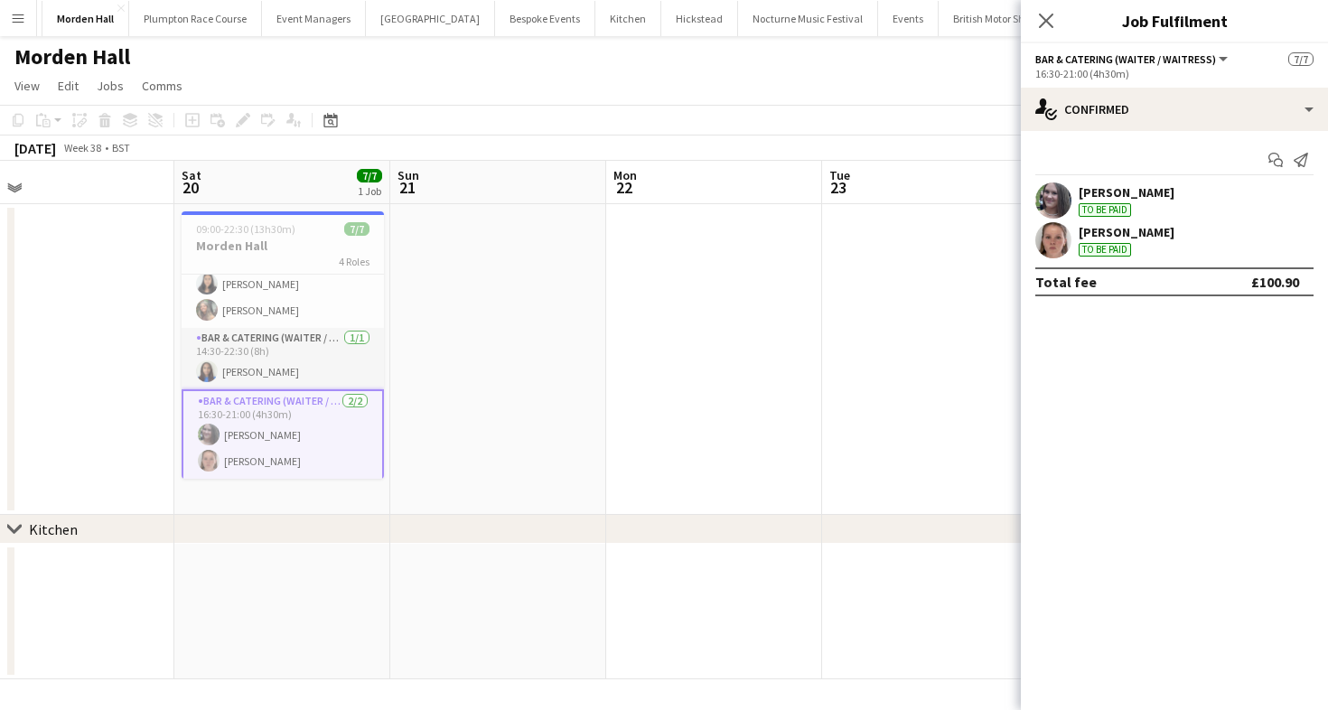
click at [1124, 191] on div "[PERSON_NAME]" at bounding box center [1126, 192] width 96 height 16
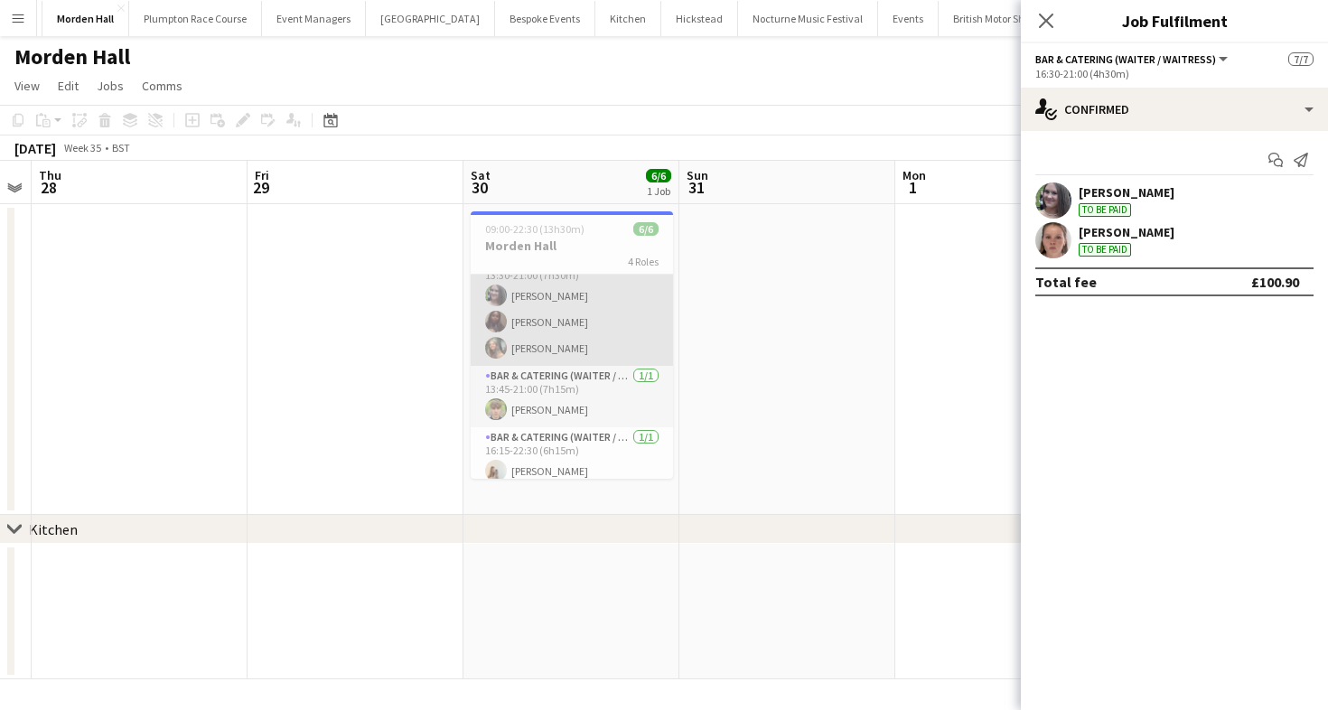
scroll to position [94, 0]
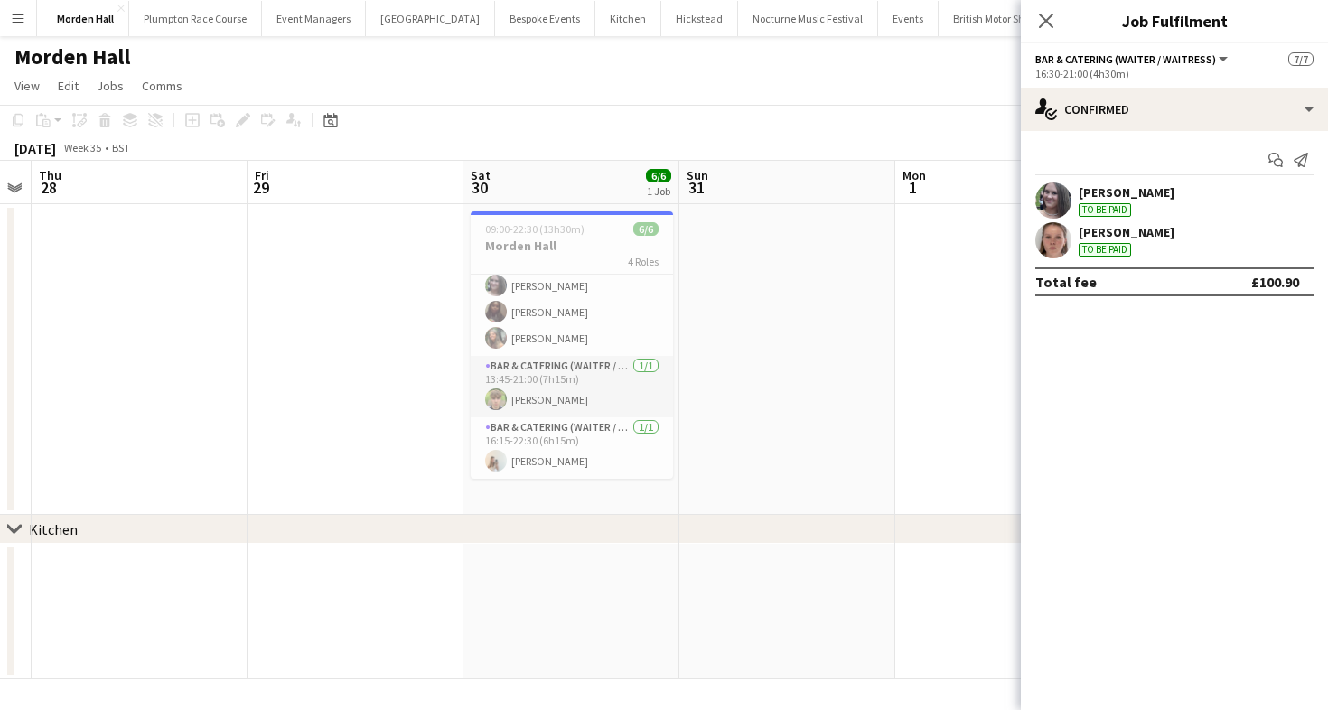
click at [699, 130] on app-toolbar "Copy Paste Paste Command V Paste with crew Command Shift V Paste linked Job [GE…" at bounding box center [664, 120] width 1328 height 31
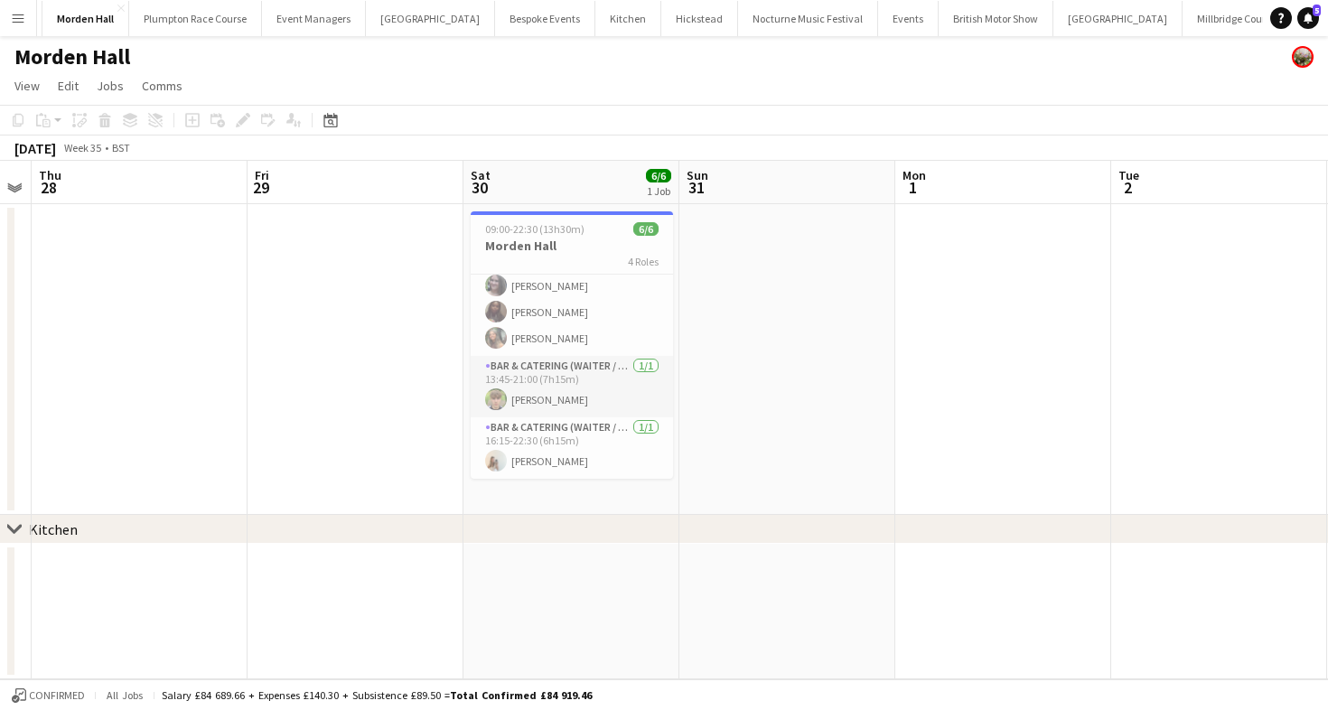
click at [872, 119] on app-toolbar "Copy Paste Paste Command V Paste with crew Command Shift V Paste linked Job [GE…" at bounding box center [664, 120] width 1328 height 31
click at [18, 89] on span "View" at bounding box center [26, 86] width 25 height 16
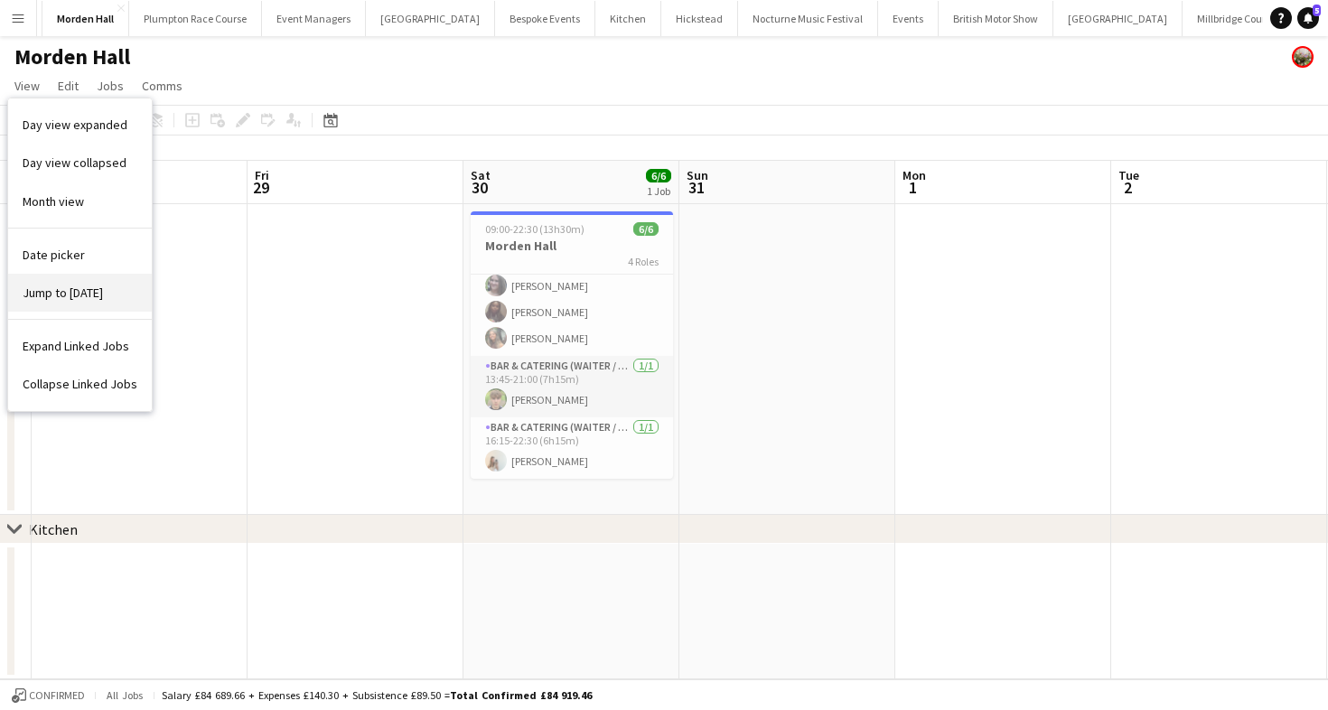
click at [62, 302] on link "Jump to [DATE]" at bounding box center [80, 293] width 144 height 38
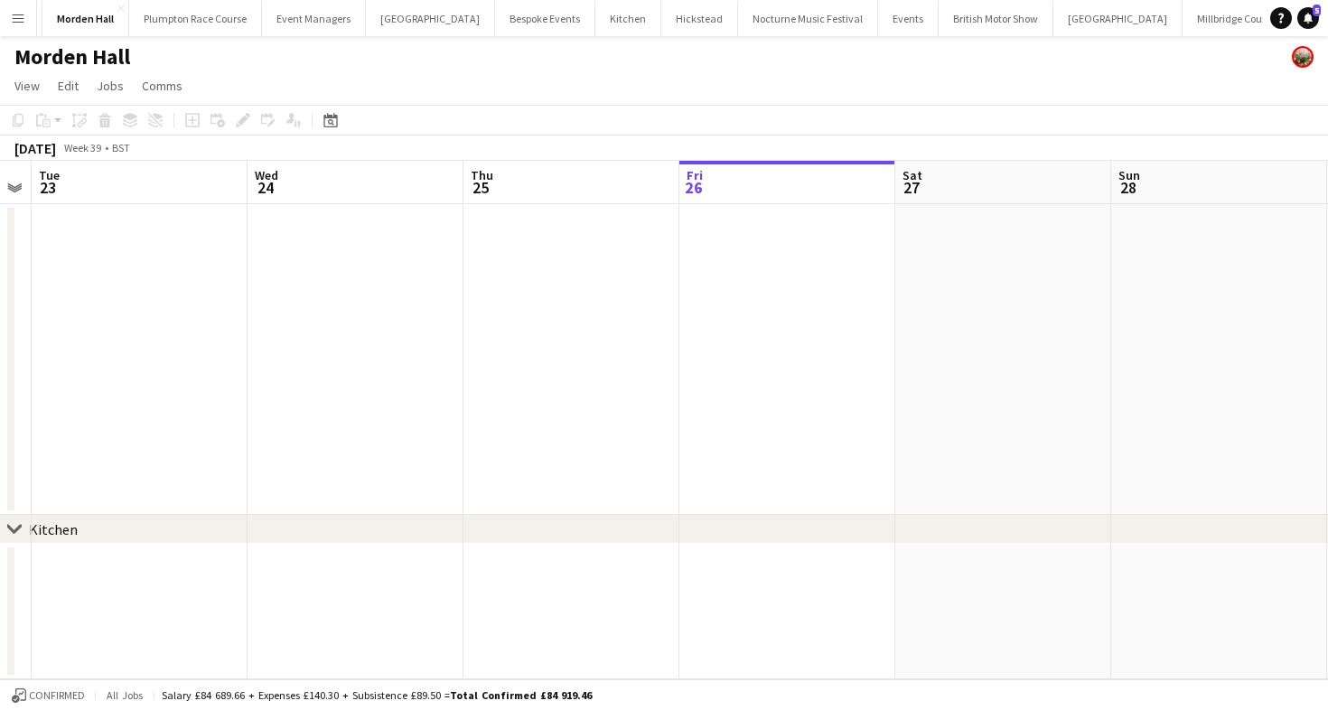
scroll to position [0, 621]
click at [1182, 20] on button "[GEOGRAPHIC_DATA]" at bounding box center [1233, 18] width 102 height 35
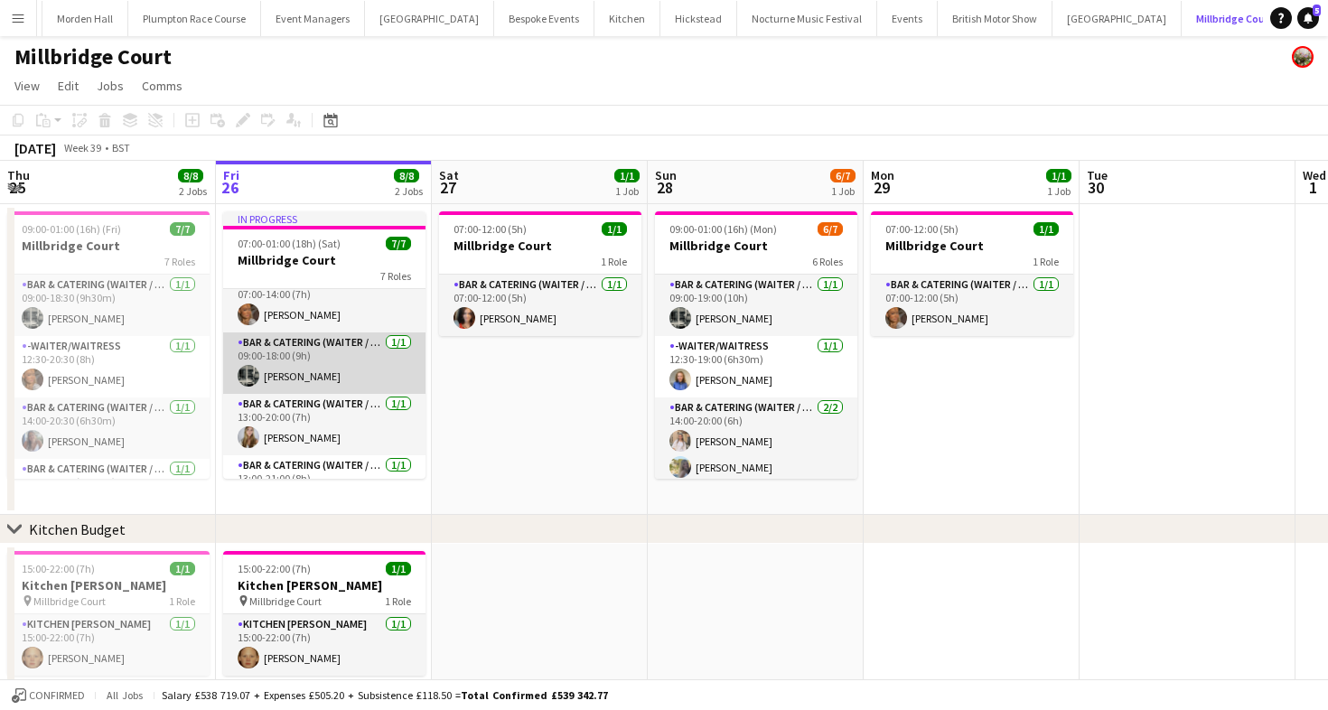
scroll to position [14, 0]
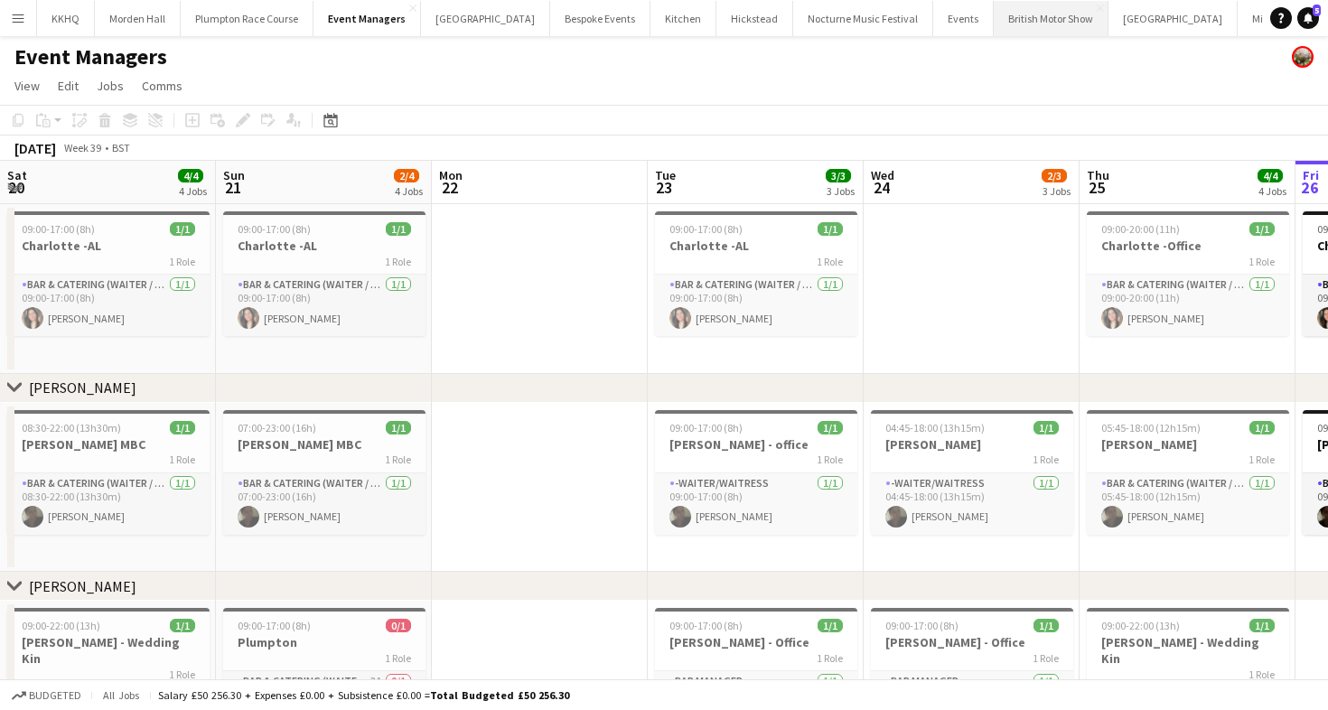
scroll to position [0, 621]
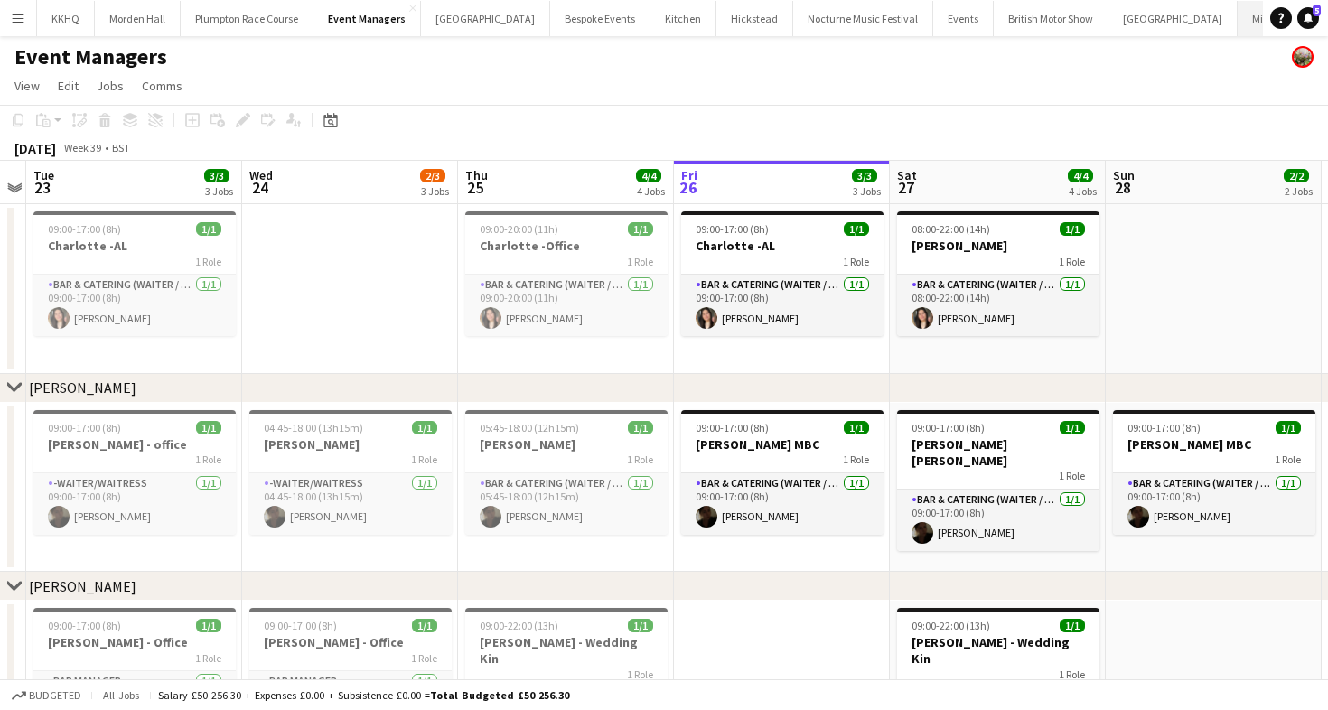
click at [1237, 26] on button "[GEOGRAPHIC_DATA]" at bounding box center [1288, 18] width 102 height 35
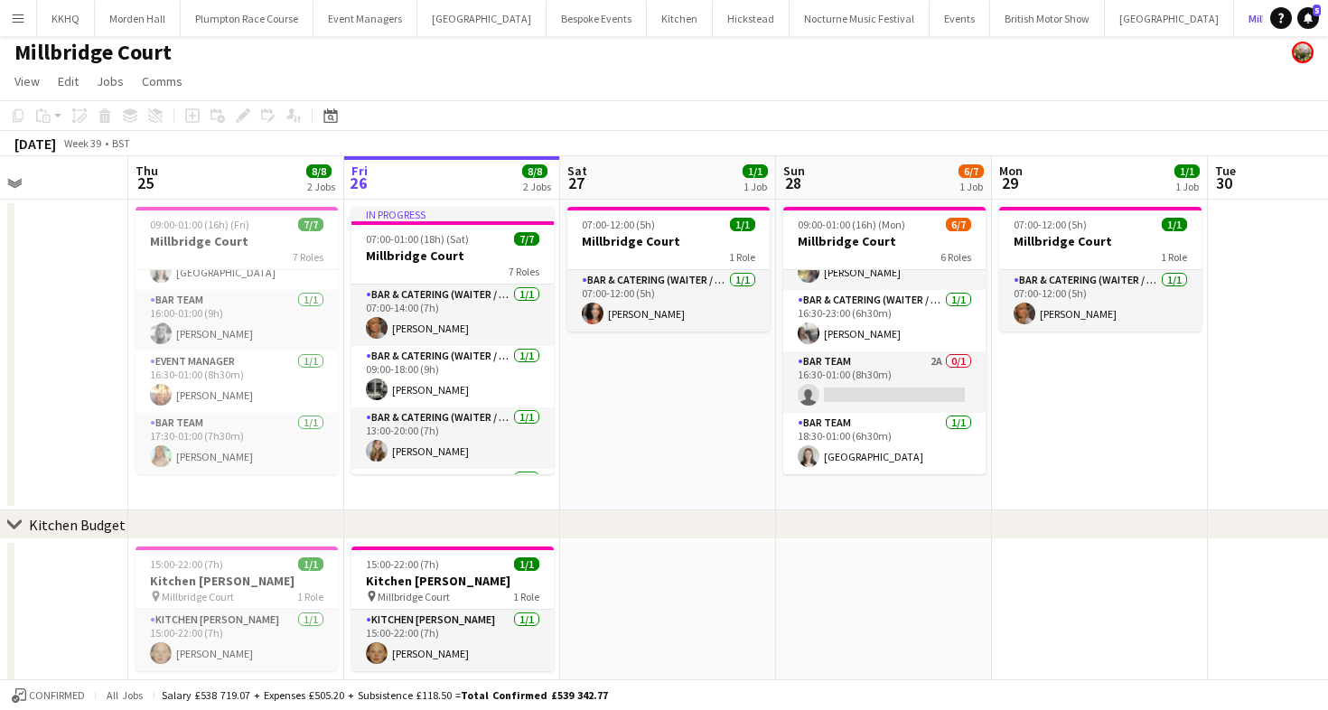
scroll to position [33, 0]
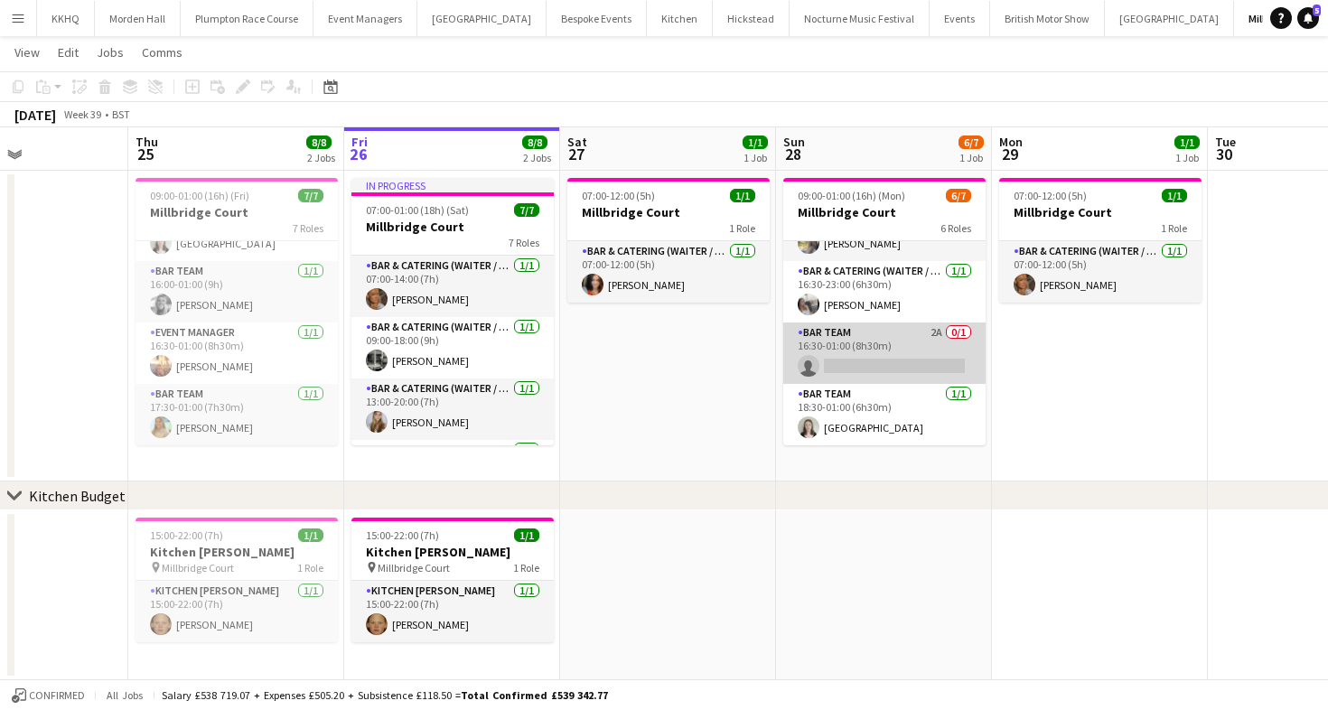
click at [845, 343] on app-card-role "Bar Team 2A 0/1 16:30-01:00 (8h30m) single-neutral-actions" at bounding box center [884, 352] width 202 height 61
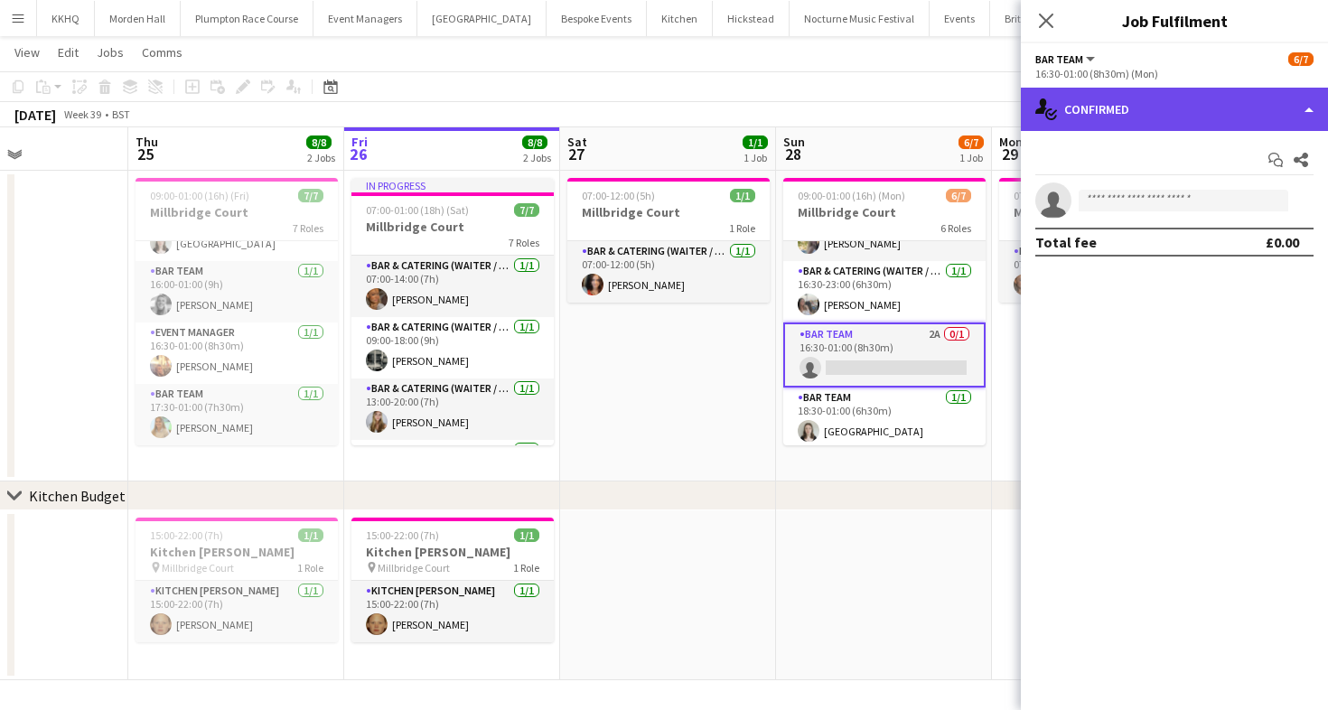
click at [1154, 126] on div "single-neutral-actions-check-2 Confirmed" at bounding box center [1174, 109] width 307 height 43
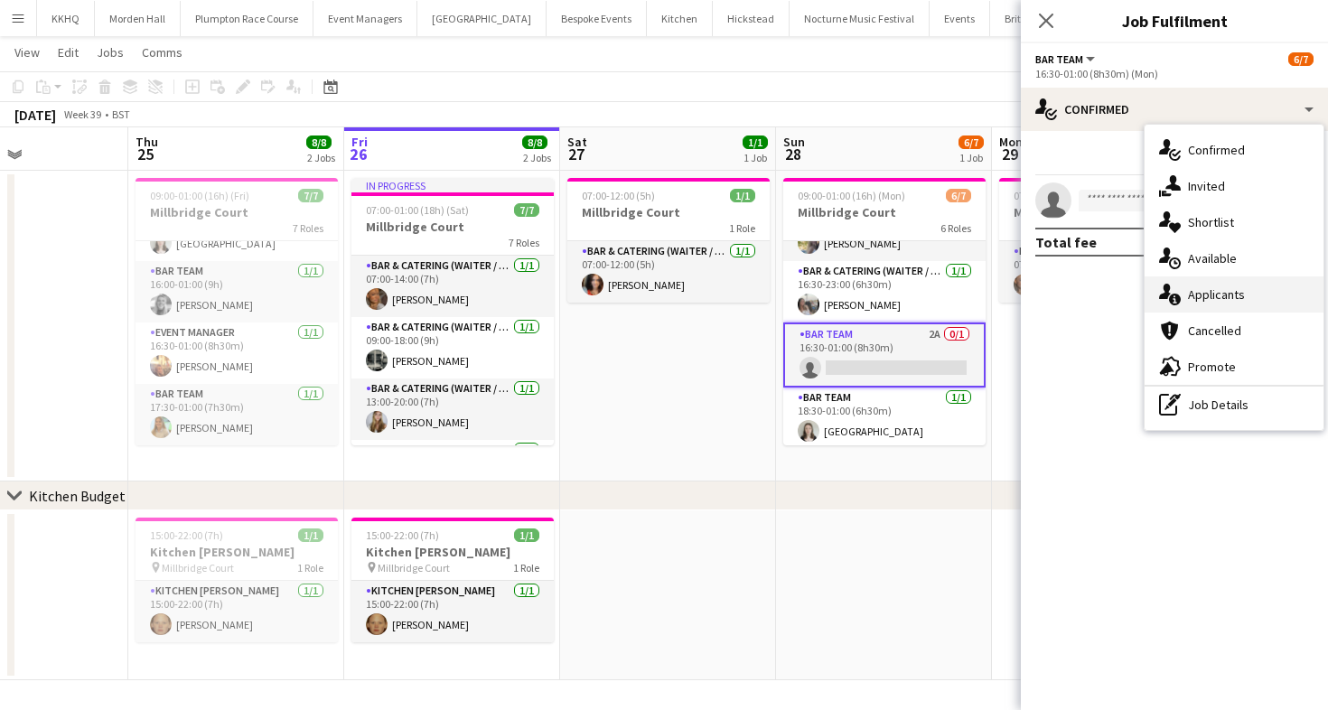
click at [1241, 294] on span "Applicants" at bounding box center [1216, 294] width 57 height 16
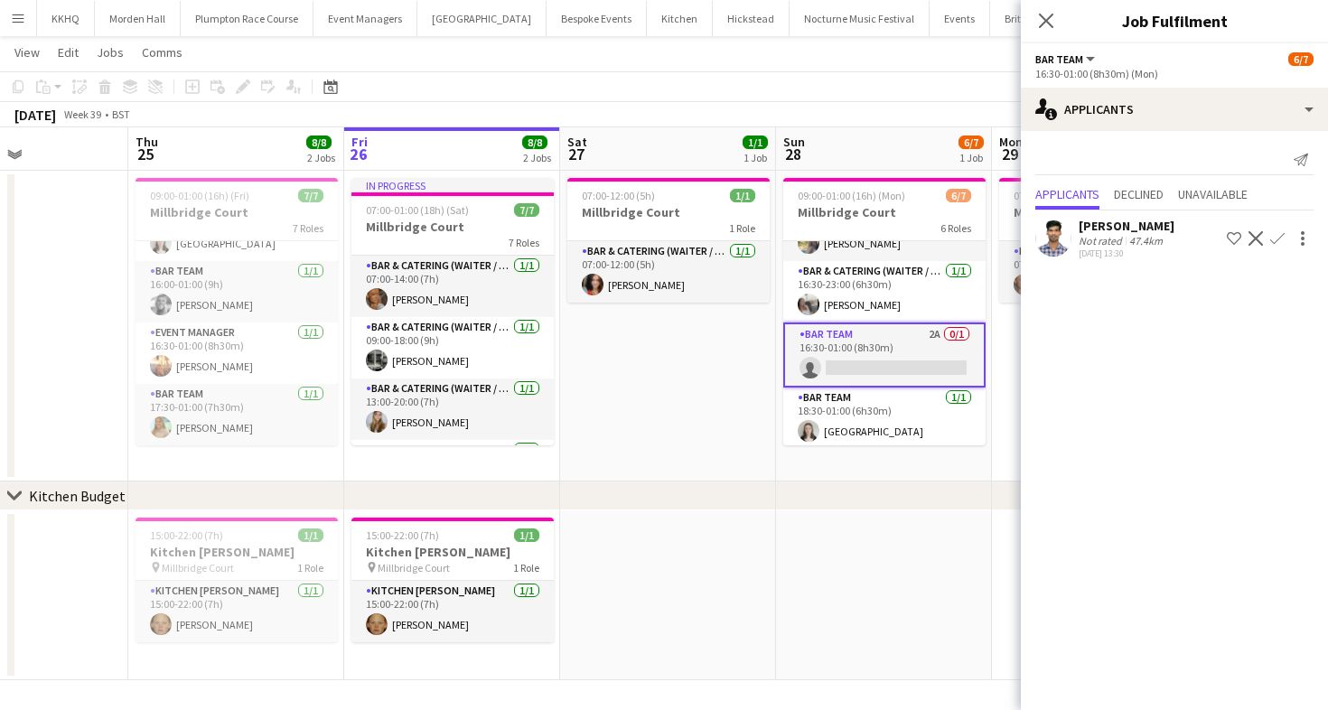
click at [897, 141] on app-board-header-date "Sun 28 6/7 1 Job" at bounding box center [884, 148] width 216 height 43
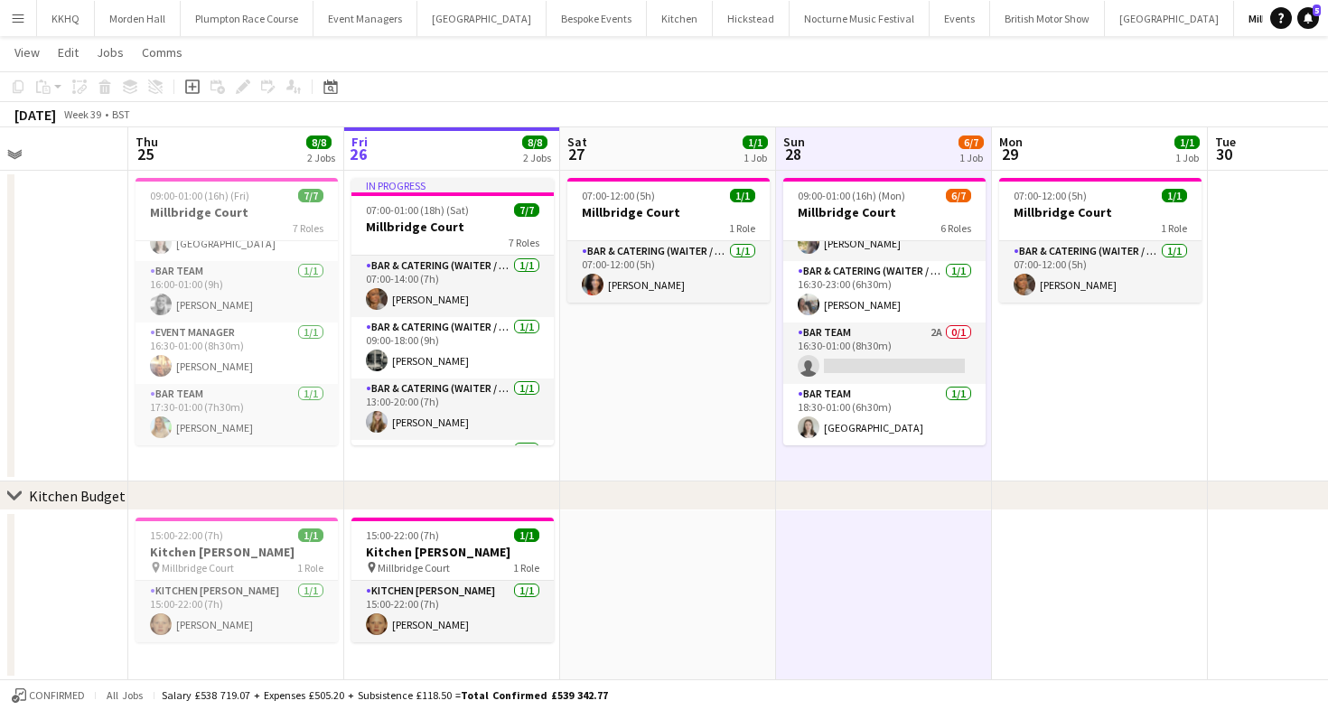
click at [22, 20] on app-icon "Menu" at bounding box center [18, 18] width 14 height 14
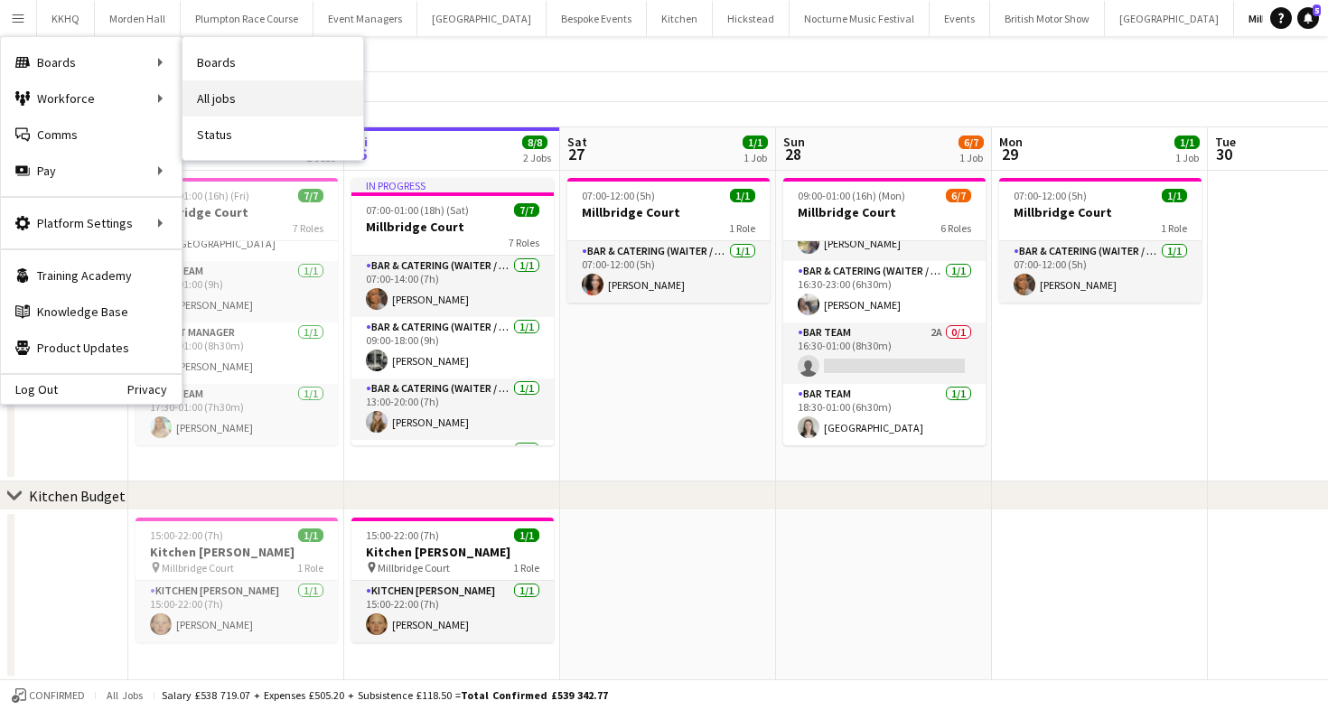
click at [230, 89] on link "All jobs" at bounding box center [272, 98] width 181 height 36
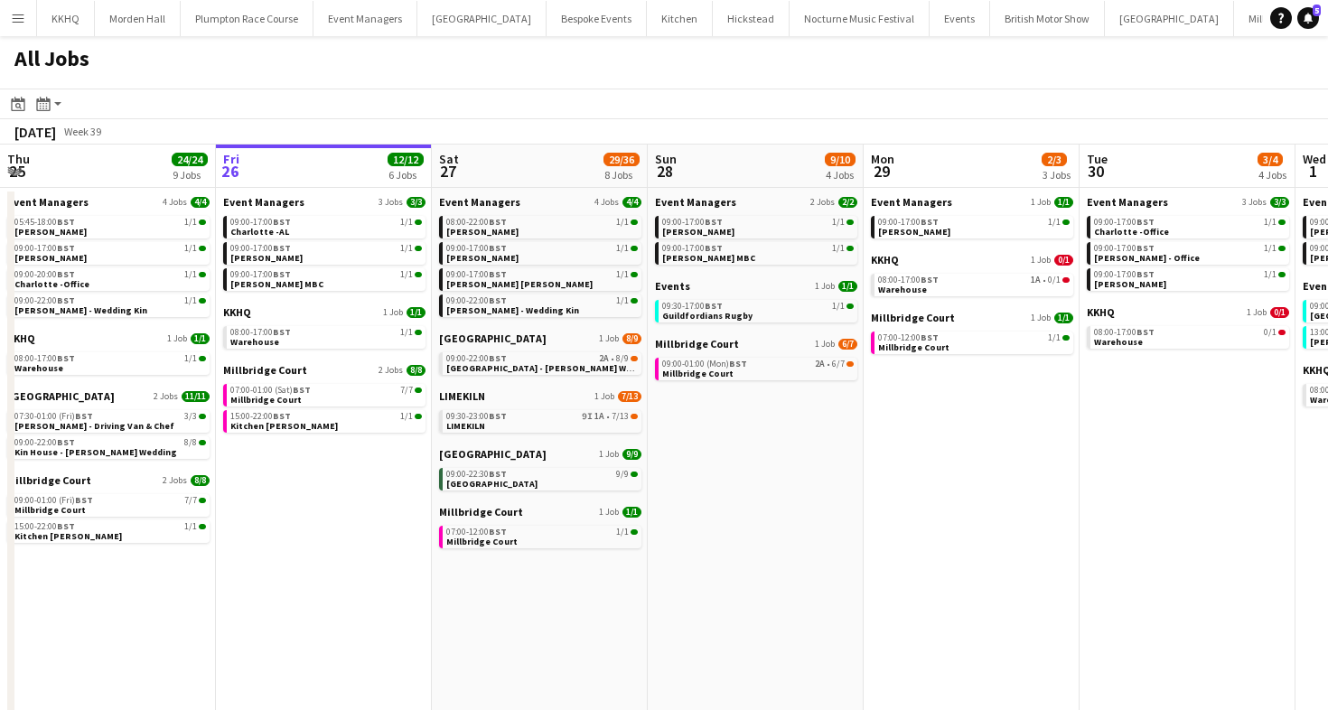
scroll to position [0, 416]
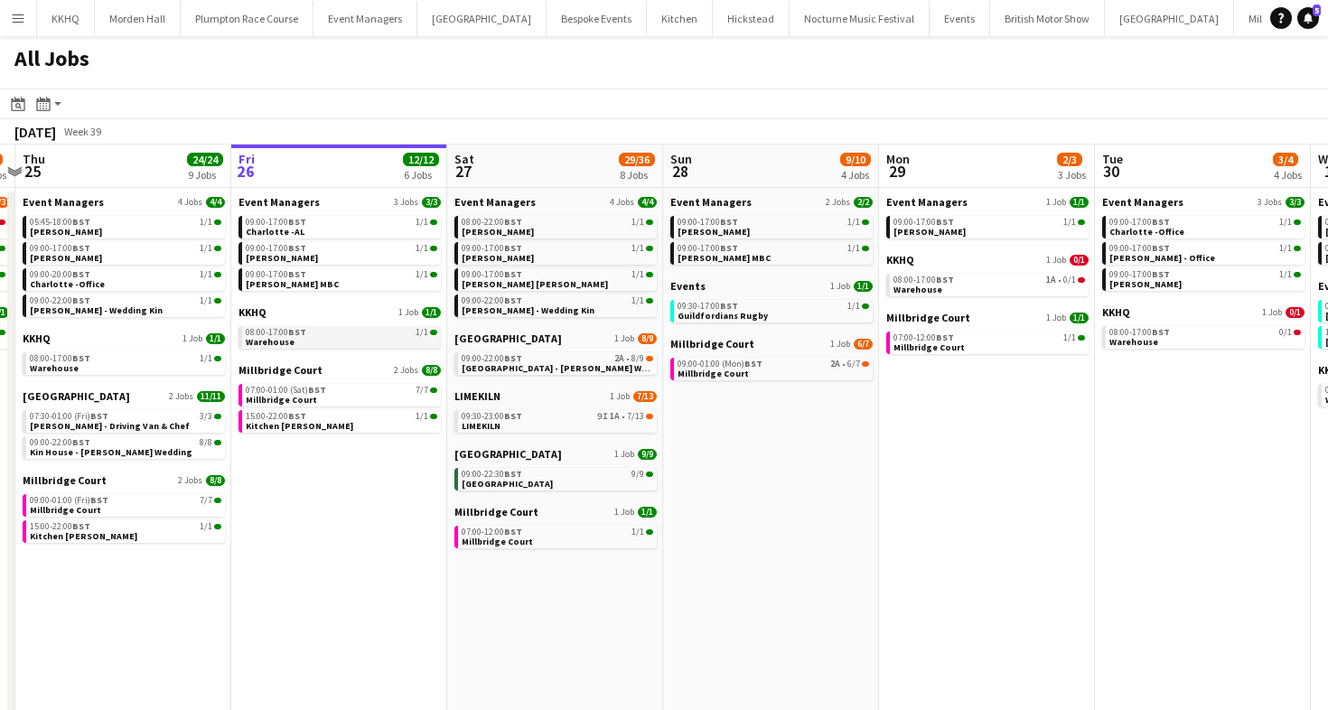
click at [286, 344] on span "Warehouse" at bounding box center [270, 342] width 49 height 12
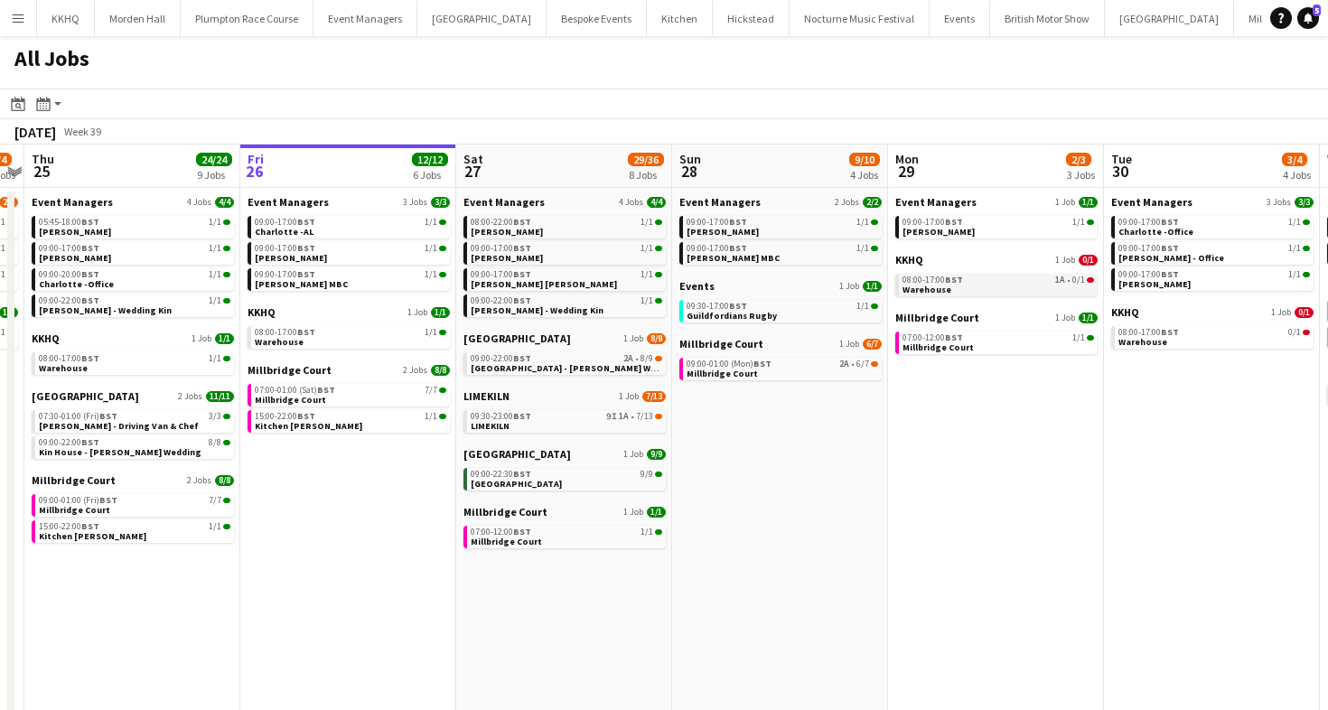
scroll to position [0, 406]
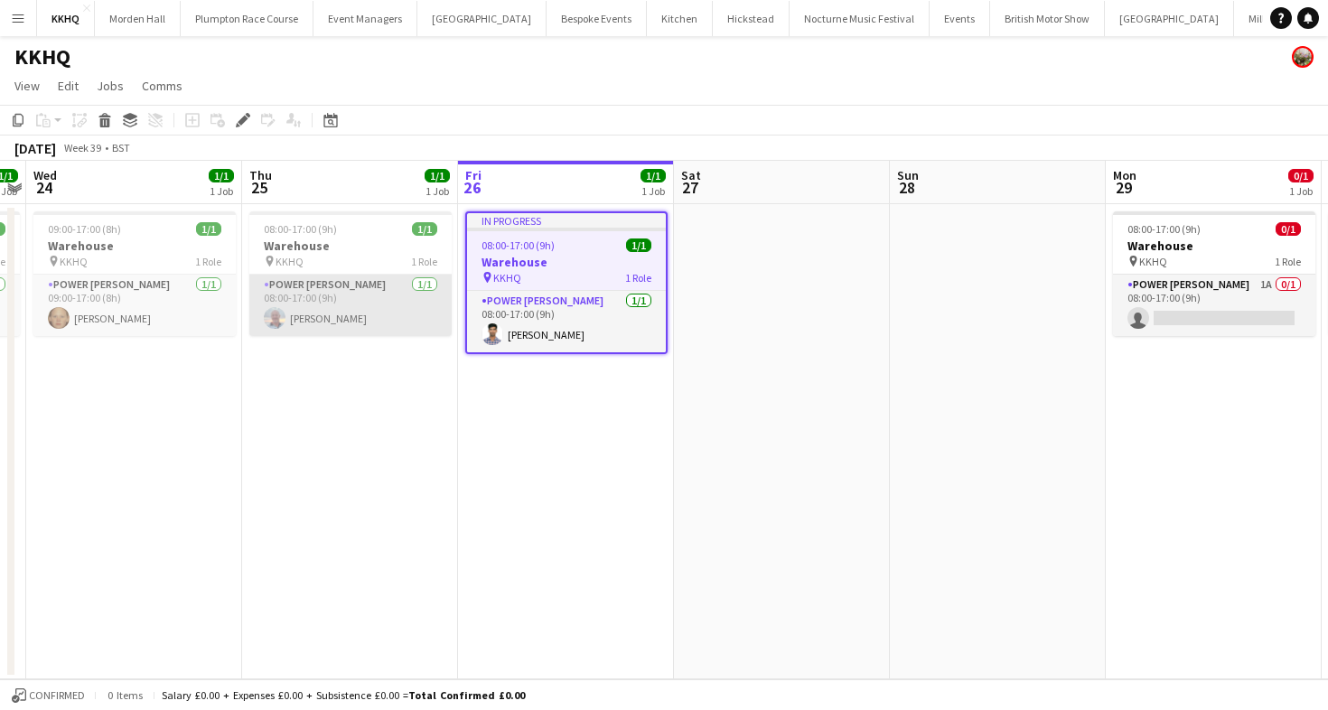
click at [313, 331] on app-card-role "Power [PERSON_NAME] [DATE] 08:00-17:00 (9h) [PERSON_NAME]" at bounding box center [350, 305] width 202 height 61
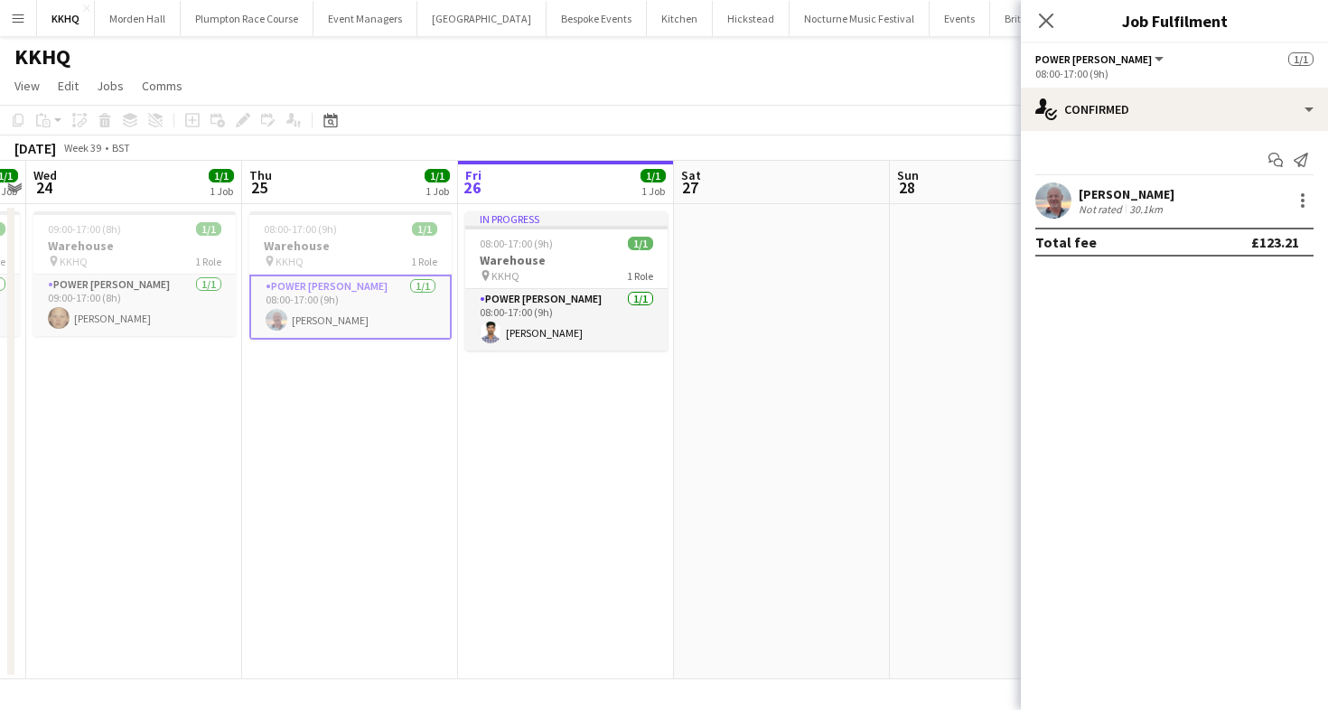
click at [1143, 207] on div "30.1km" at bounding box center [1145, 209] width 41 height 14
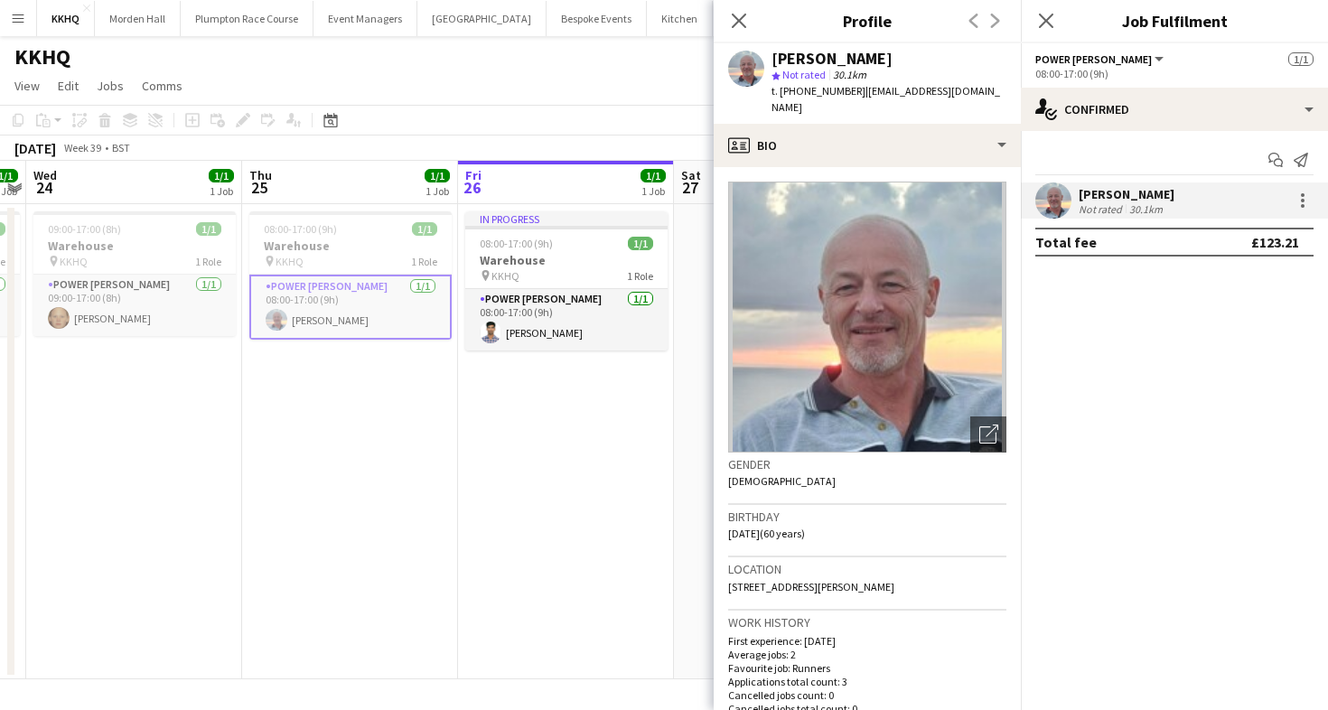
click at [488, 107] on app-toolbar "Copy Paste Paste Command V Paste with crew Command Shift V Paste linked Job [GE…" at bounding box center [664, 120] width 1328 height 31
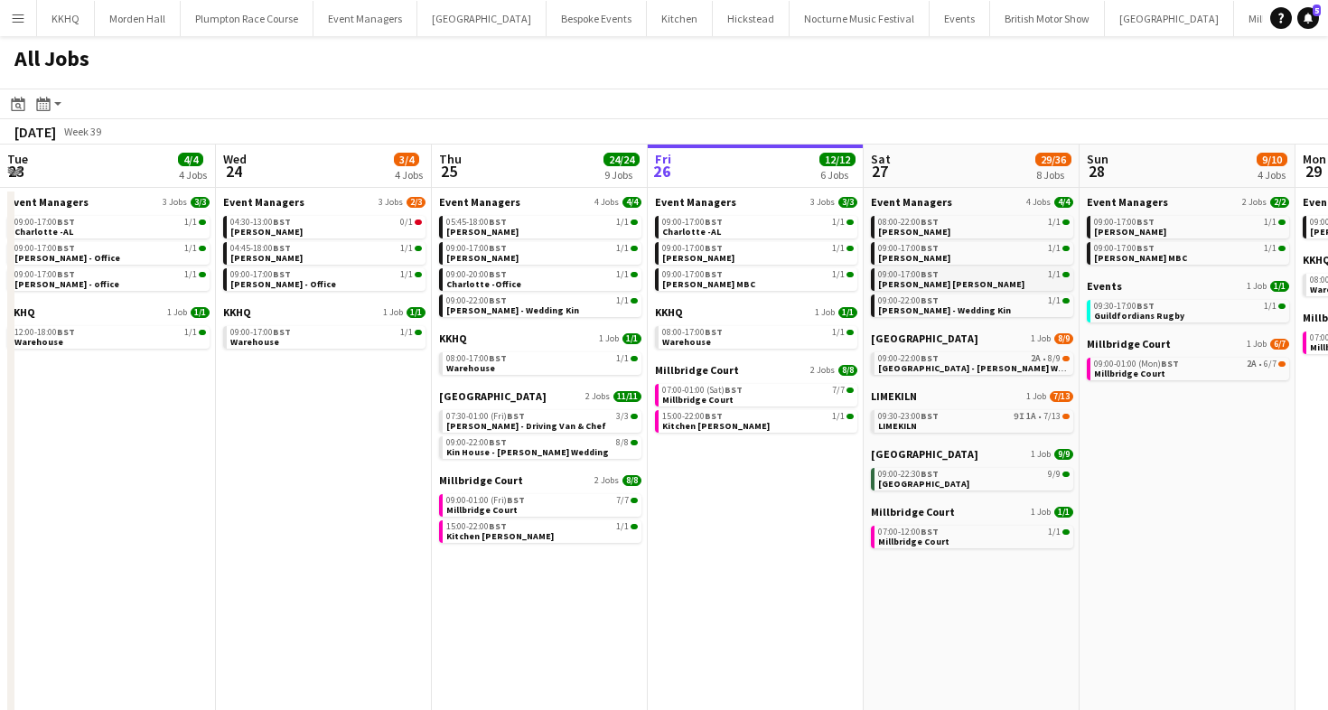
scroll to position [0, 406]
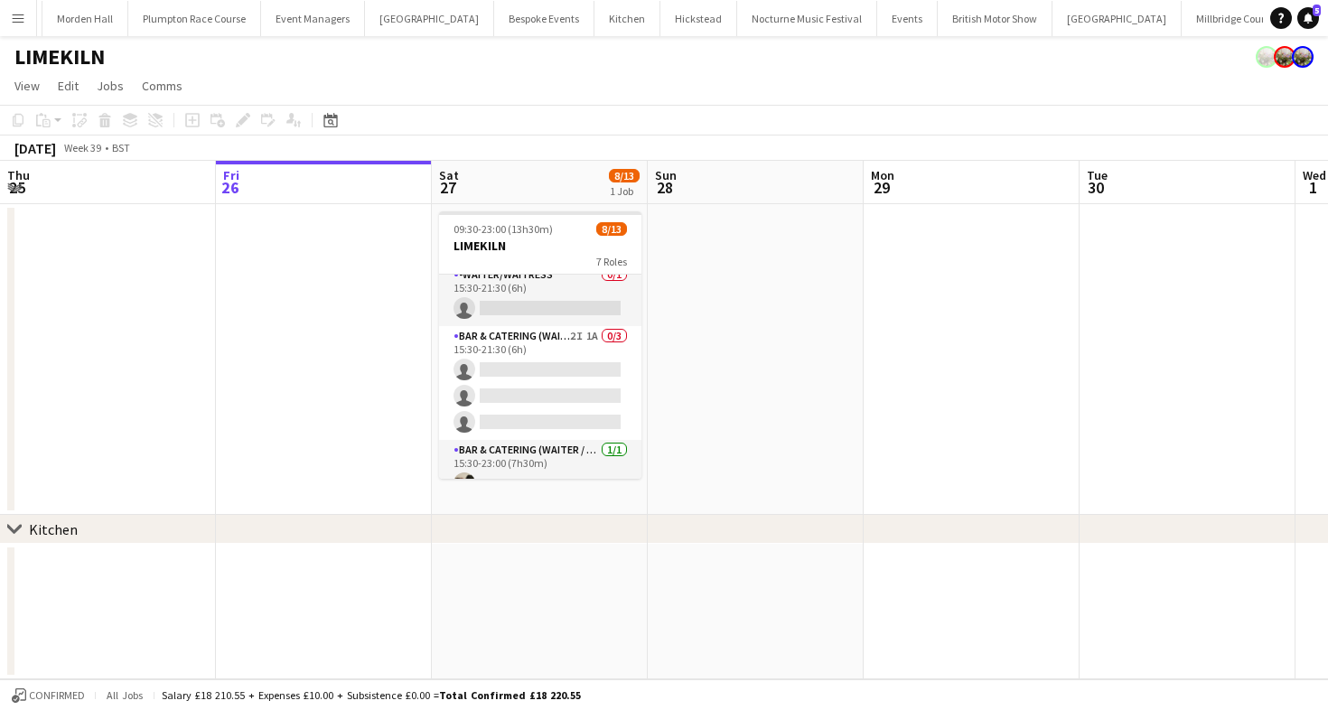
scroll to position [383, 0]
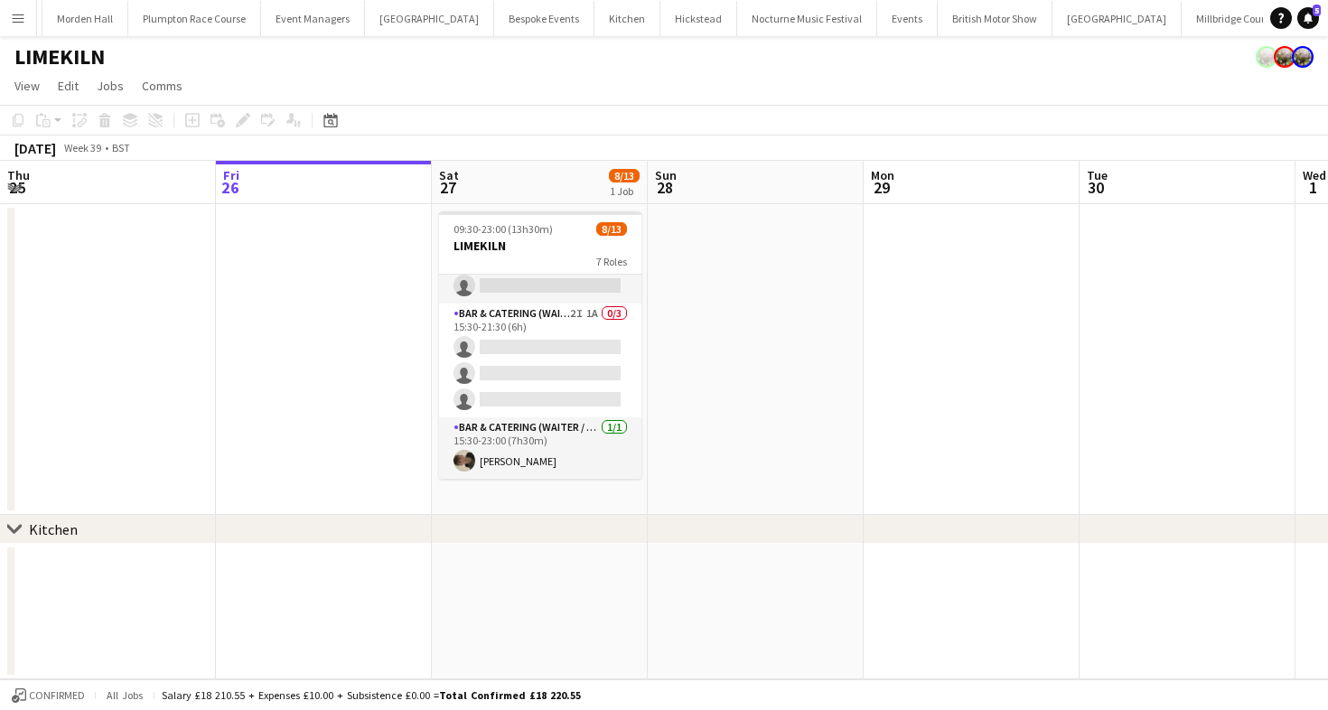
click at [513, 517] on div "chevron-right Kitchen" at bounding box center [664, 529] width 1328 height 29
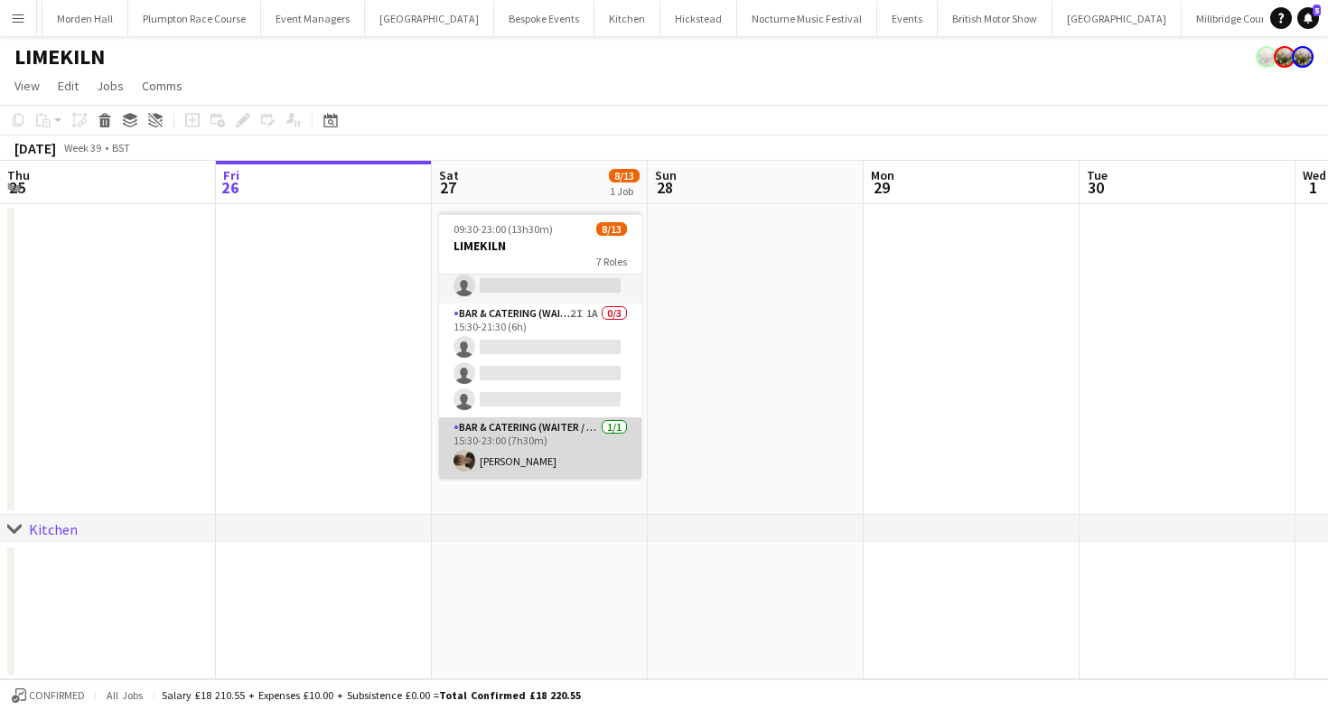
click at [493, 443] on app-card-role "Bar & Catering (Waiter / waitress) 1/1 15:30-23:00 (7h30m) Charles Laughton" at bounding box center [540, 447] width 202 height 61
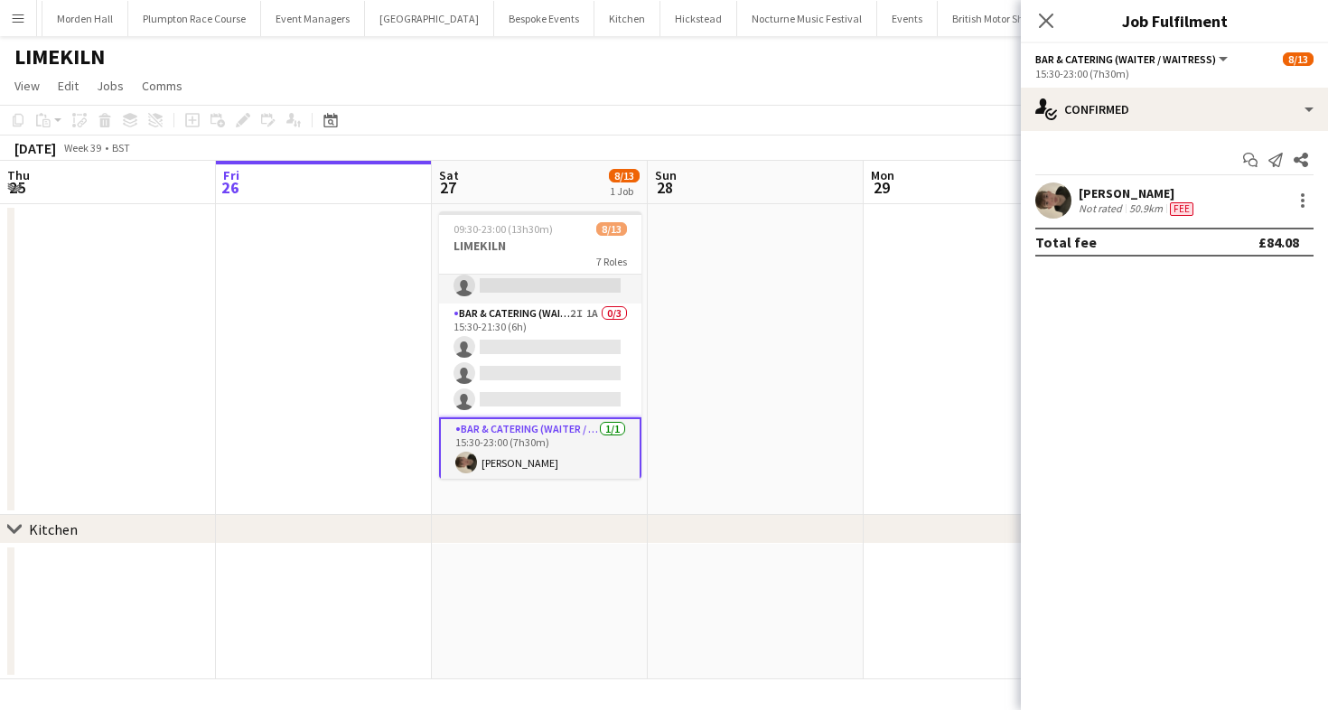
click at [1103, 183] on div "Charles Laughton Not rated 50.9km Fee" at bounding box center [1174, 200] width 307 height 36
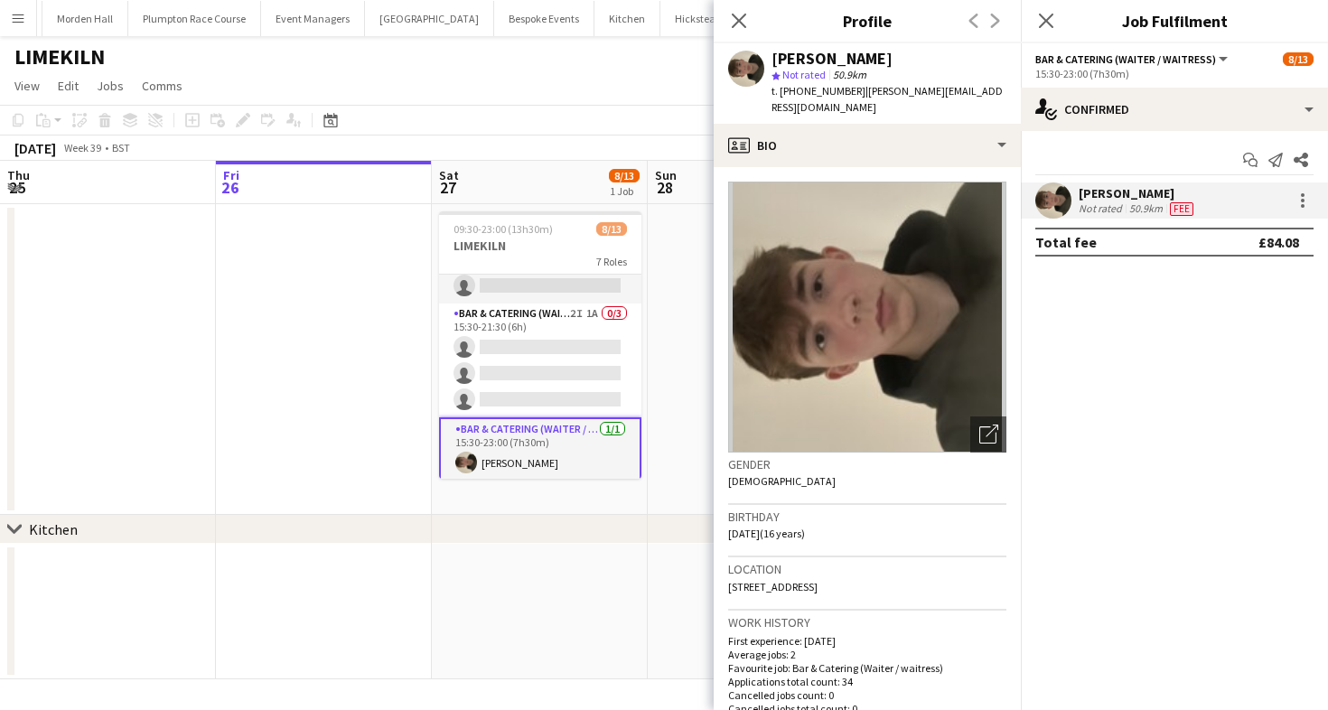
click at [599, 441] on app-card-role "Bar & Catering (Waiter / waitress) 1/1 15:30-23:00 (7h30m) Charles Laughton" at bounding box center [540, 449] width 202 height 65
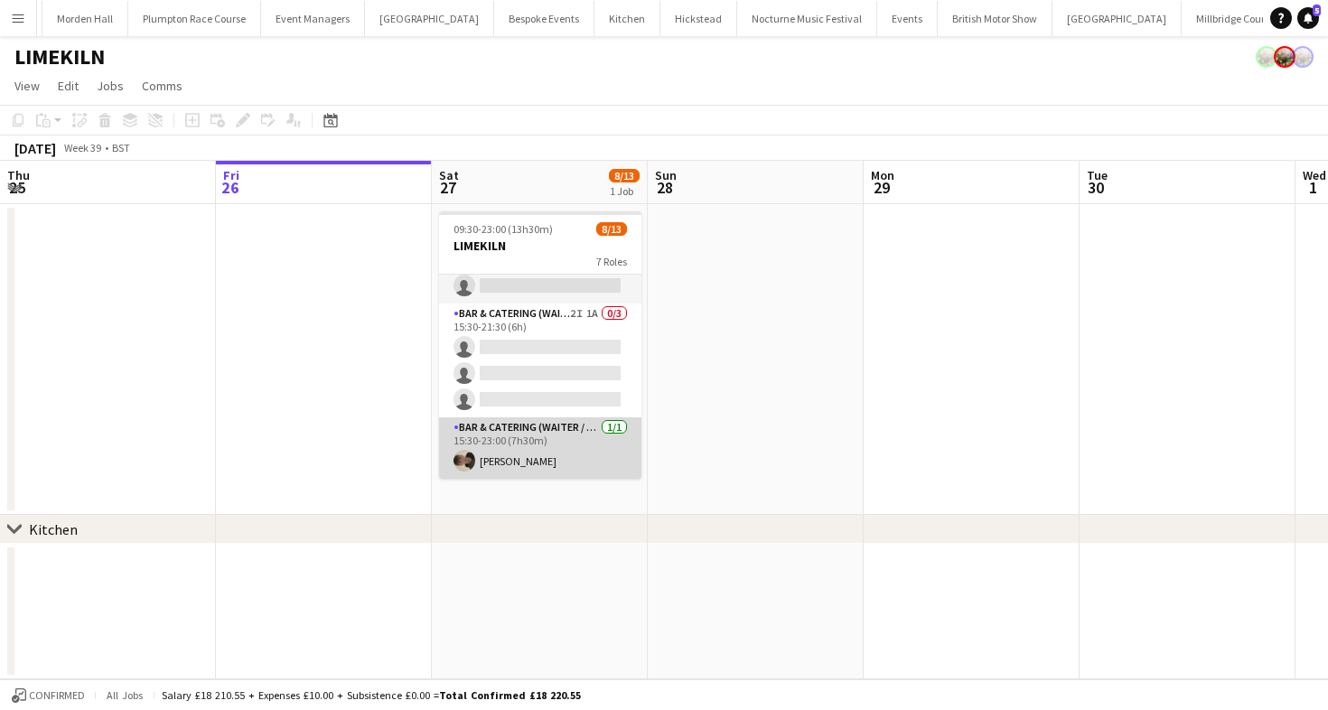
click at [514, 443] on app-card-role "Bar & Catering (Waiter / waitress) 1/1 15:30-23:00 (7h30m) Charles Laughton" at bounding box center [540, 447] width 202 height 61
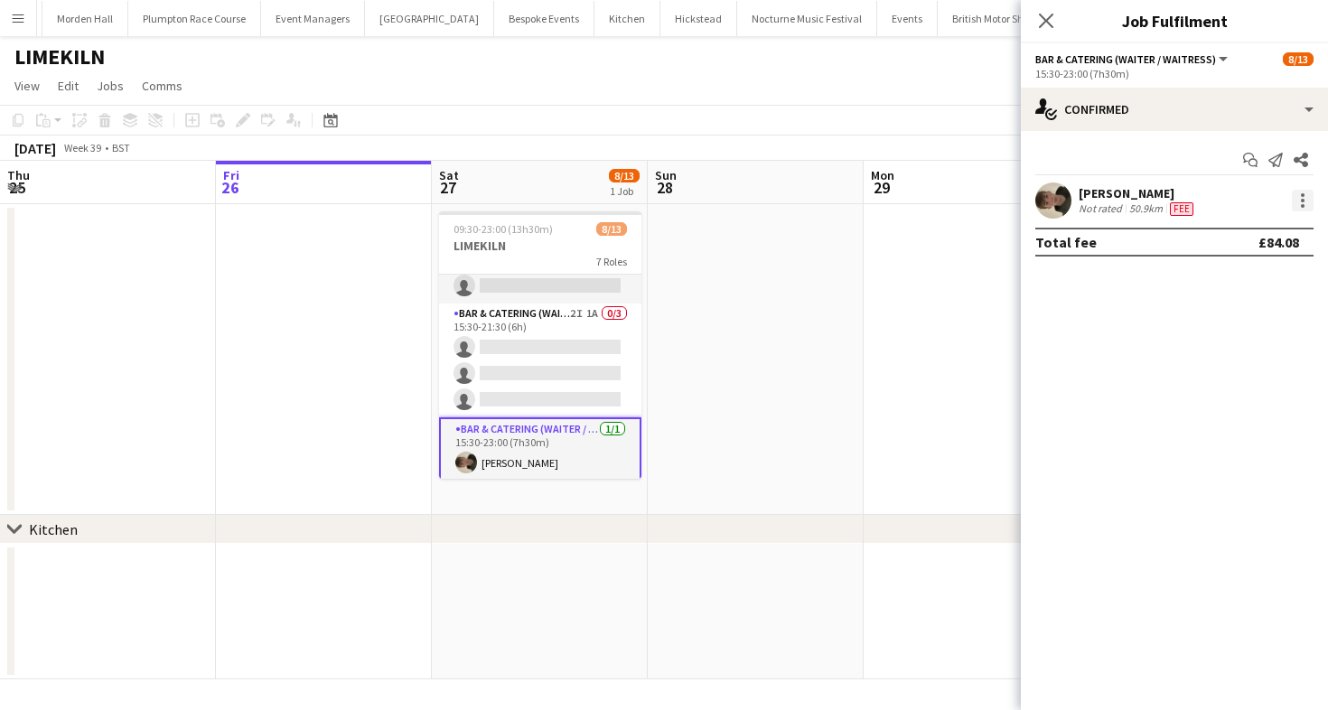
click at [1296, 201] on div at bounding box center [1303, 201] width 22 height 22
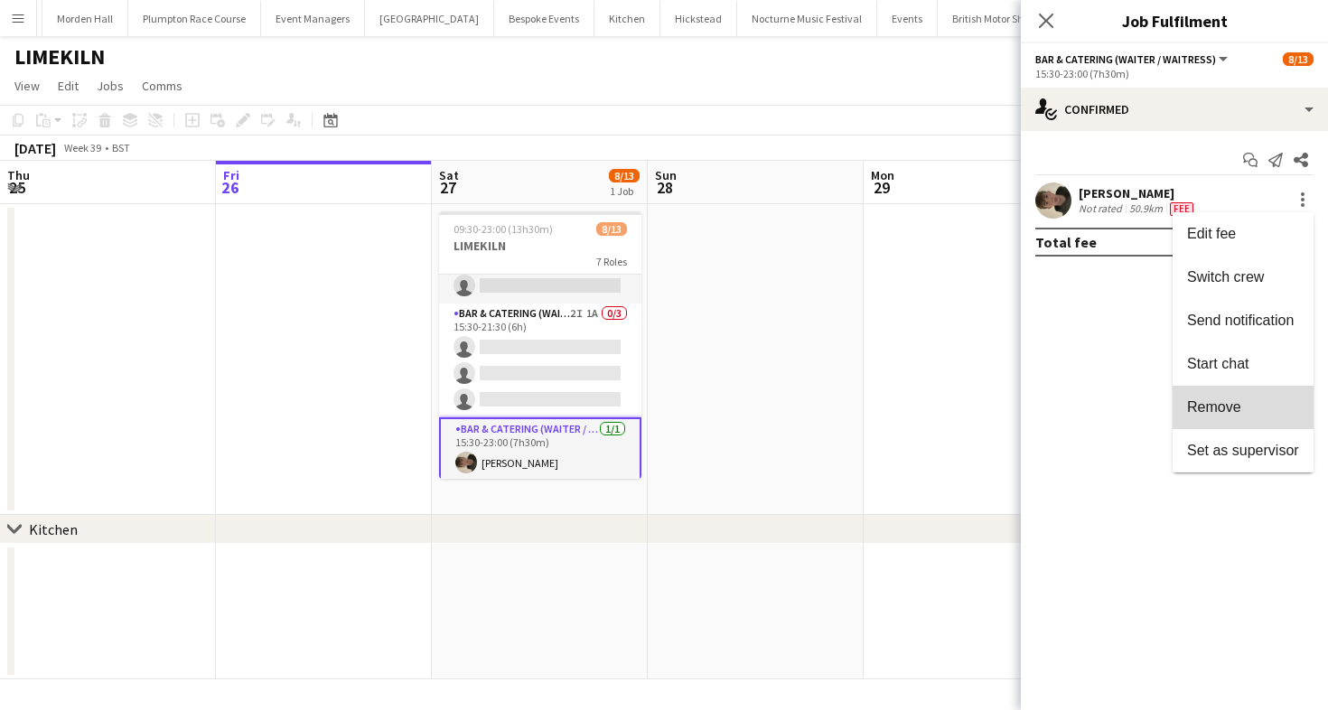
click at [1240, 397] on button "Remove" at bounding box center [1242, 407] width 141 height 43
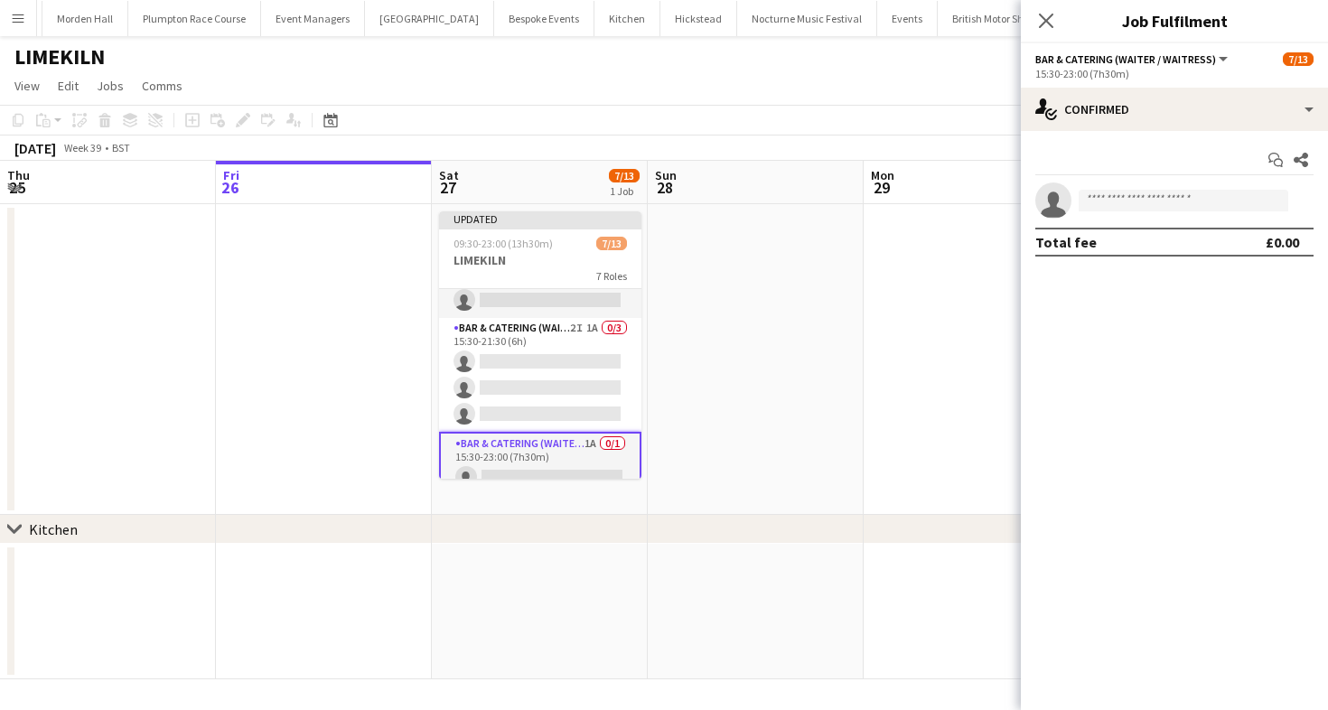
click at [888, 109] on app-toolbar "Copy Paste Paste Command V Paste with crew Command Shift V Paste linked Job [GE…" at bounding box center [664, 120] width 1328 height 31
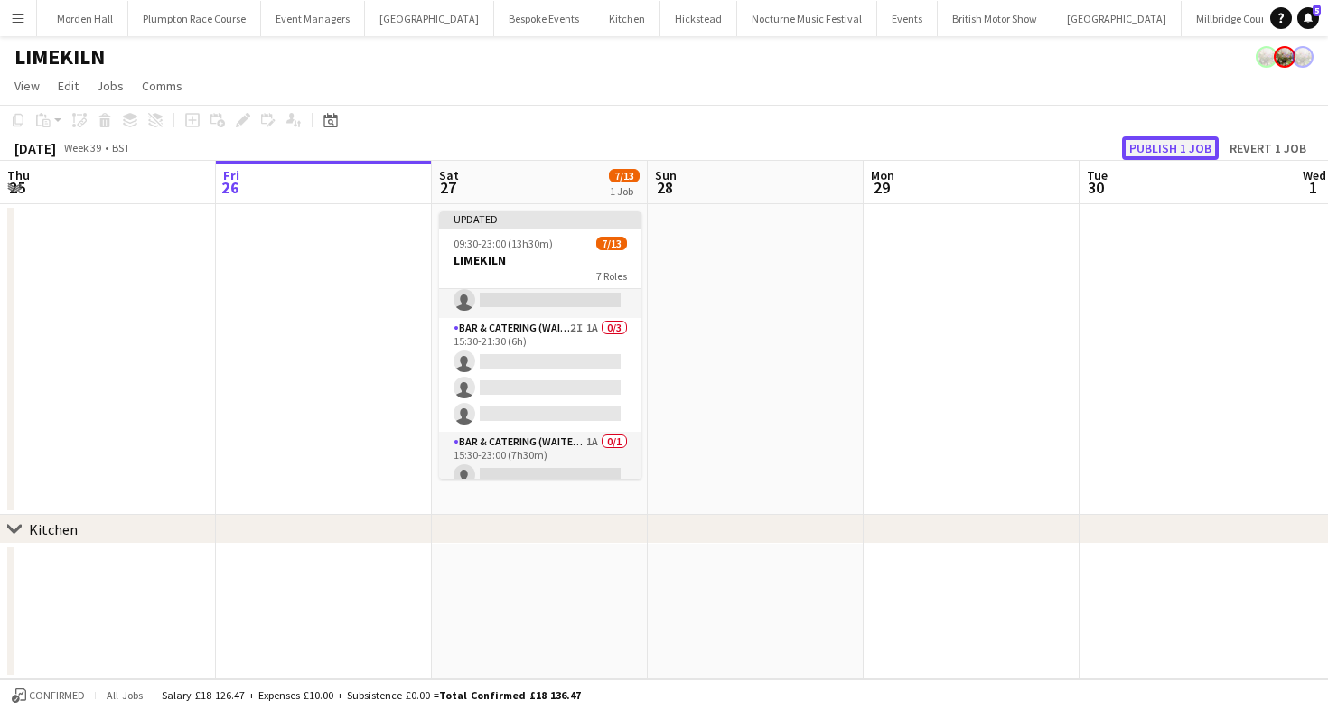
click at [1167, 145] on button "Publish 1 job" at bounding box center [1170, 147] width 97 height 23
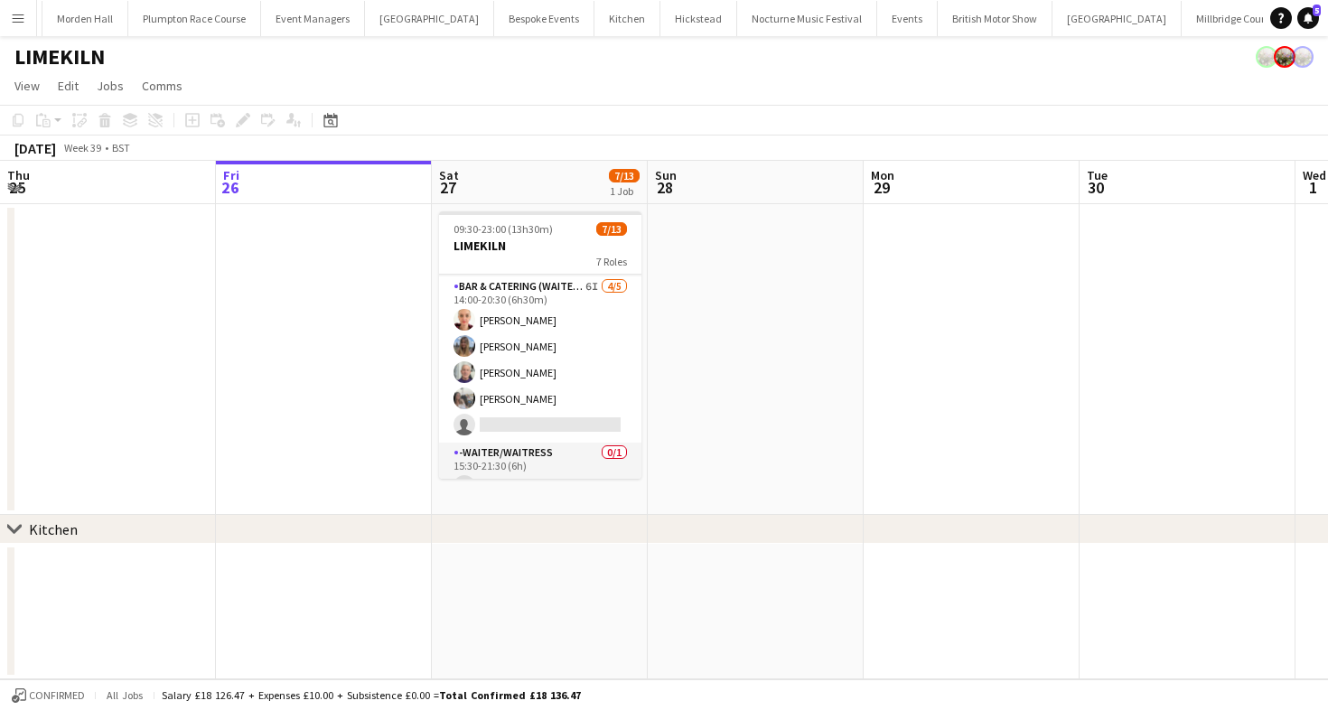
scroll to position [179, 0]
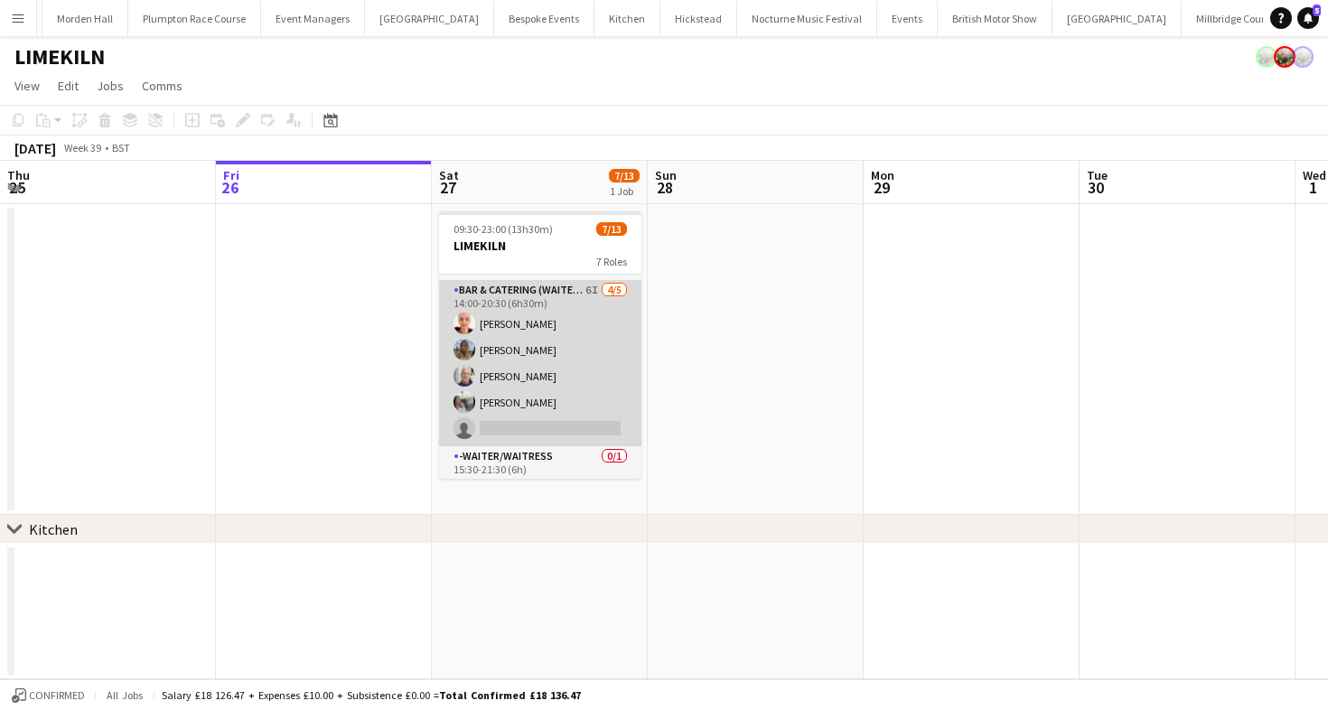
click at [515, 365] on app-card-role "Bar & Catering (Waiter / waitress) 6I 4/5 14:00-20:30 (6h30m) Franceska T Imre …" at bounding box center [540, 363] width 202 height 166
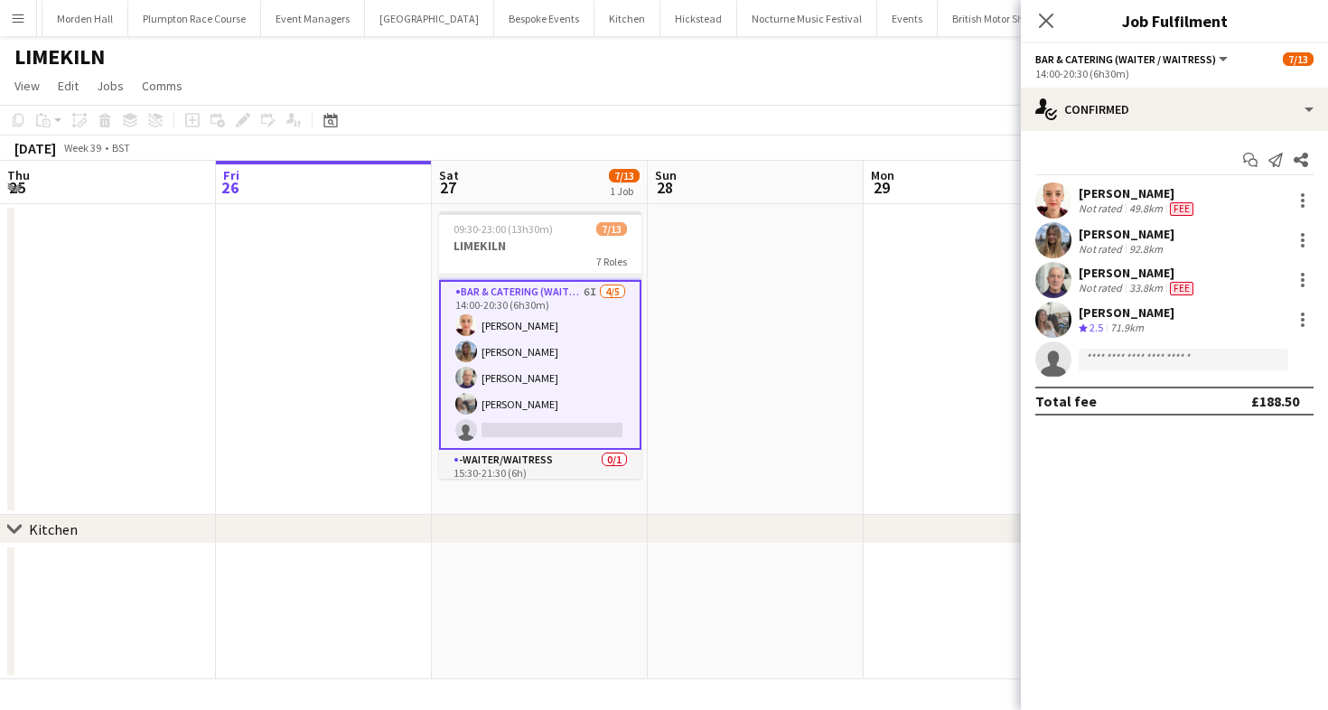
click at [1115, 309] on div "[PERSON_NAME]" at bounding box center [1126, 312] width 96 height 16
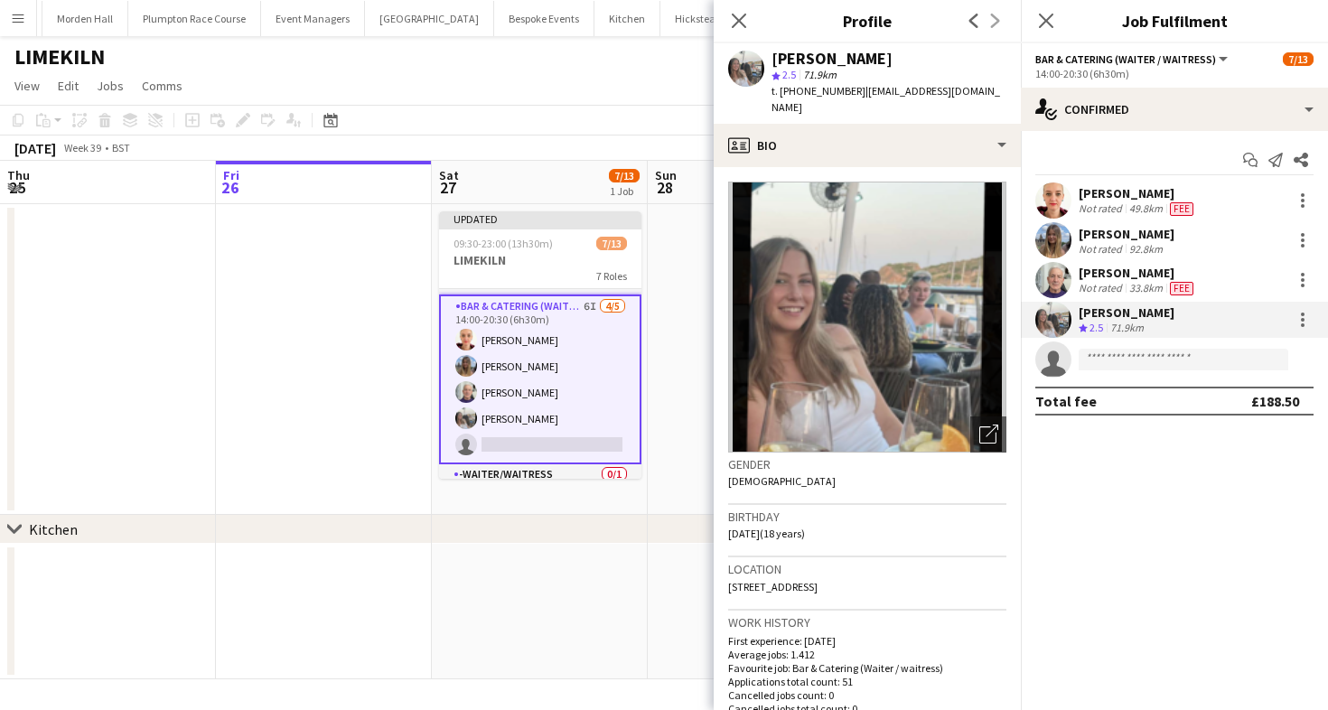
click at [608, 141] on div "September 2025 Week 39 • BST Publish 1 job Revert 1 job" at bounding box center [664, 147] width 1328 height 25
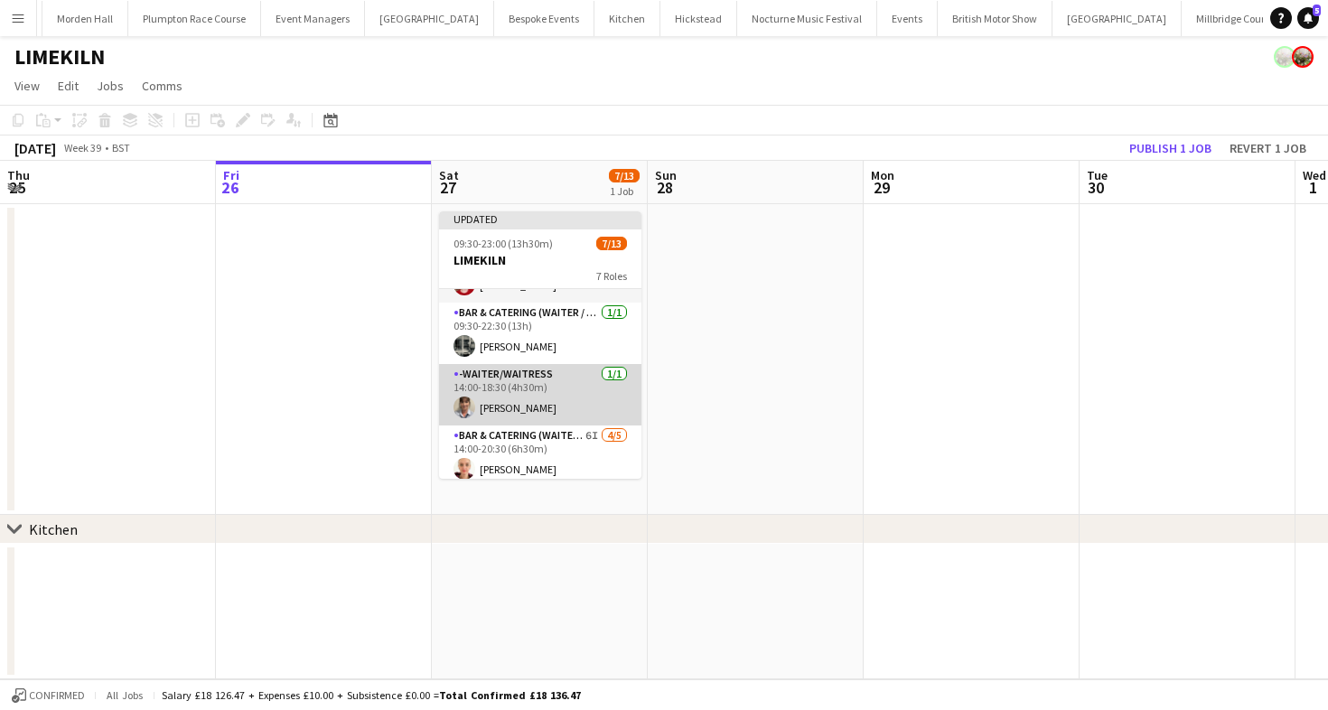
scroll to position [79, 0]
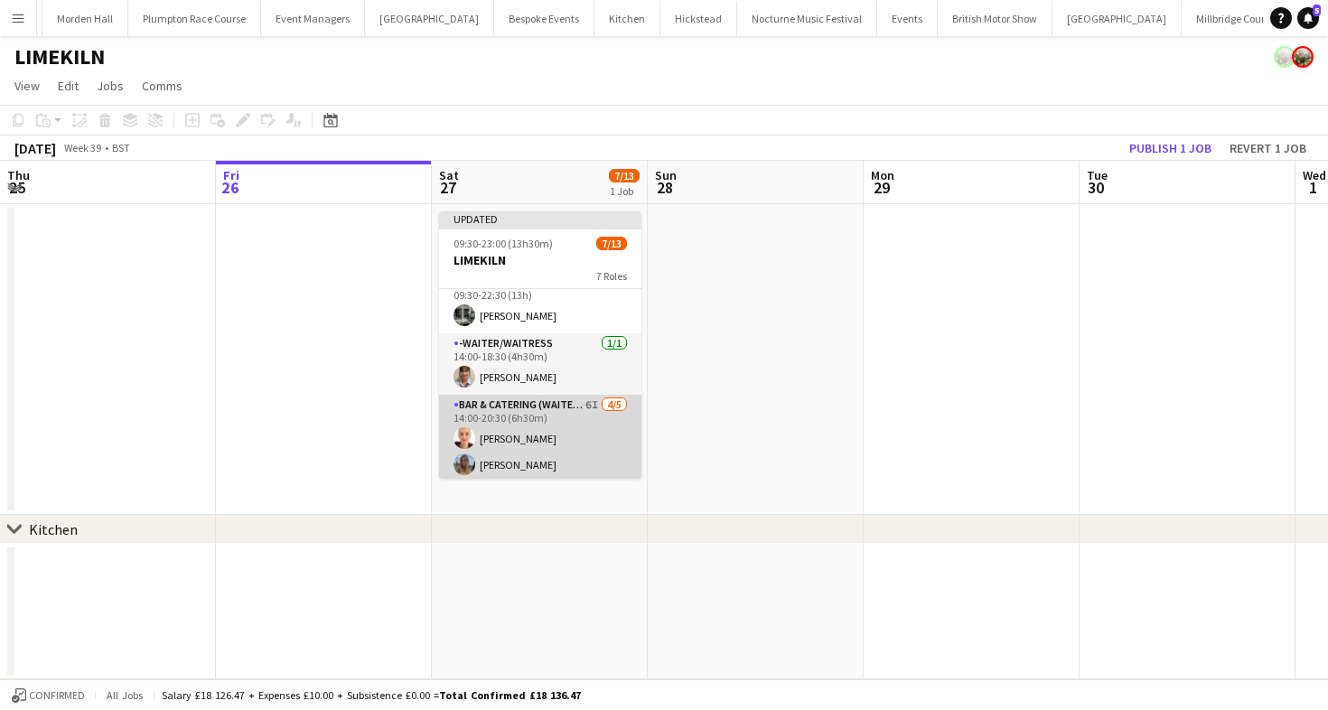
click at [571, 420] on app-card-role "Bar & Catering (Waiter / waitress) 6I 4/5 14:00-20:30 (6h30m) Franceska T Imre …" at bounding box center [540, 478] width 202 height 166
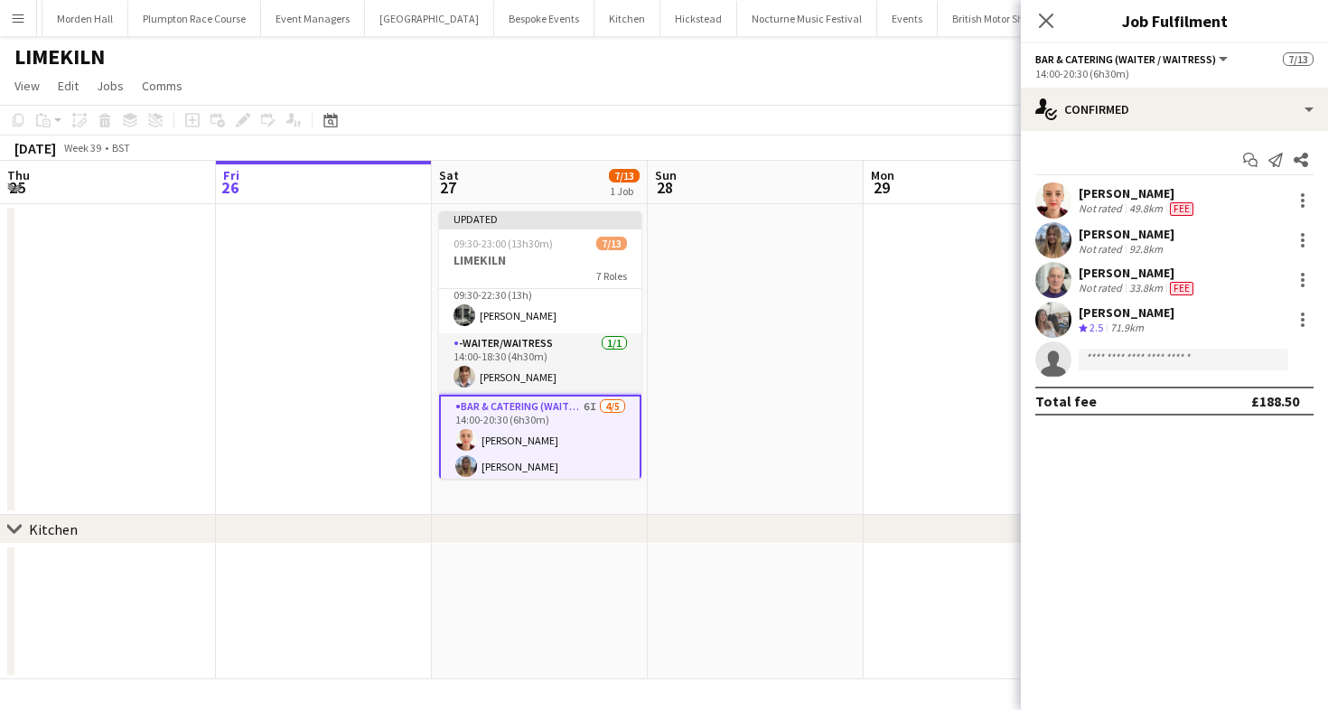
click at [1119, 232] on div "[PERSON_NAME]" at bounding box center [1126, 234] width 96 height 16
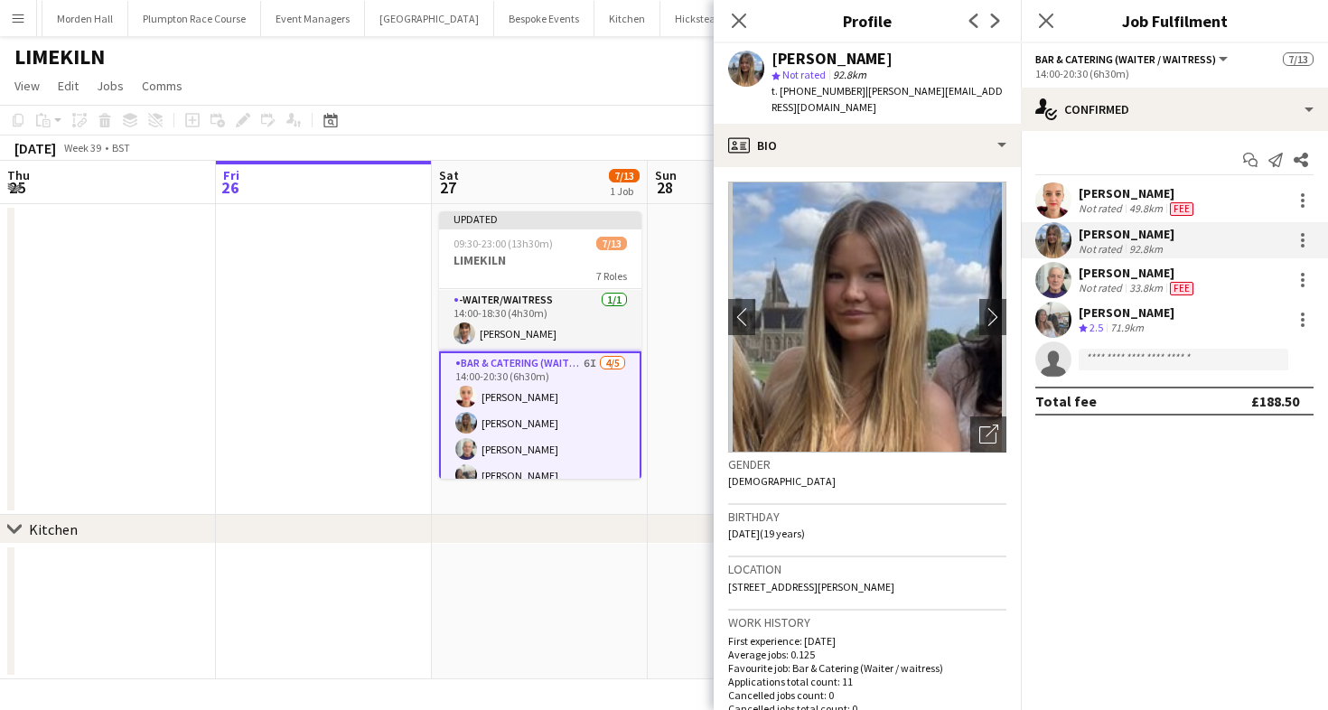
scroll to position [123, 0]
click at [504, 126] on app-toolbar "Copy Paste Paste Command V Paste with crew Command Shift V Paste linked Job [GE…" at bounding box center [664, 120] width 1328 height 31
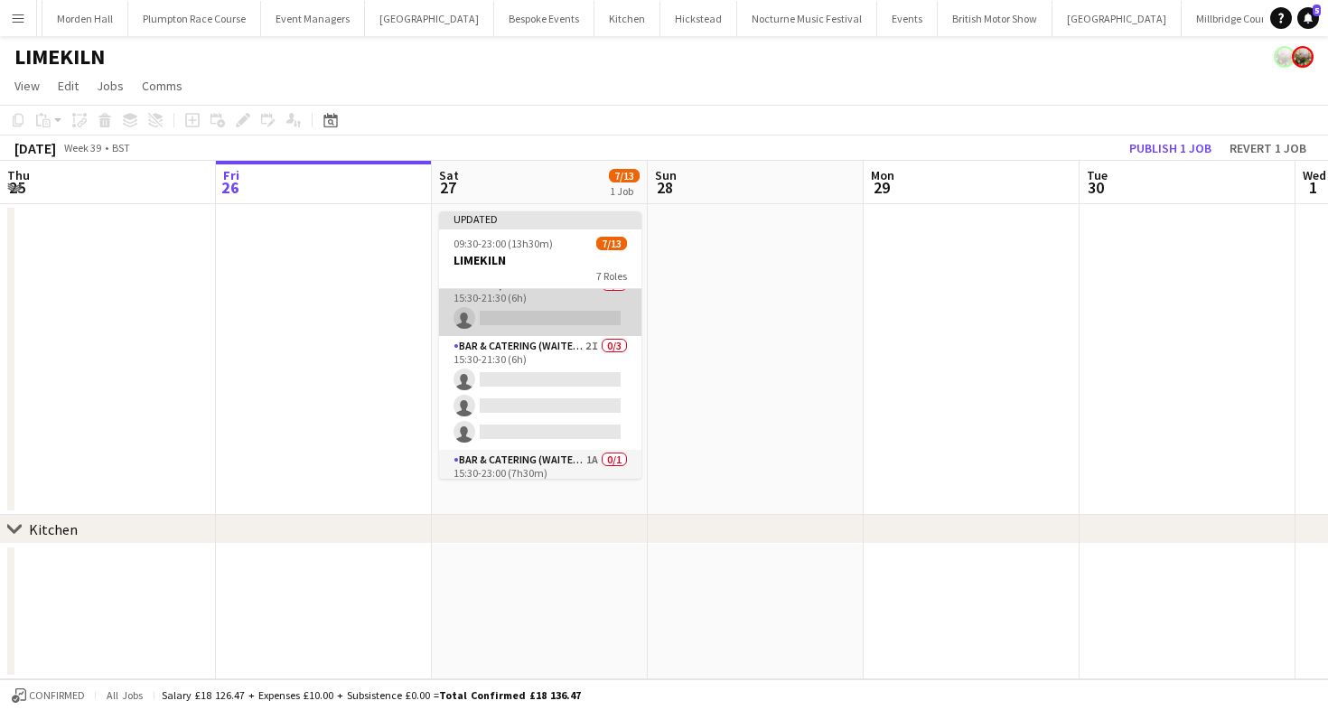
scroll to position [397, 0]
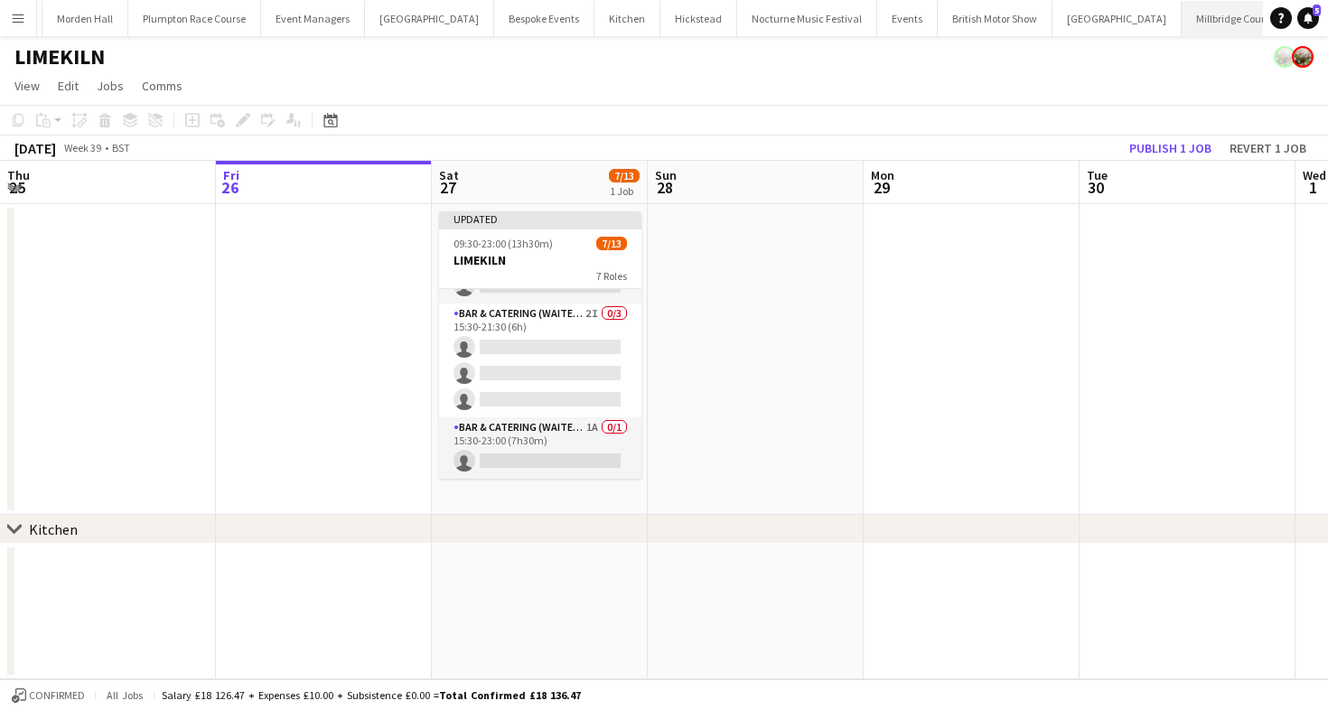
click at [1181, 23] on button "[GEOGRAPHIC_DATA]" at bounding box center [1232, 18] width 102 height 35
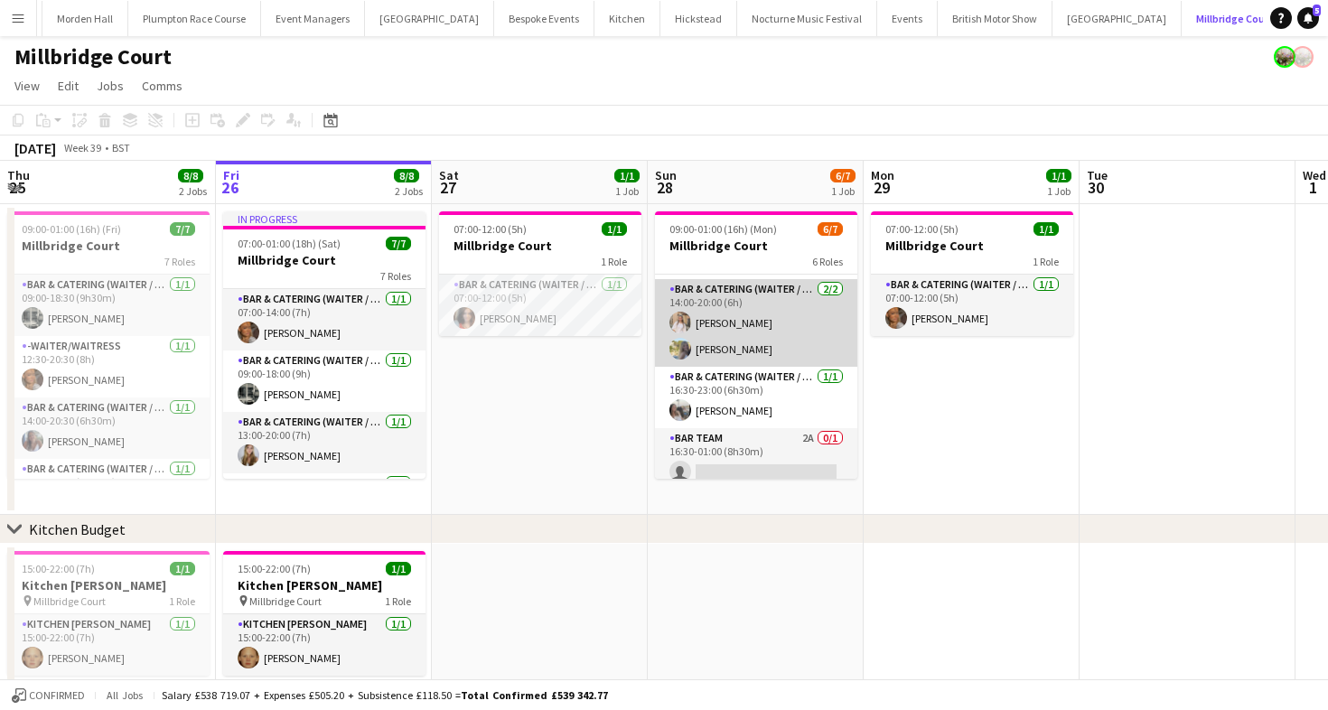
scroll to position [181, 0]
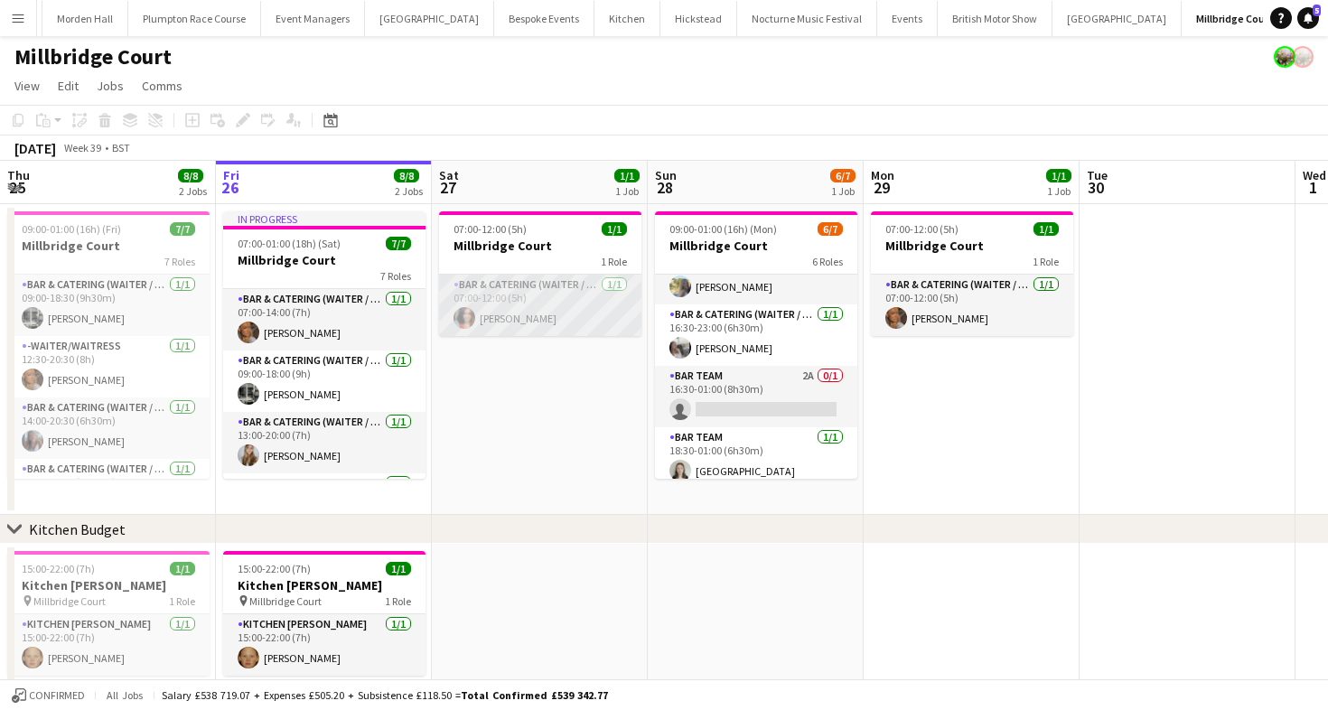
click at [519, 315] on app-card-role "Bar & Catering (Waiter / waitress) 1/1 07:00-12:00 (5h) Freya Cowie" at bounding box center [540, 305] width 202 height 61
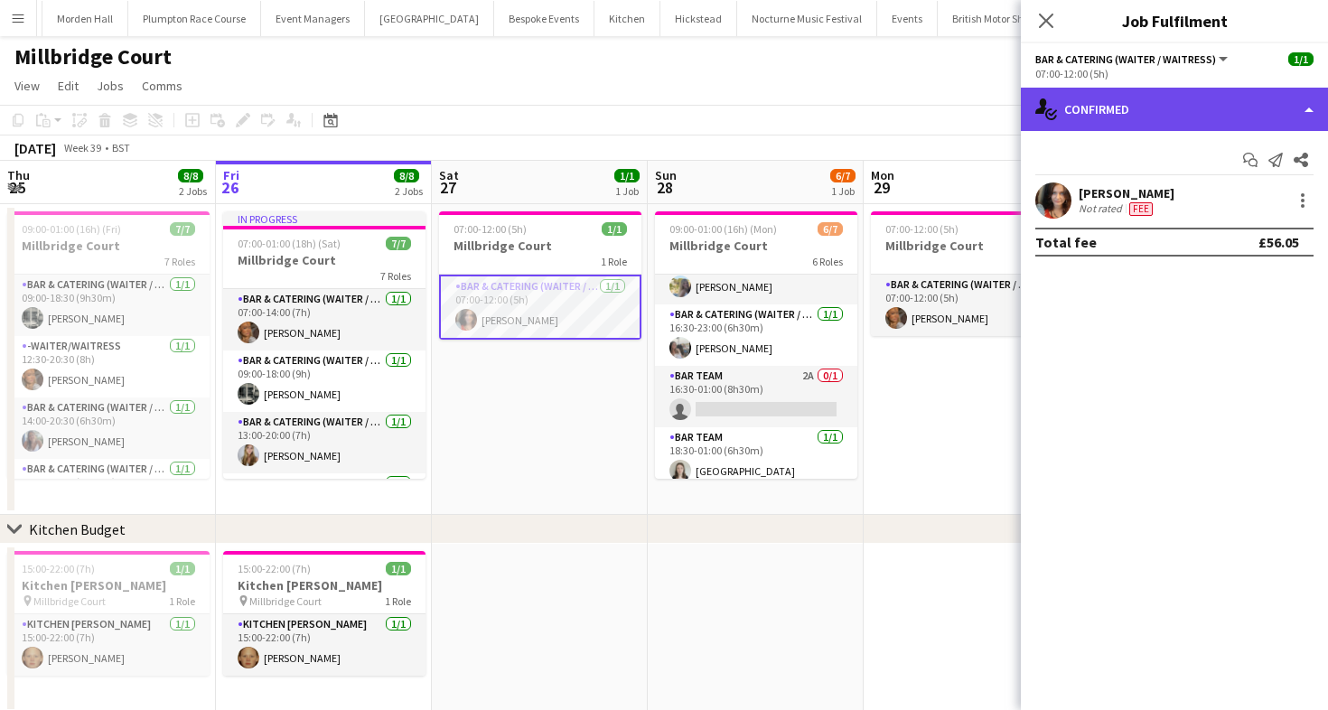
click at [1105, 126] on div "single-neutral-actions-check-2 Confirmed" at bounding box center [1174, 109] width 307 height 43
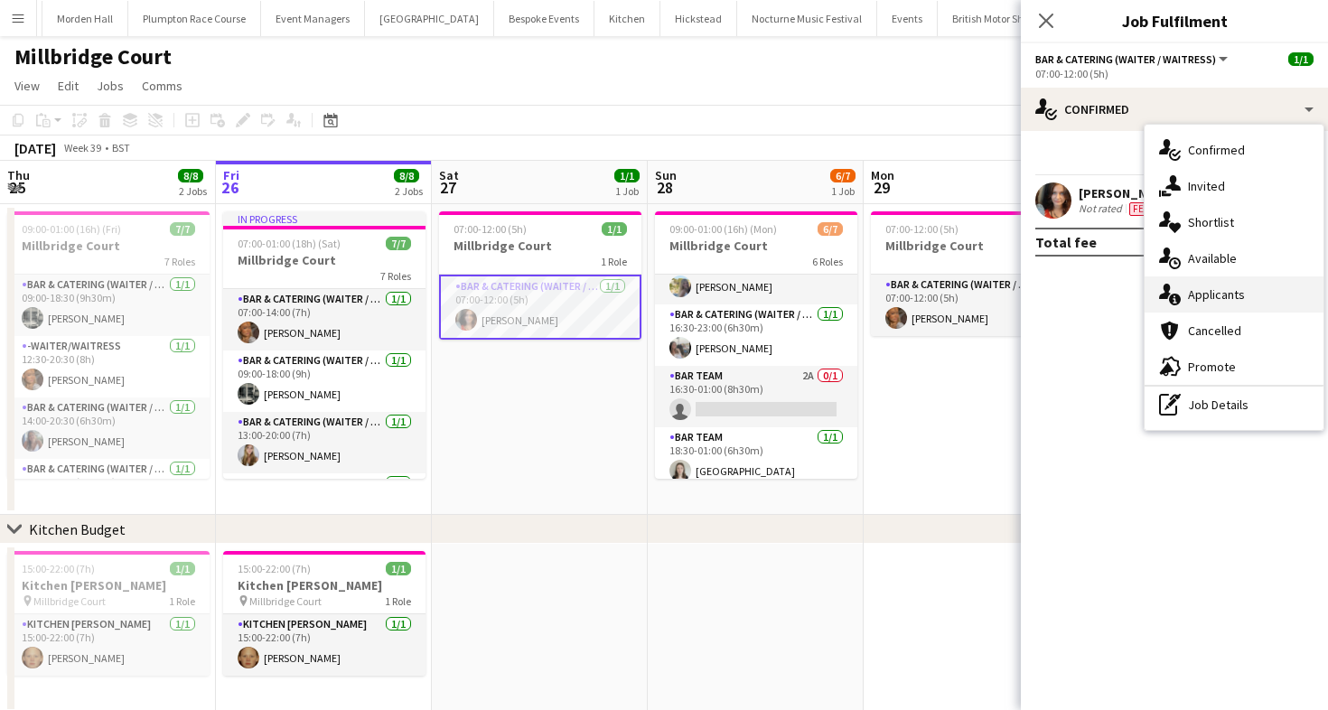
click at [1198, 291] on span "Applicants" at bounding box center [1216, 294] width 57 height 16
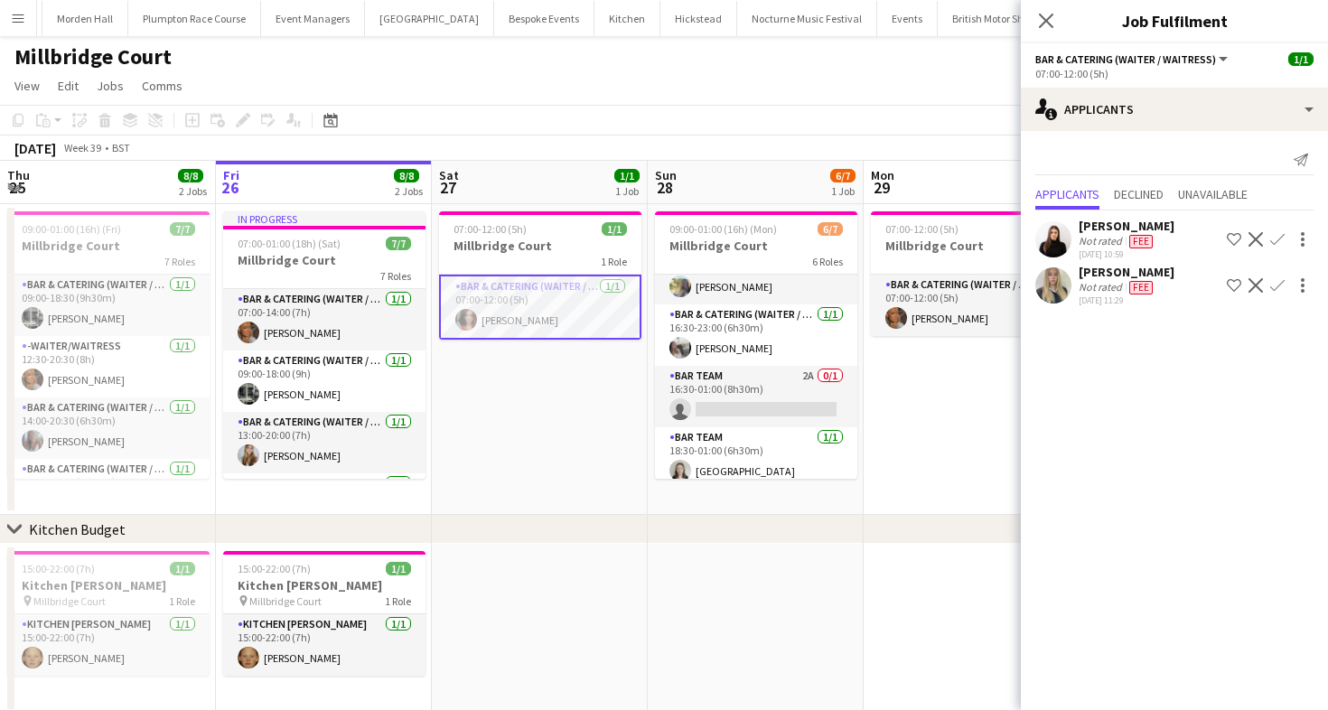
click at [1143, 239] on span "Fee" at bounding box center [1140, 242] width 23 height 14
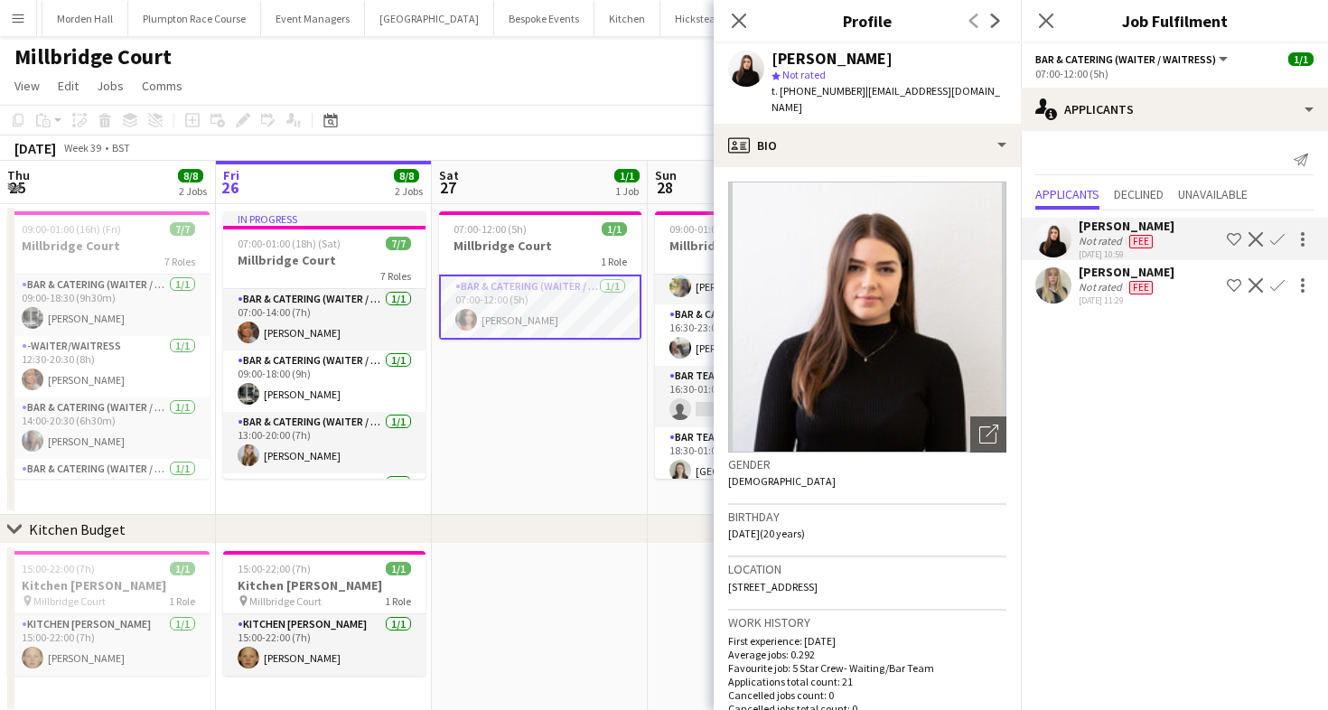
click at [615, 89] on app-page-menu "View Day view expanded Day view collapsed Month view Date picker Jump to today …" at bounding box center [664, 87] width 1328 height 34
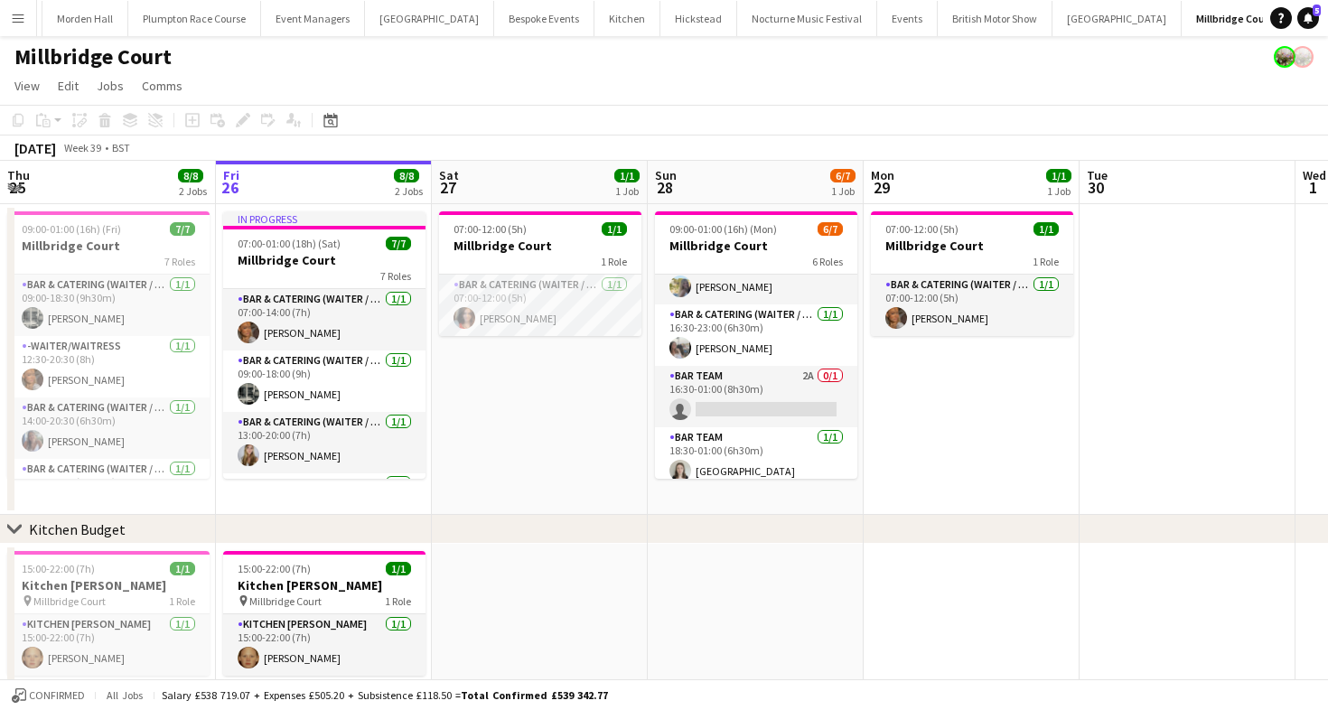
click at [1289, 23] on button "LIMEKILN Close" at bounding box center [1325, 18] width 73 height 35
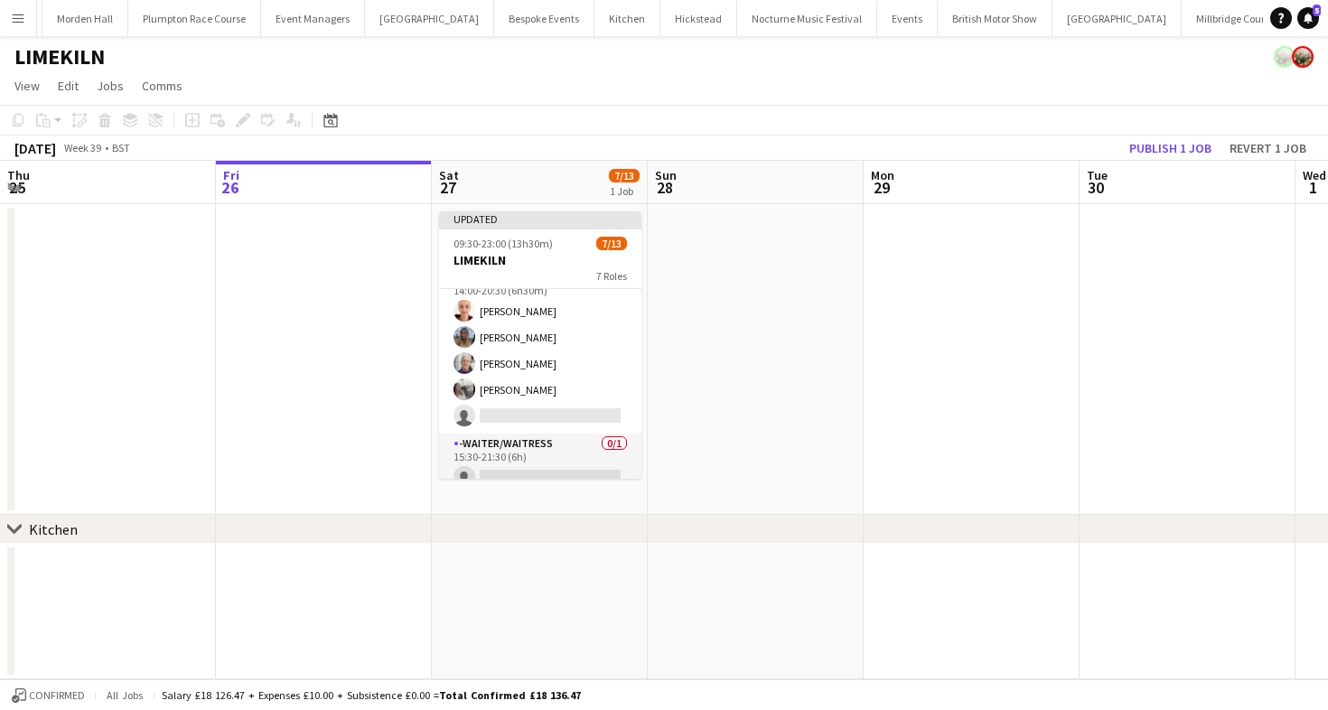
scroll to position [397, 0]
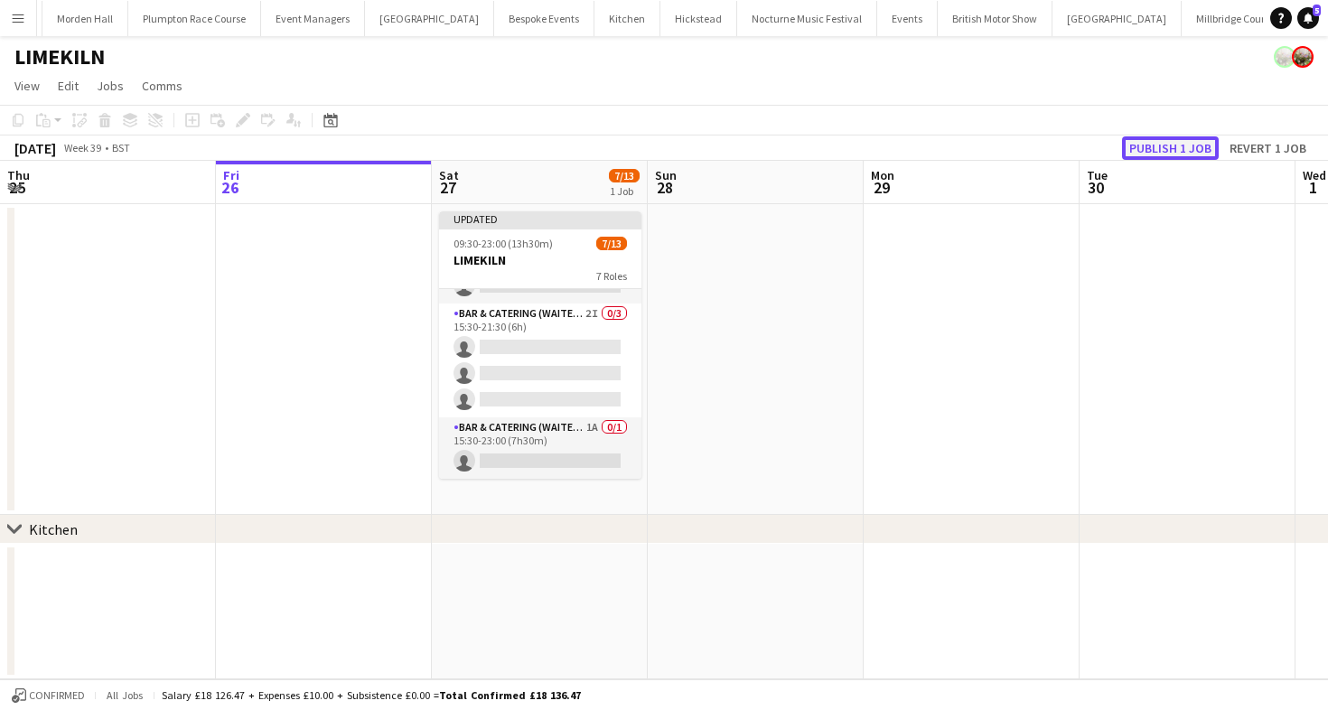
click at [1158, 152] on button "Publish 1 job" at bounding box center [1170, 147] width 97 height 23
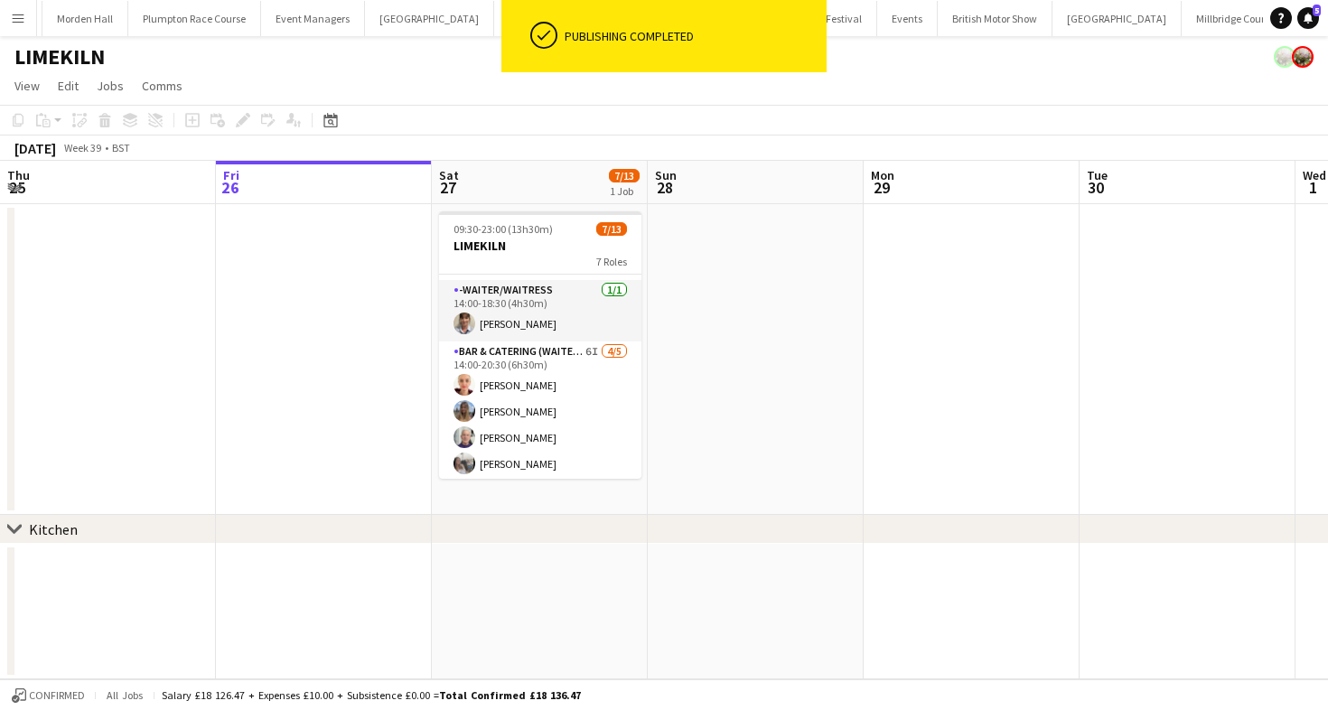
scroll to position [3, 0]
